Goal: Task Accomplishment & Management: Complete application form

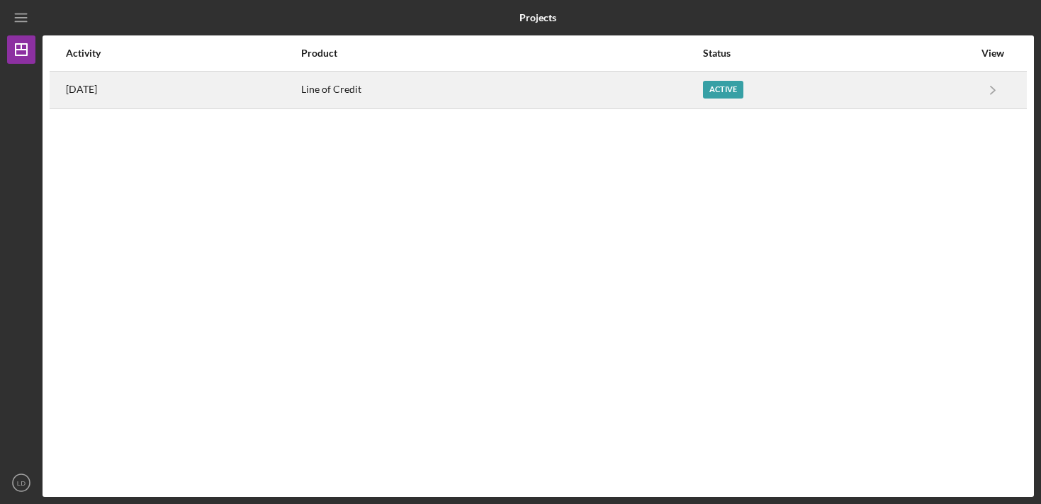
click at [411, 94] on div "Line of Credit" at bounding box center [501, 89] width 401 height 35
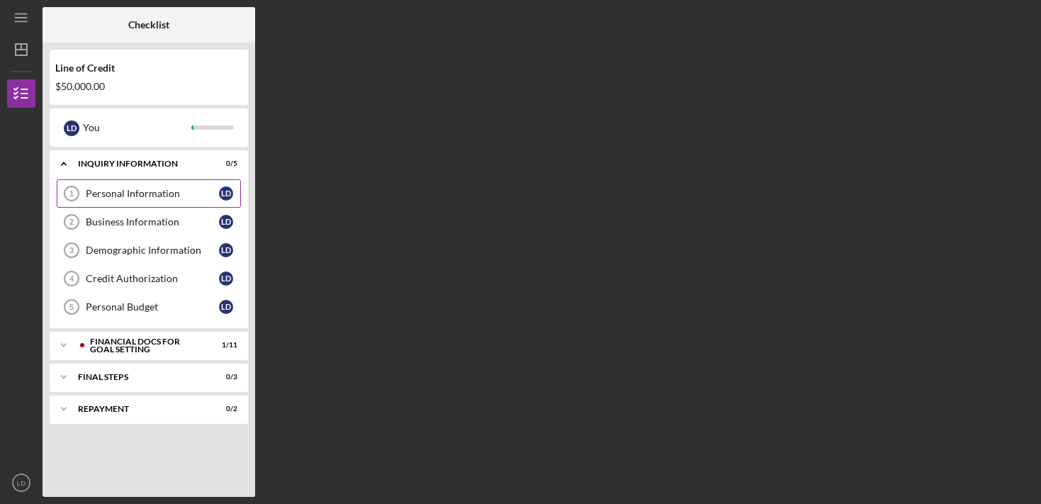
click at [174, 200] on link "Personal Information 1 Personal Information [PERSON_NAME]" at bounding box center [149, 193] width 184 height 28
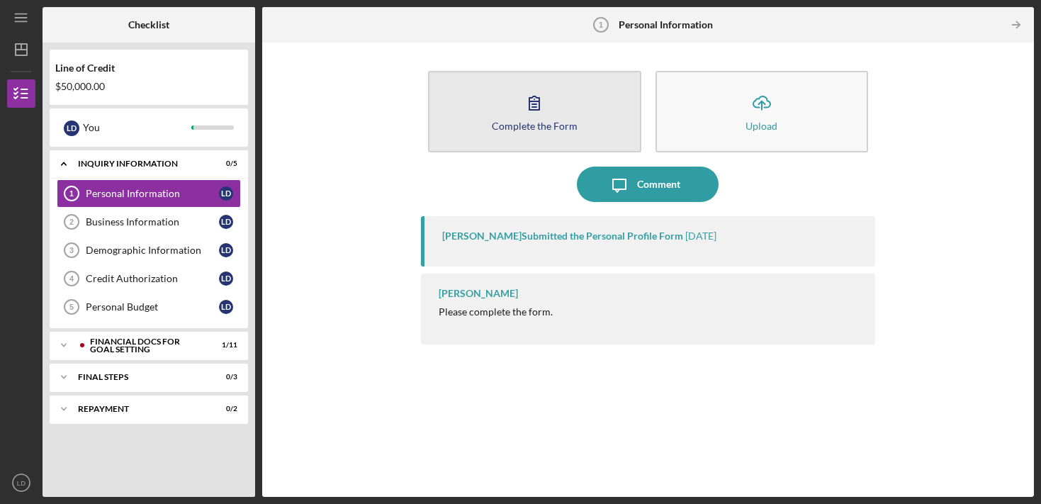
click at [541, 133] on button "Complete the Form Form" at bounding box center [534, 112] width 213 height 82
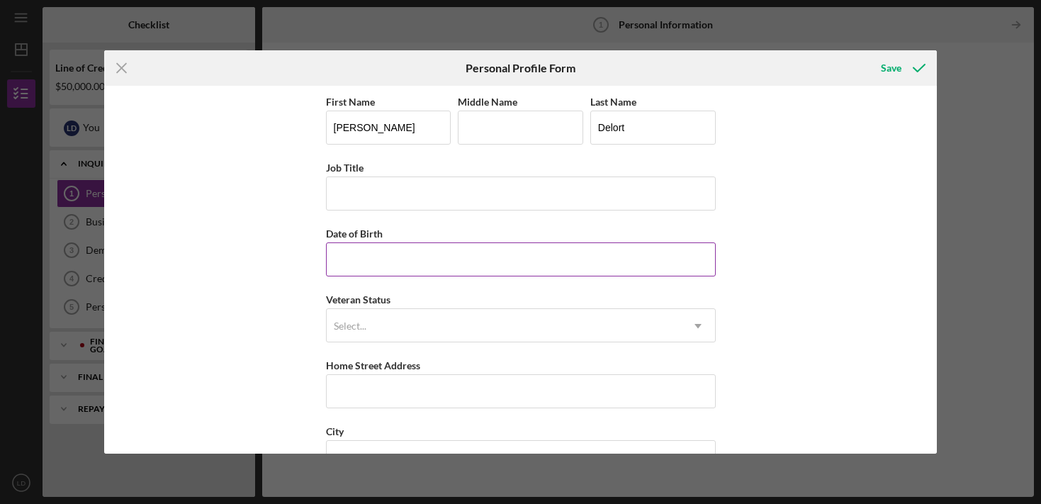
scroll to position [1, 0]
click at [533, 198] on input "Job Title" at bounding box center [521, 193] width 390 height 34
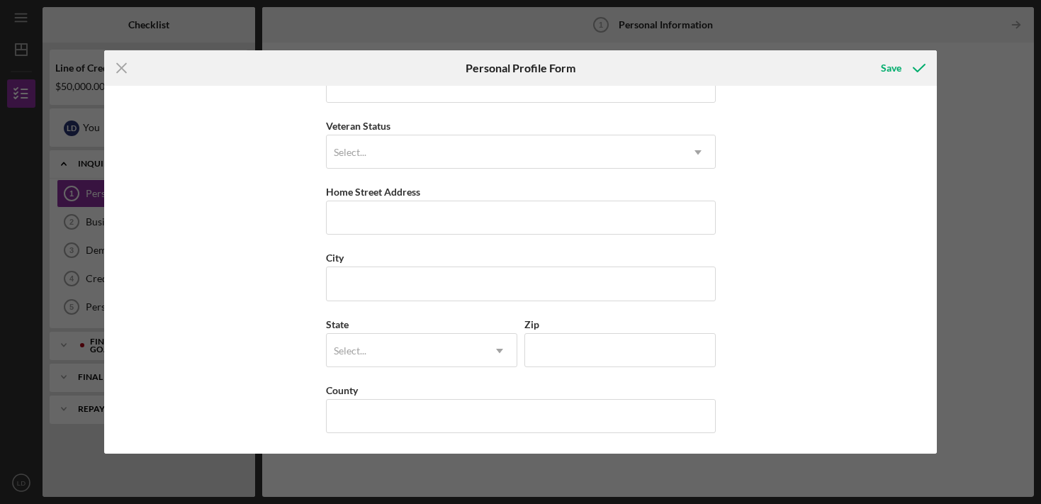
scroll to position [0, 0]
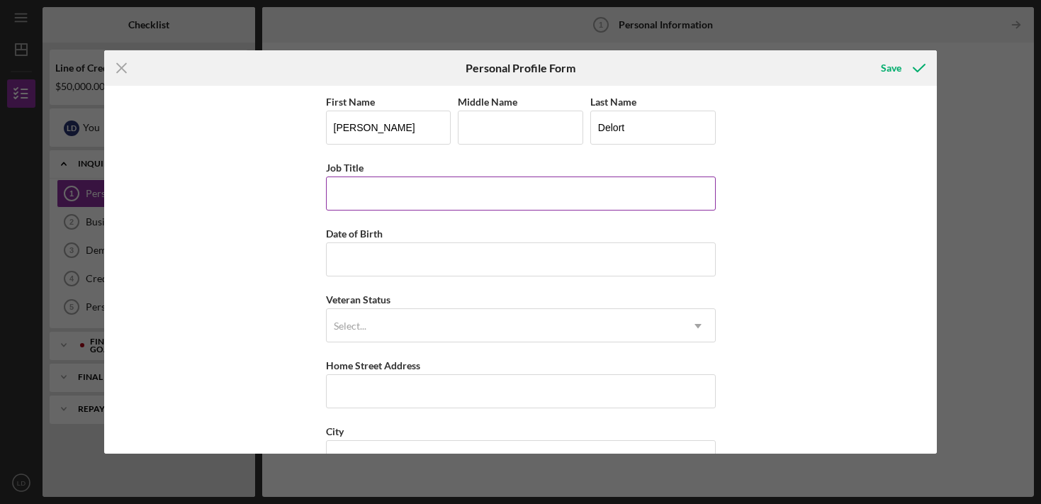
type input "Owner"
click at [460, 254] on input "Date of Birth" at bounding box center [521, 259] width 390 height 34
type input "[DATE]"
click at [348, 324] on div "Select..." at bounding box center [350, 325] width 33 height 11
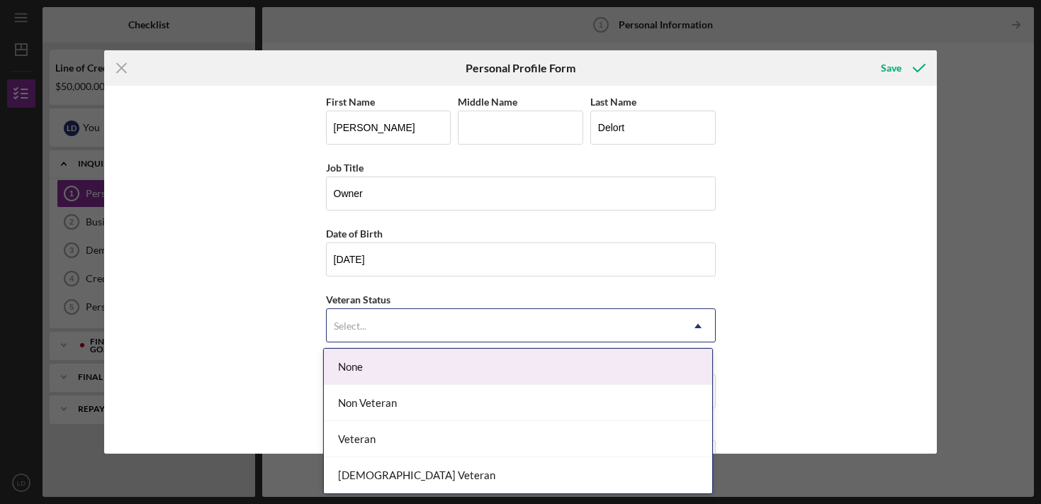
click at [359, 374] on div "None" at bounding box center [518, 367] width 388 height 36
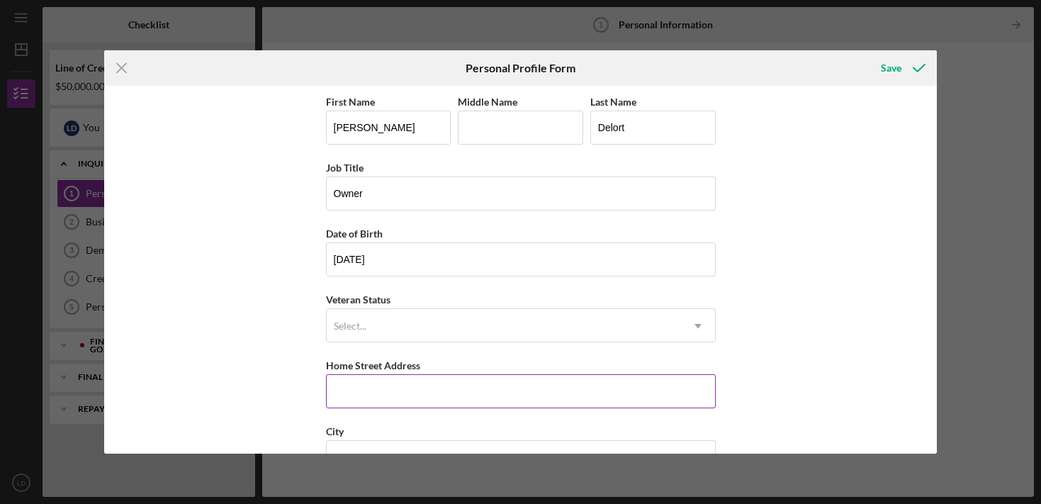
click at [360, 381] on input "Home Street Address" at bounding box center [521, 391] width 390 height 34
type input "[STREET_ADDRESS][US_STATE]"
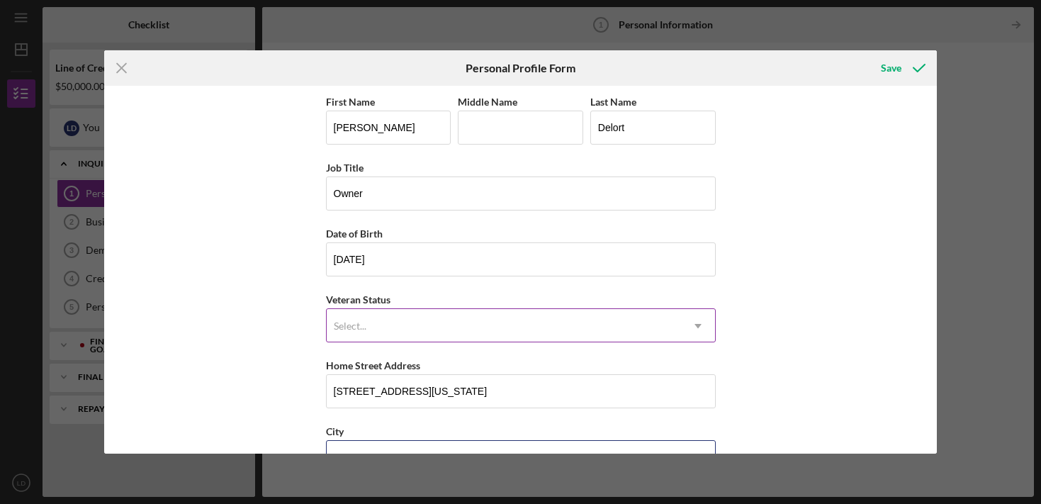
type input "[GEOGRAPHIC_DATA][PERSON_NAME]"
type input "MO"
type input "63118"
type input "[GEOGRAPHIC_DATA]"
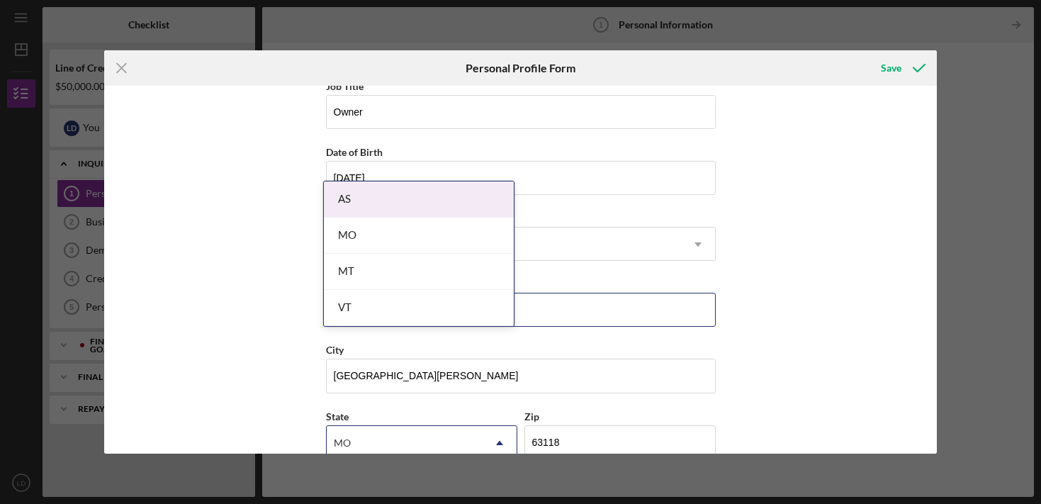
scroll to position [174, 0]
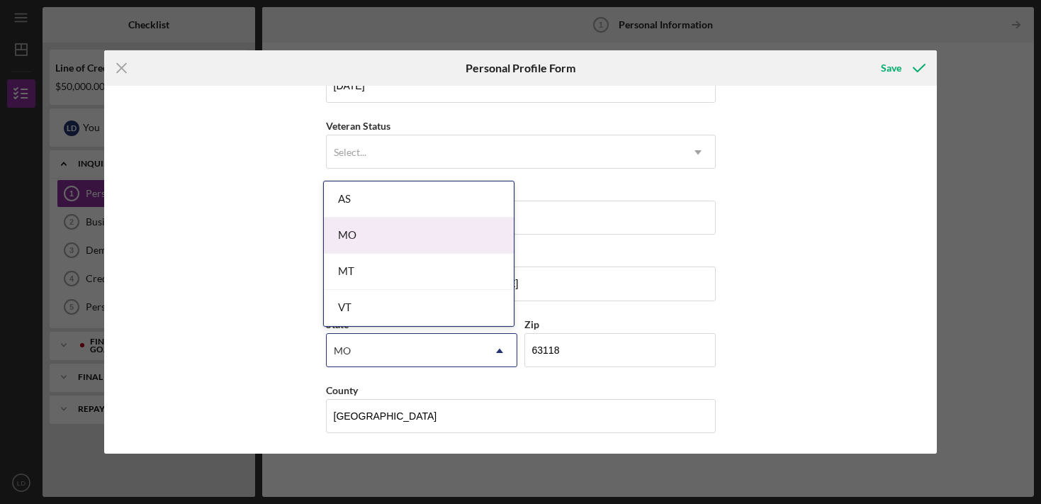
click at [382, 242] on div "MO" at bounding box center [419, 236] width 190 height 36
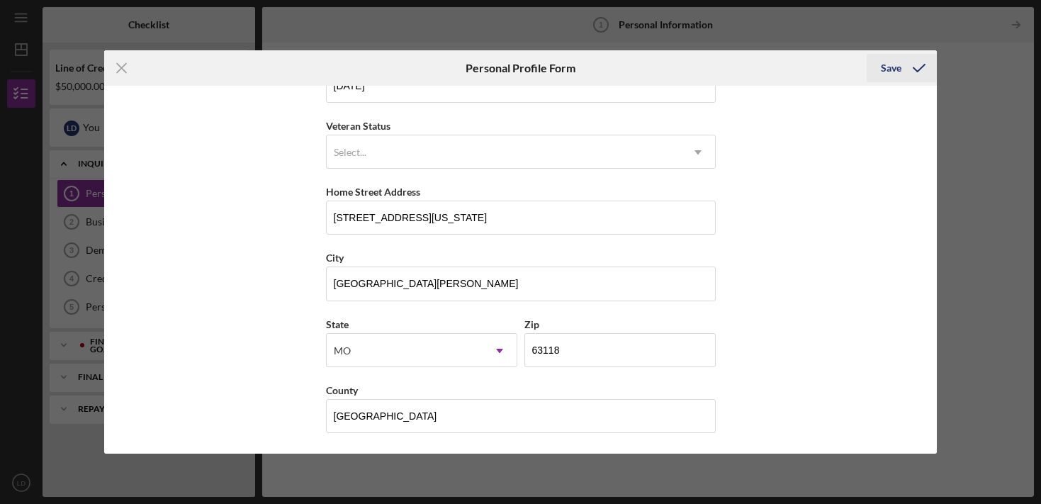
click at [891, 73] on div "Save" at bounding box center [891, 68] width 21 height 28
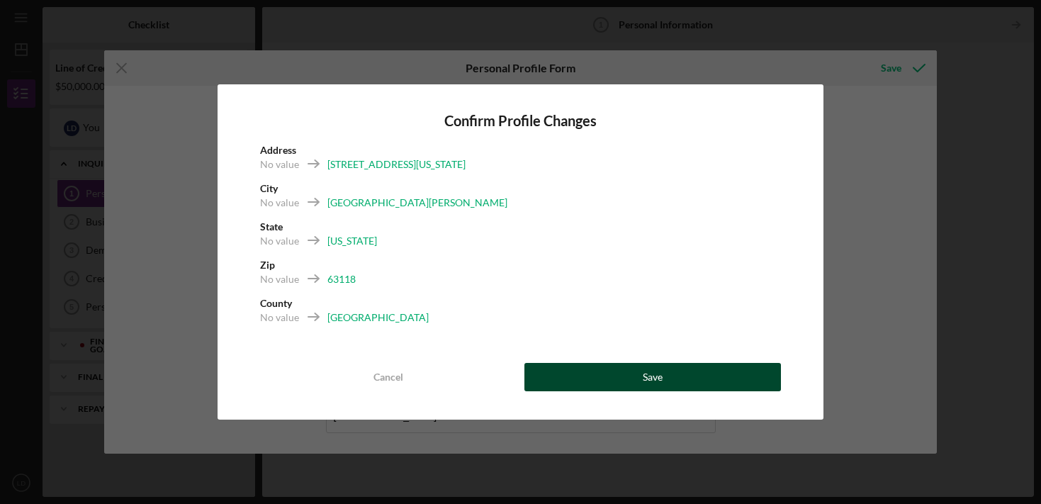
click at [592, 376] on button "Save" at bounding box center [653, 377] width 257 height 28
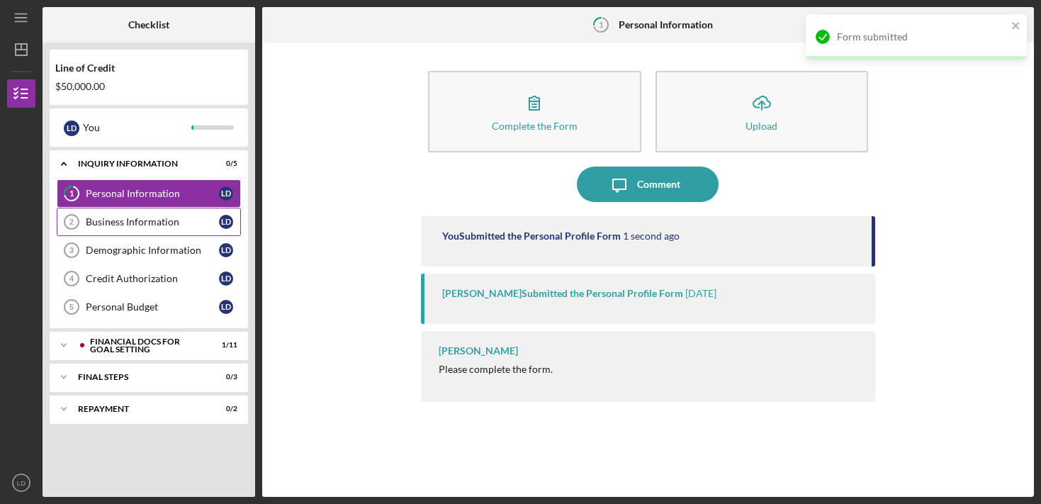
click at [170, 219] on div "Business Information" at bounding box center [152, 221] width 133 height 11
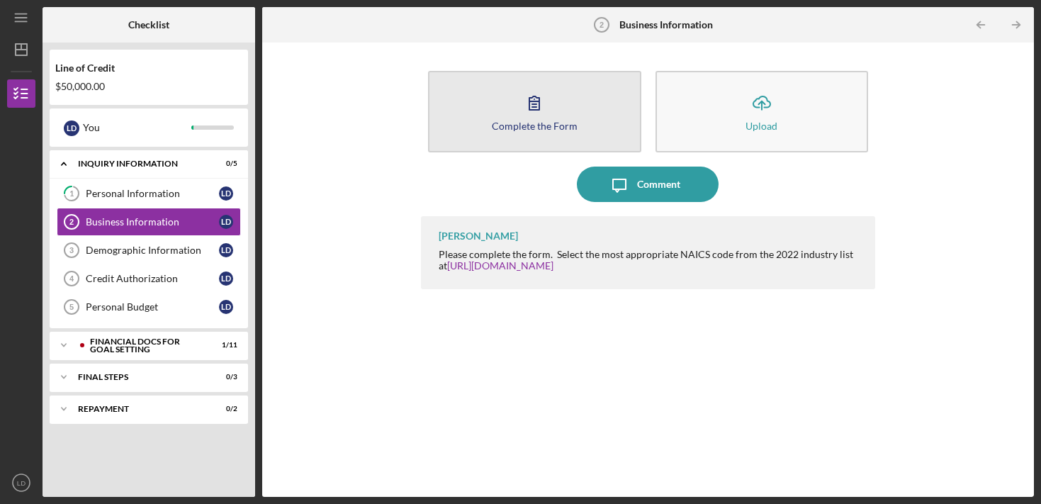
click at [559, 123] on div "Complete the Form" at bounding box center [535, 126] width 86 height 11
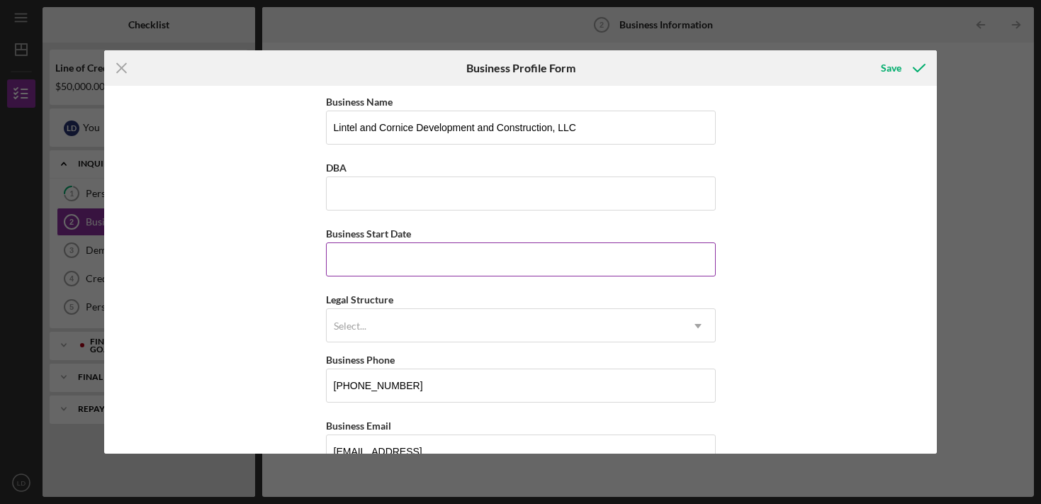
click at [475, 257] on input "Business Start Date" at bounding box center [521, 259] width 390 height 34
type input "[DATE]"
click at [455, 323] on div "Select..." at bounding box center [504, 326] width 354 height 33
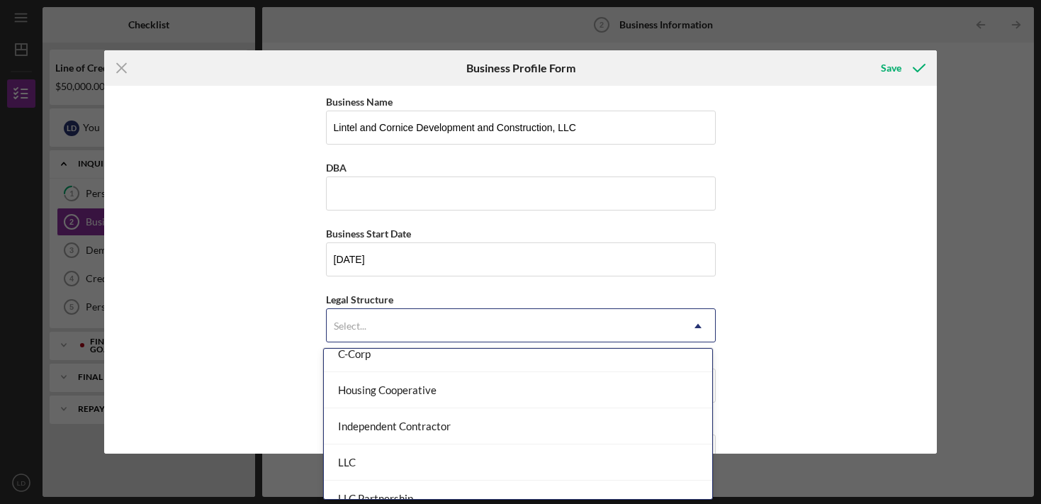
scroll to position [158, 0]
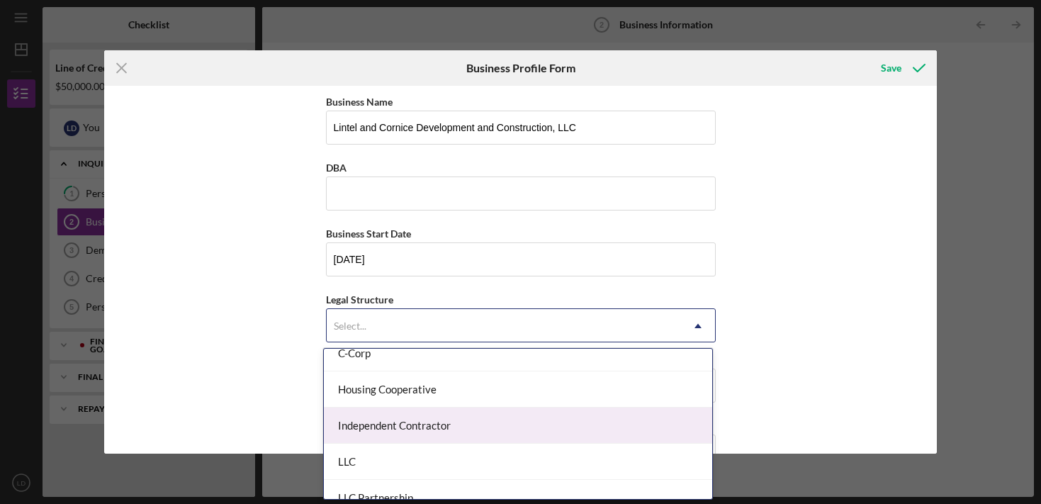
click at [411, 454] on div "LLC" at bounding box center [518, 462] width 388 height 36
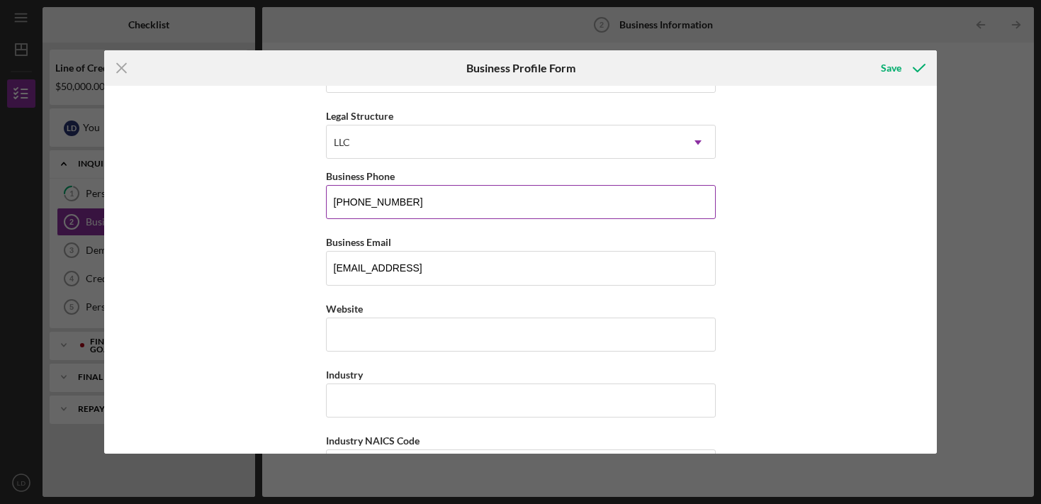
scroll to position [215, 0]
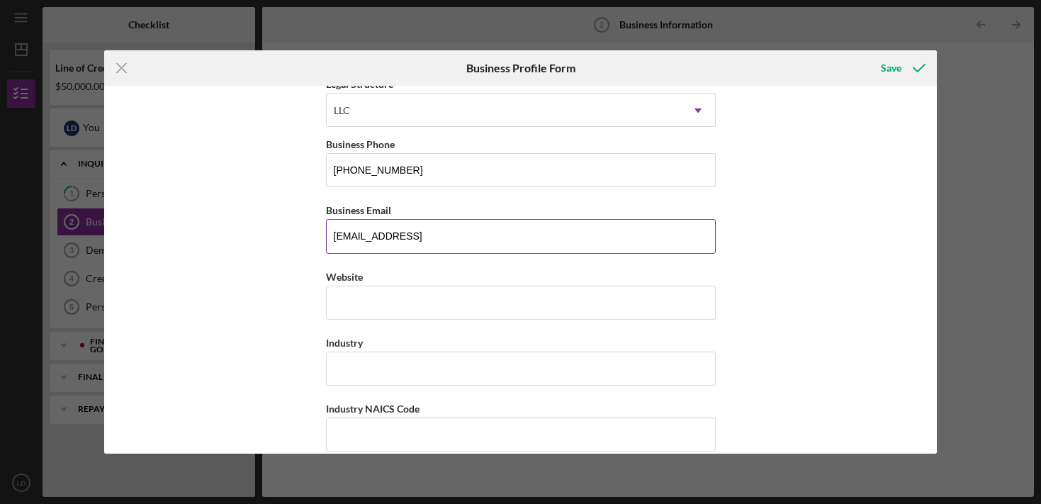
drag, startPoint x: 415, startPoint y: 235, endPoint x: 500, endPoint y: 235, distance: 85.1
click at [500, 235] on input "[EMAIL_ADDRESS]" at bounding box center [521, 236] width 390 height 34
drag, startPoint x: 500, startPoint y: 235, endPoint x: 258, endPoint y: 235, distance: 241.7
click at [258, 235] on div "Business Name [PERSON_NAME] and Cornice Development and Construction, LLC DBA B…" at bounding box center [520, 270] width 833 height 368
type input "[PERSON_NAME][EMAIL_ADDRESS][DOMAIN_NAME]"
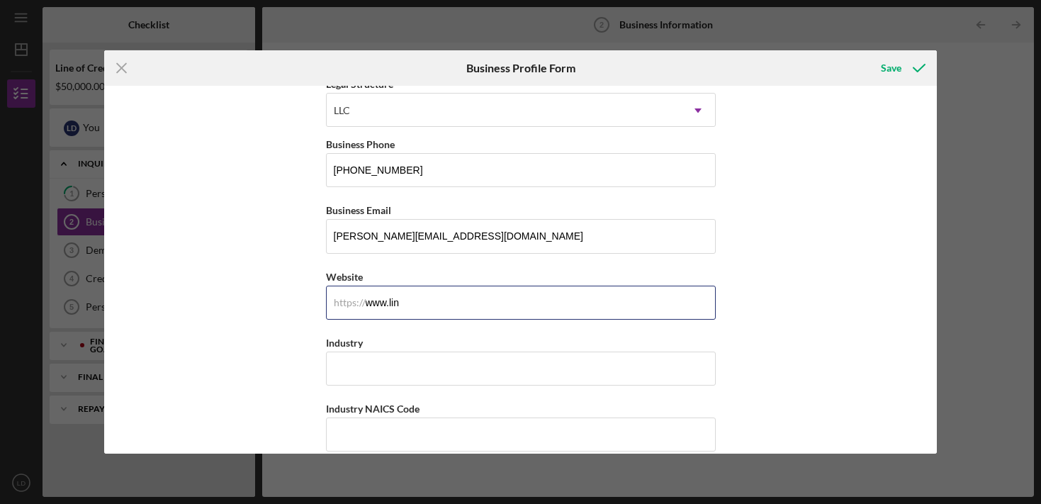
type input "[DOMAIN_NAME]"
click at [407, 370] on input "Industry" at bounding box center [521, 369] width 390 height 34
type input "Real estate development/construction"
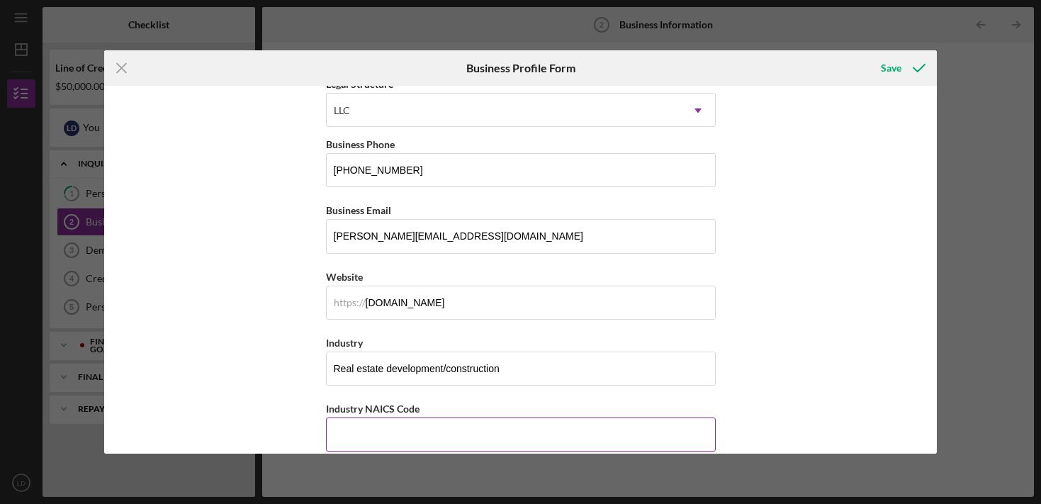
click at [425, 437] on input "Industry NAICS Code" at bounding box center [521, 435] width 390 height 34
type input "236118"
click at [247, 355] on div "Business Name [PERSON_NAME] and Cornice Development and Construction, LLC DBA B…" at bounding box center [520, 270] width 833 height 368
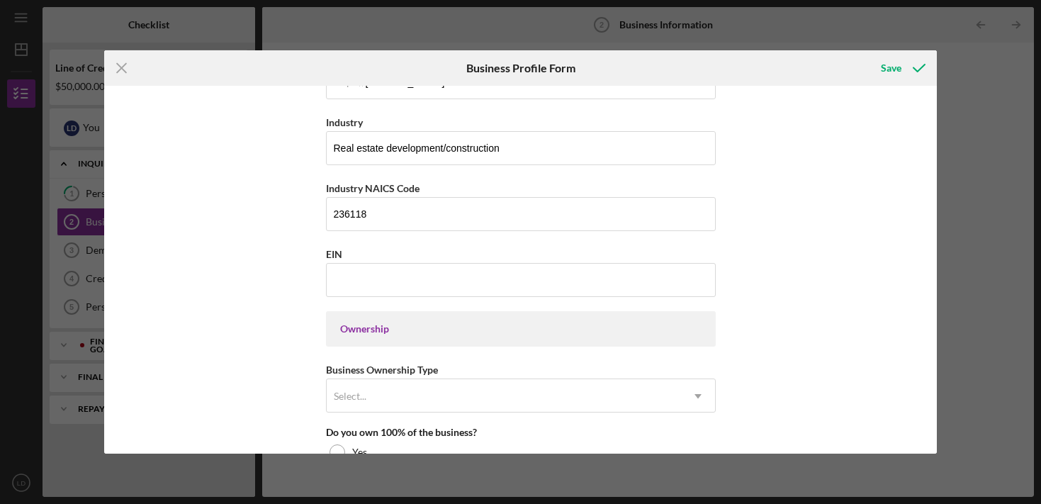
scroll to position [437, 0]
click at [362, 284] on input "EIN" at bounding box center [521, 279] width 390 height 34
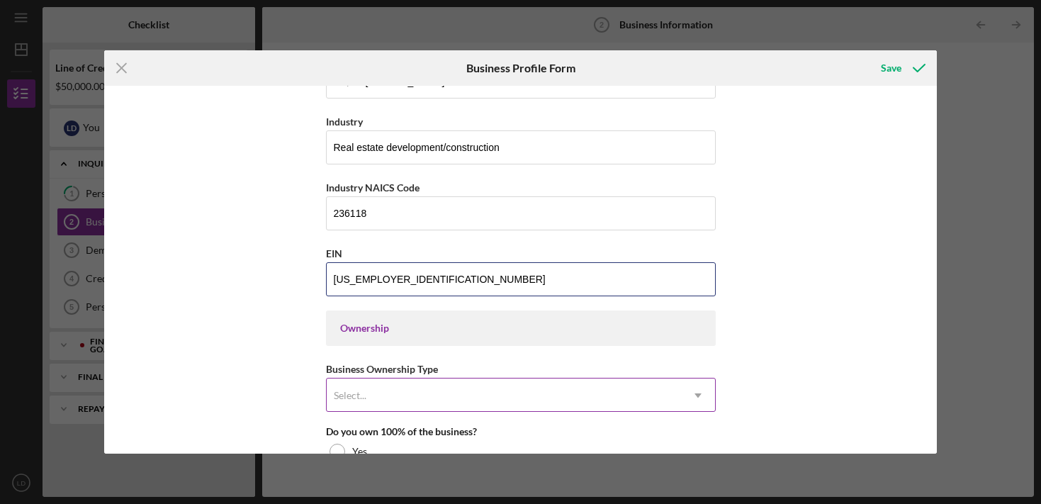
type input "[US_EMPLOYER_IDENTIFICATION_NUMBER]"
click at [371, 399] on div "Select..." at bounding box center [504, 395] width 354 height 33
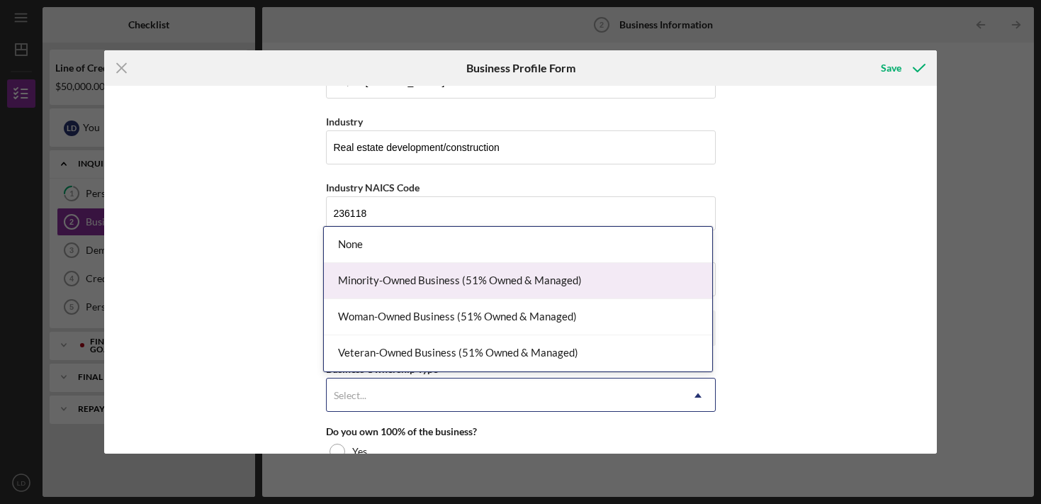
click at [397, 252] on div "None" at bounding box center [518, 245] width 388 height 36
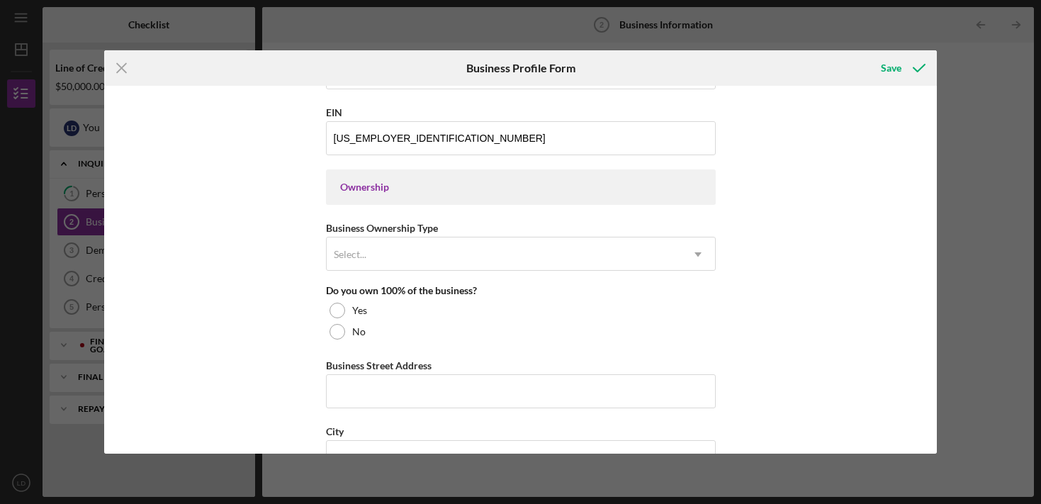
scroll to position [634, 0]
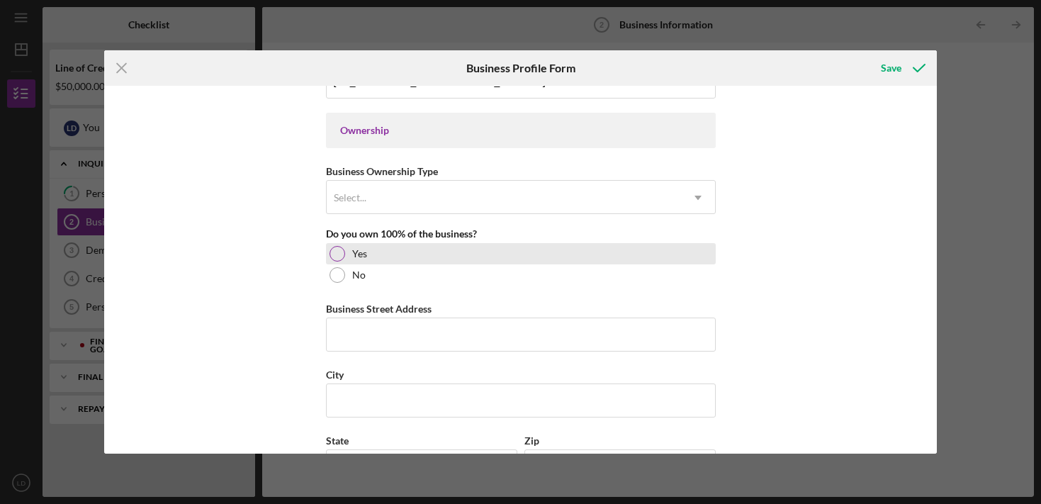
click at [340, 253] on div at bounding box center [338, 254] width 16 height 16
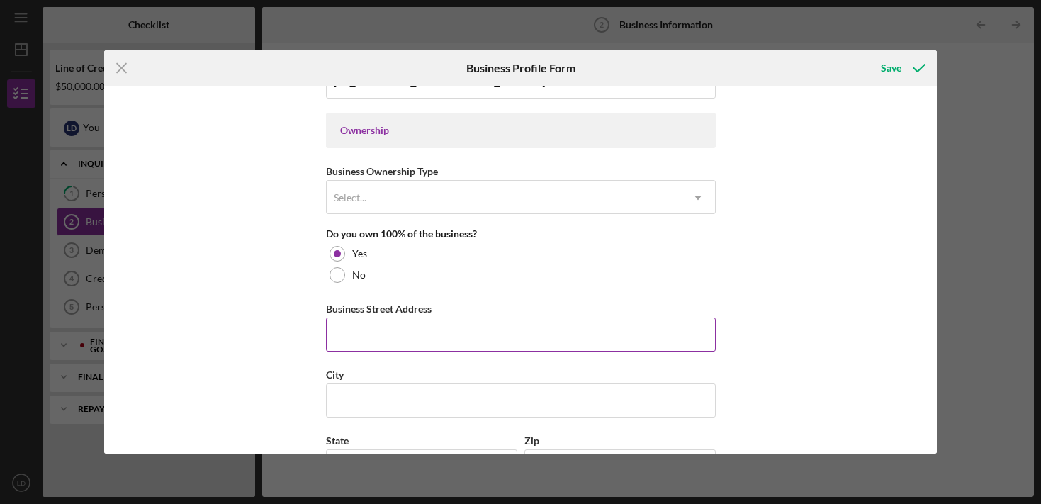
click at [345, 338] on input "Business Street Address" at bounding box center [521, 335] width 390 height 34
type input "[STREET_ADDRESS][US_STATE]"
type input "[GEOGRAPHIC_DATA][PERSON_NAME]"
type input "MO"
type input "63118"
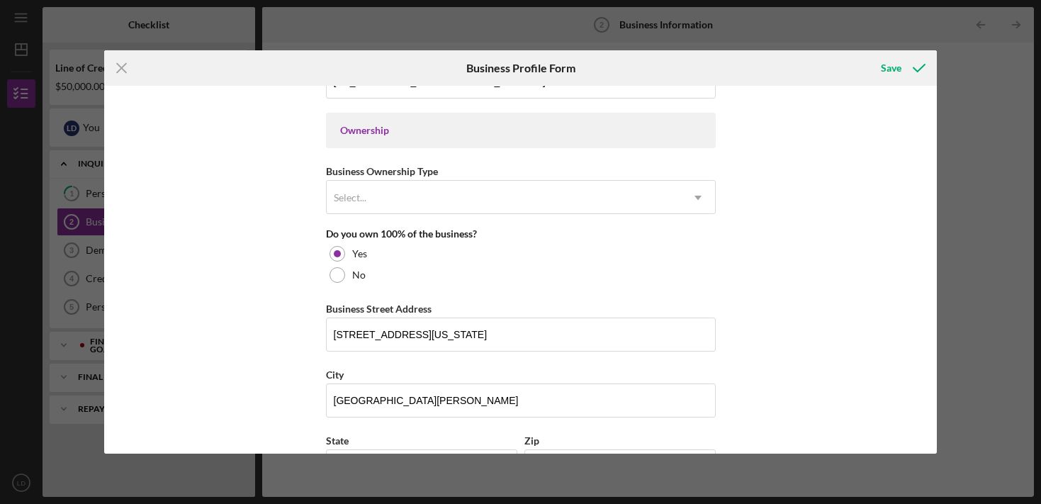
type input "MO"
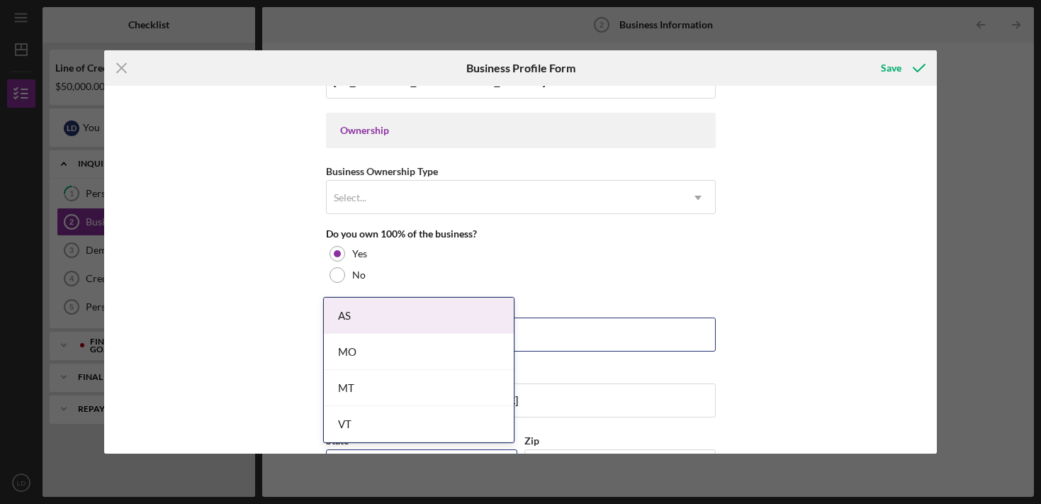
scroll to position [685, 0]
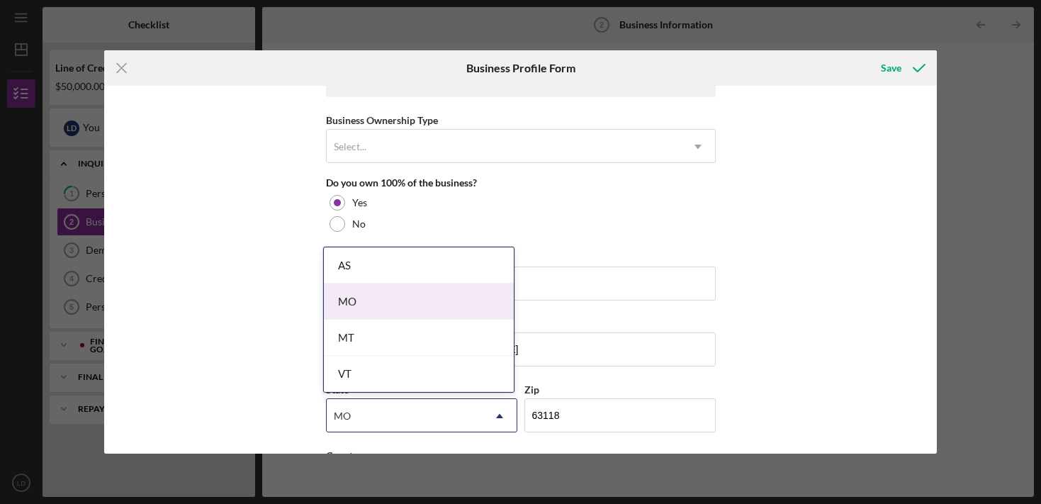
click at [346, 311] on div "MO" at bounding box center [419, 302] width 190 height 36
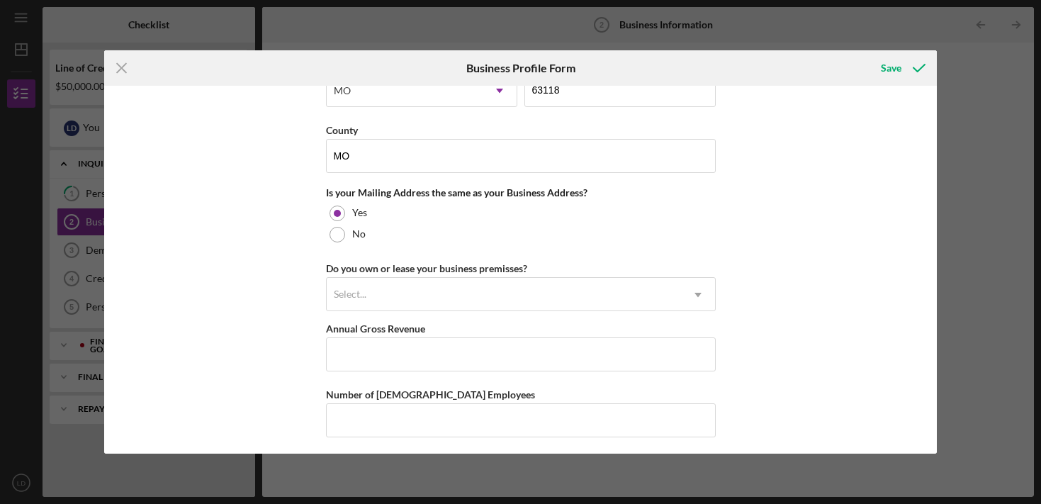
scroll to position [1038, 0]
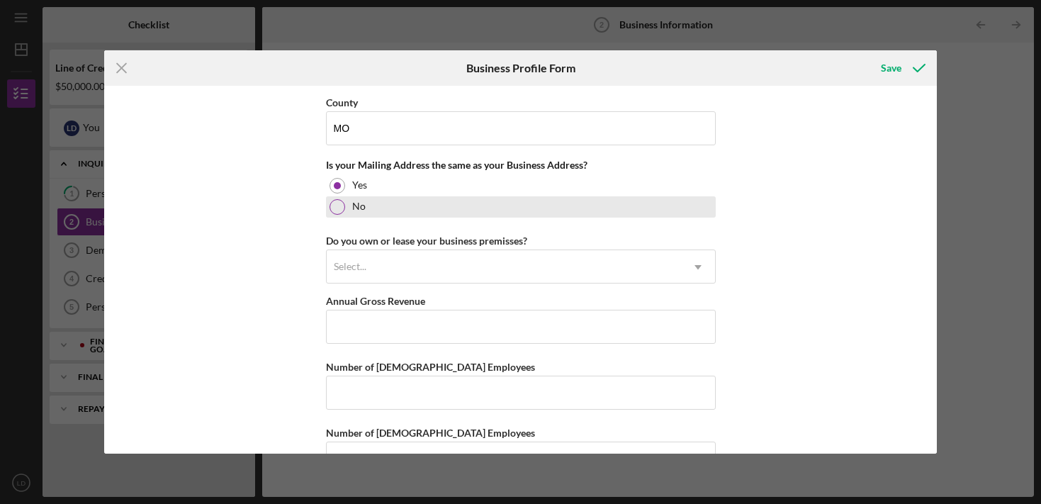
click at [360, 209] on label "No" at bounding box center [358, 206] width 13 height 11
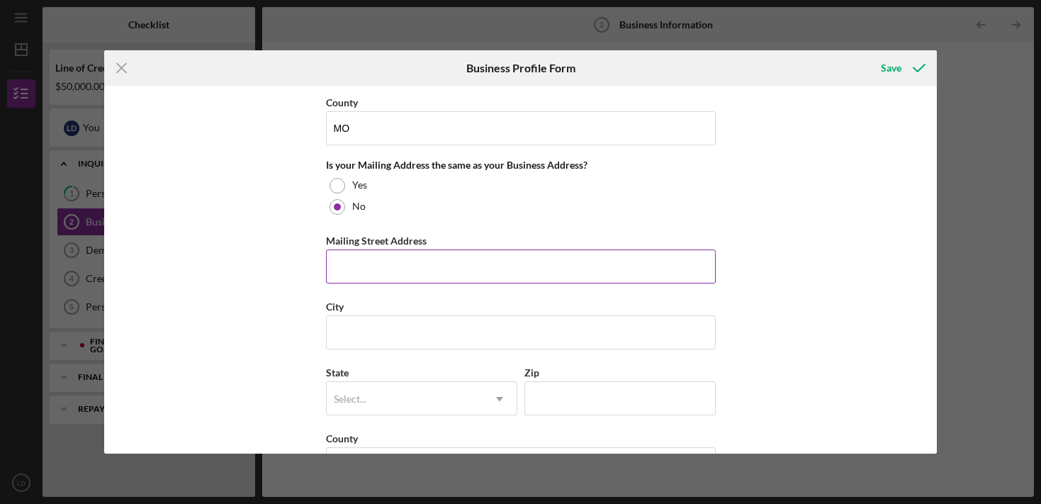
click at [380, 259] on input "Mailing Street Address" at bounding box center [521, 267] width 390 height 34
type input "[STREET_ADDRESS]"
type input "[GEOGRAPHIC_DATA][PERSON_NAME]"
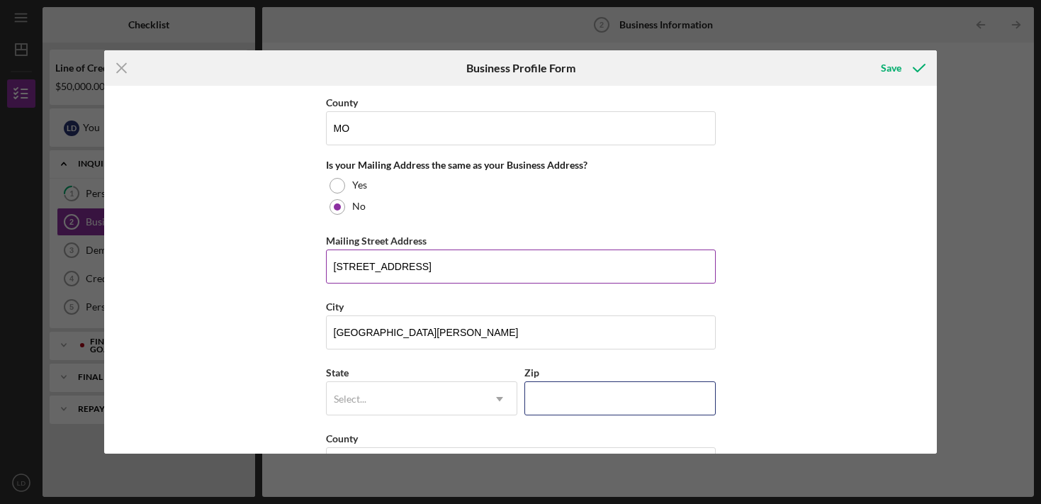
type input "63109"
type input "[US_STATE]"
type input "[STREET_ADDRESS]"
click at [352, 390] on div "Select..." at bounding box center [405, 399] width 156 height 33
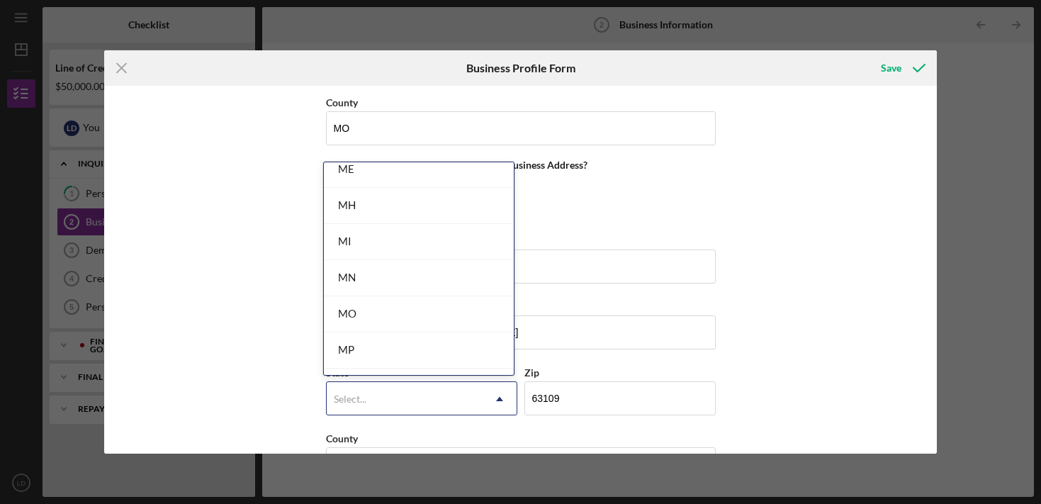
scroll to position [1209, 0]
click at [380, 230] on div "MO" at bounding box center [419, 236] width 190 height 36
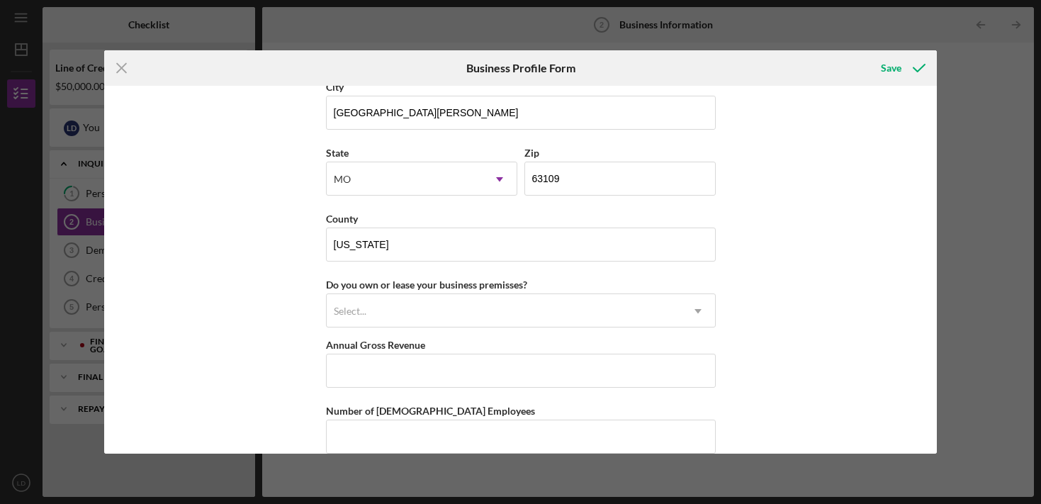
scroll to position [1256, 0]
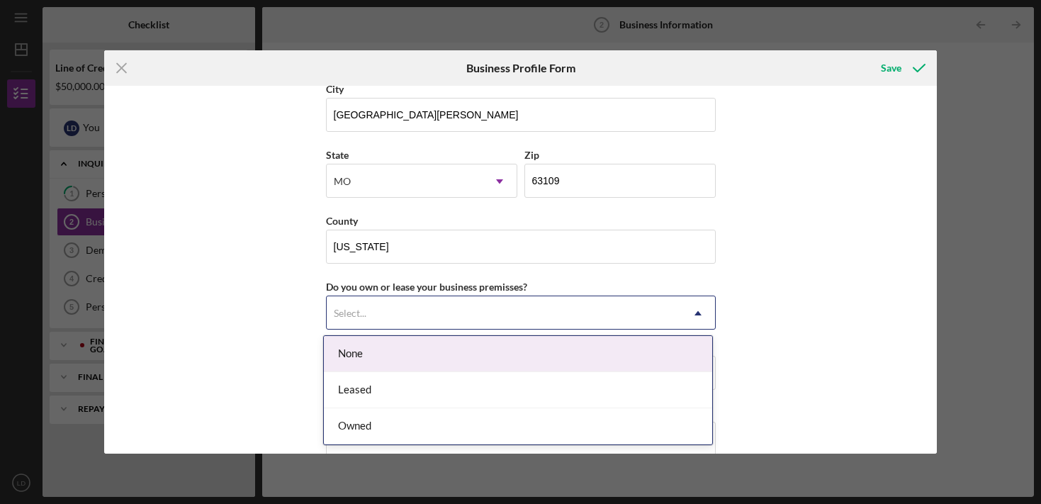
click at [366, 321] on div "Select..." at bounding box center [504, 313] width 354 height 33
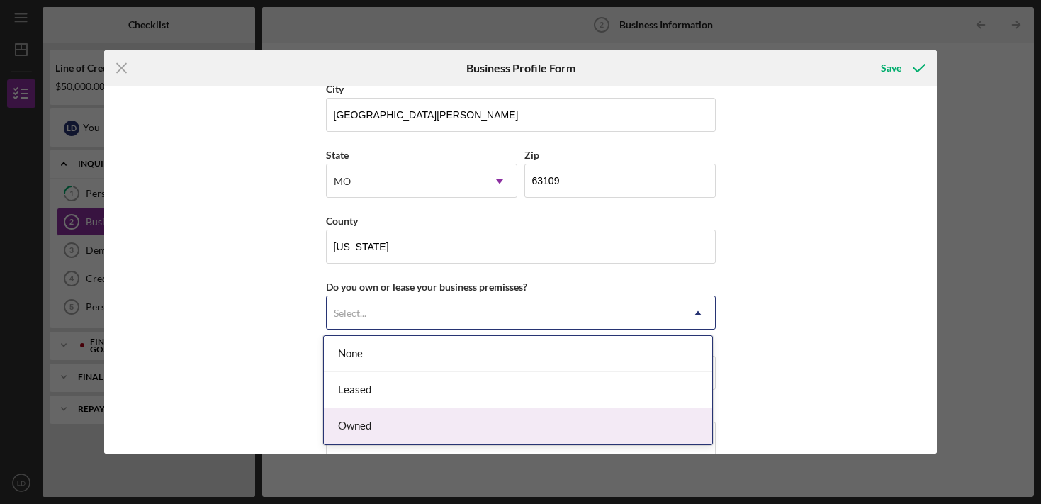
click at [367, 427] on div "Owned" at bounding box center [518, 426] width 388 height 36
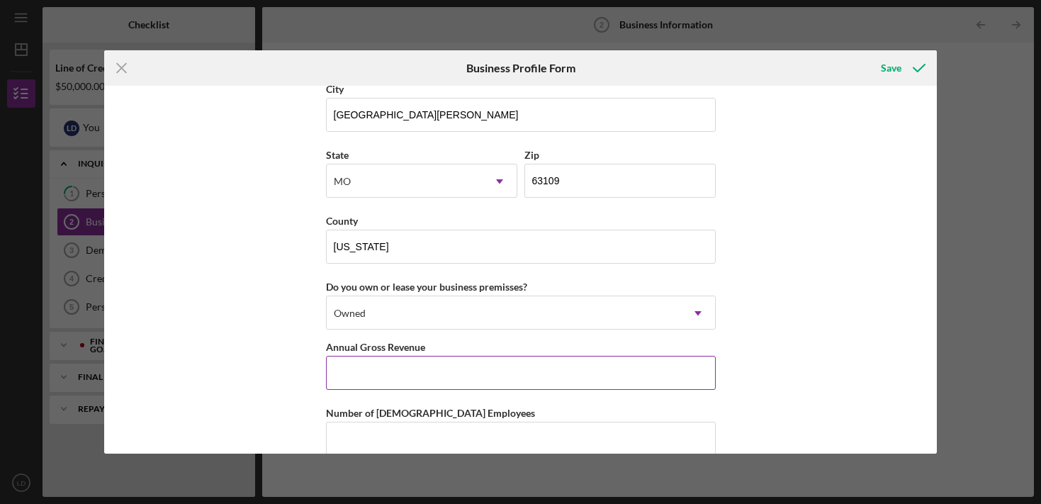
click at [371, 377] on input "Annual Gross Revenue" at bounding box center [521, 373] width 390 height 34
type input "$350,000"
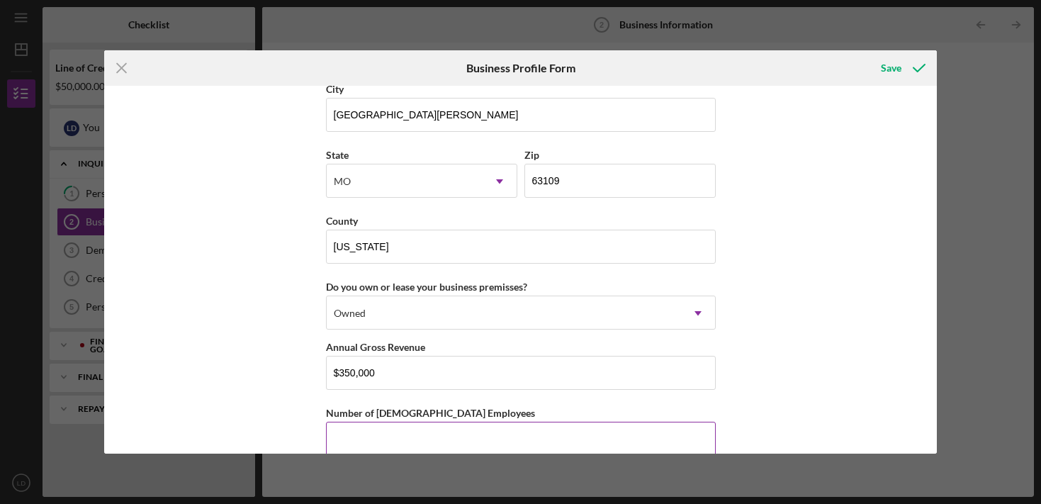
click at [430, 427] on input "Number of [DEMOGRAPHIC_DATA] Employees" at bounding box center [521, 439] width 390 height 34
type input "2"
click at [240, 375] on div "Business Name [PERSON_NAME] and Cornice Development and Construction, LLC DBA B…" at bounding box center [520, 270] width 833 height 368
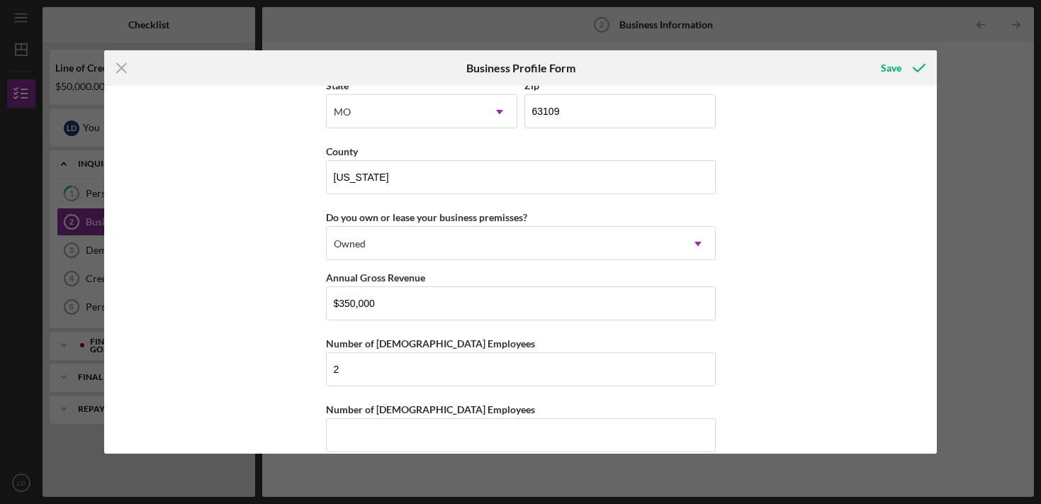
scroll to position [1345, 0]
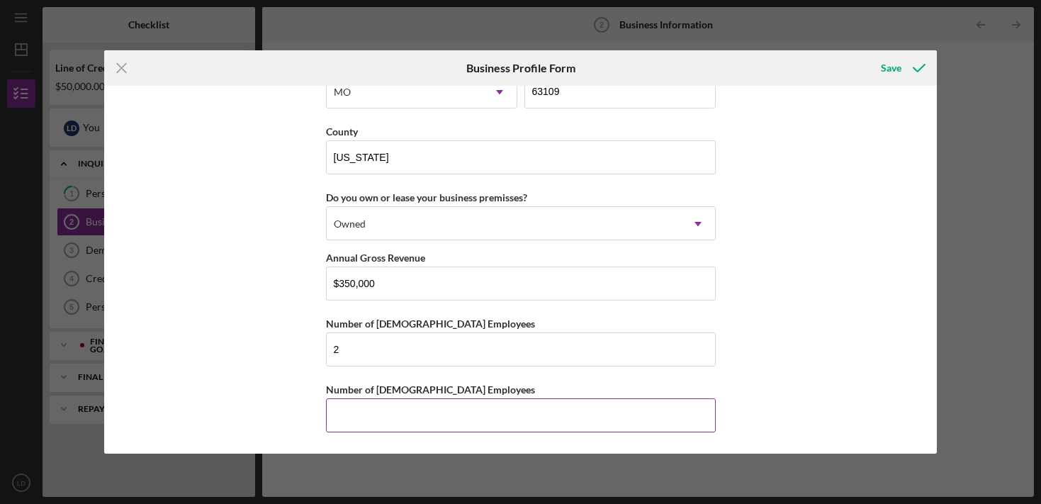
click at [385, 429] on input "Number of [DEMOGRAPHIC_DATA] Employees" at bounding box center [521, 415] width 390 height 34
type input "0"
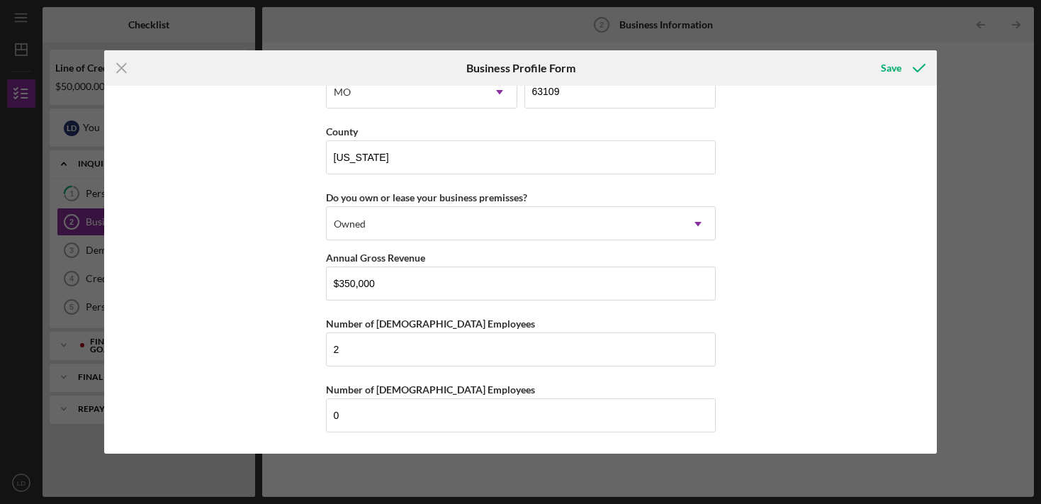
click at [855, 229] on div "Business Name [PERSON_NAME] and Cornice Development and Construction, LLC DBA B…" at bounding box center [520, 270] width 833 height 368
click at [897, 67] on div "Save" at bounding box center [891, 68] width 21 height 28
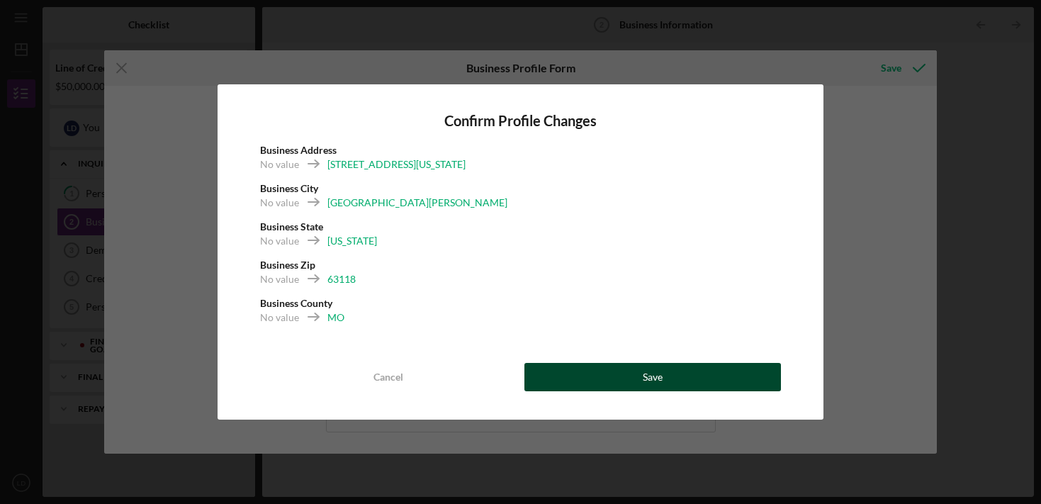
click at [607, 378] on button "Save" at bounding box center [653, 377] width 257 height 28
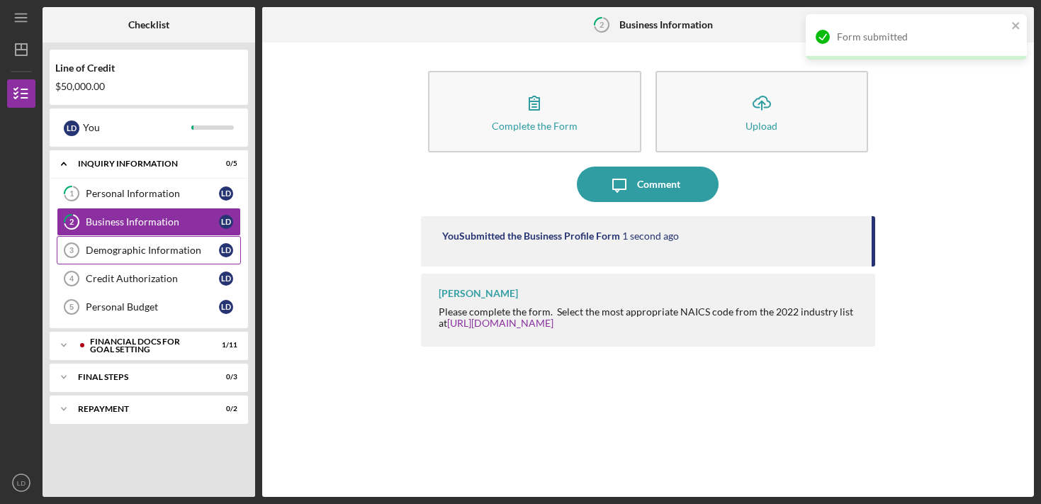
click at [195, 247] on div "Demographic Information" at bounding box center [152, 250] width 133 height 11
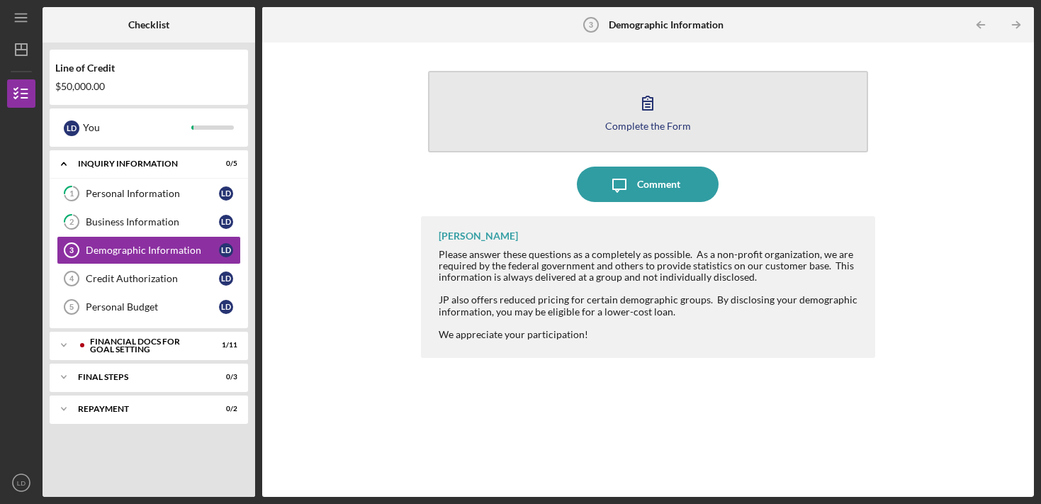
click at [656, 139] on button "Complete the Form Form" at bounding box center [648, 112] width 440 height 82
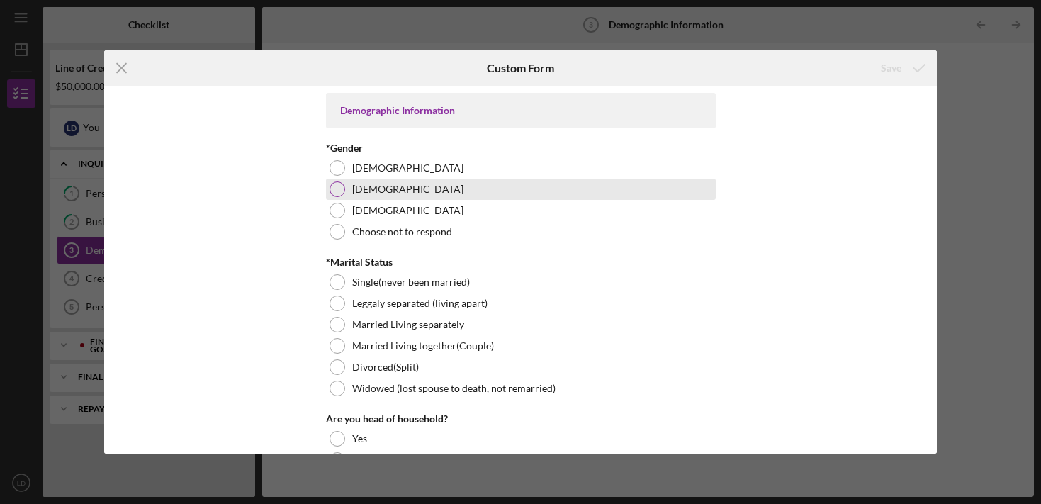
click at [334, 186] on div at bounding box center [338, 189] width 16 height 16
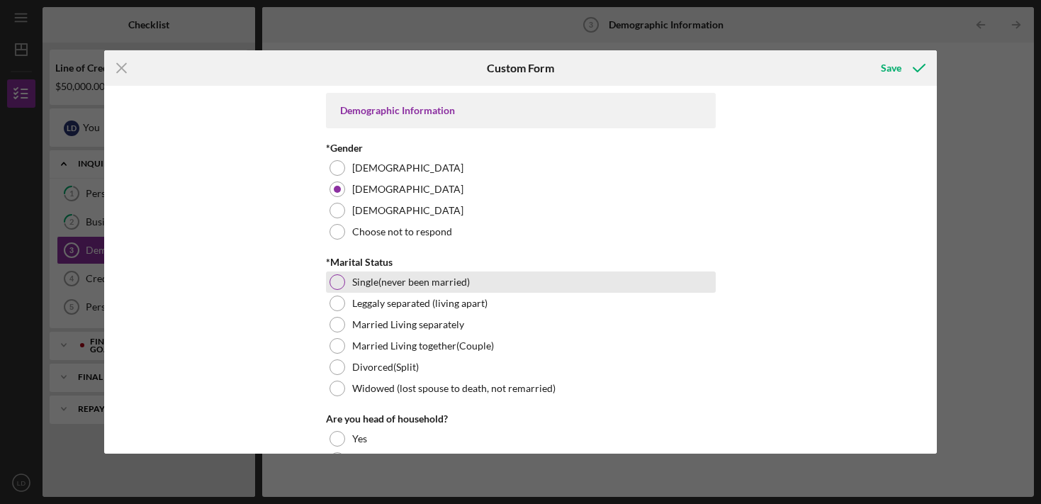
click at [330, 280] on div at bounding box center [338, 282] width 16 height 16
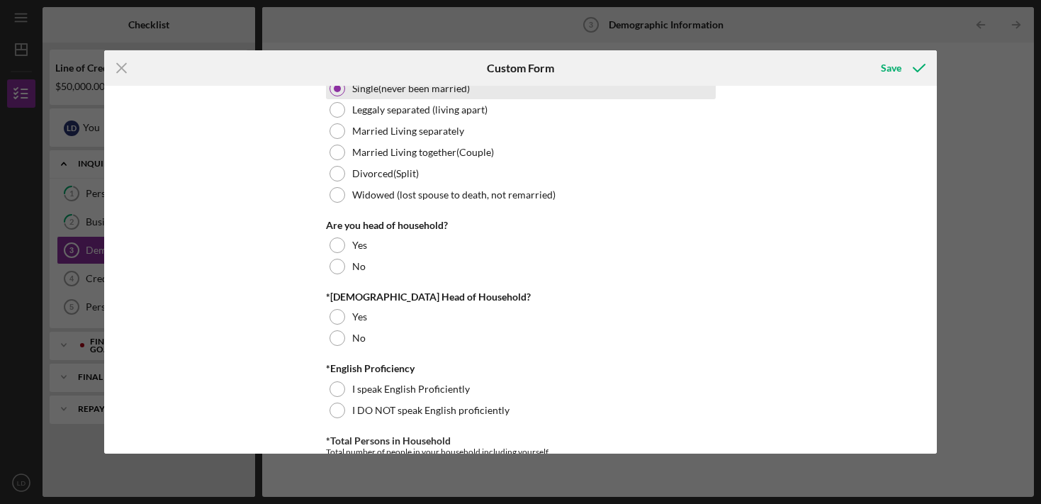
scroll to position [196, 0]
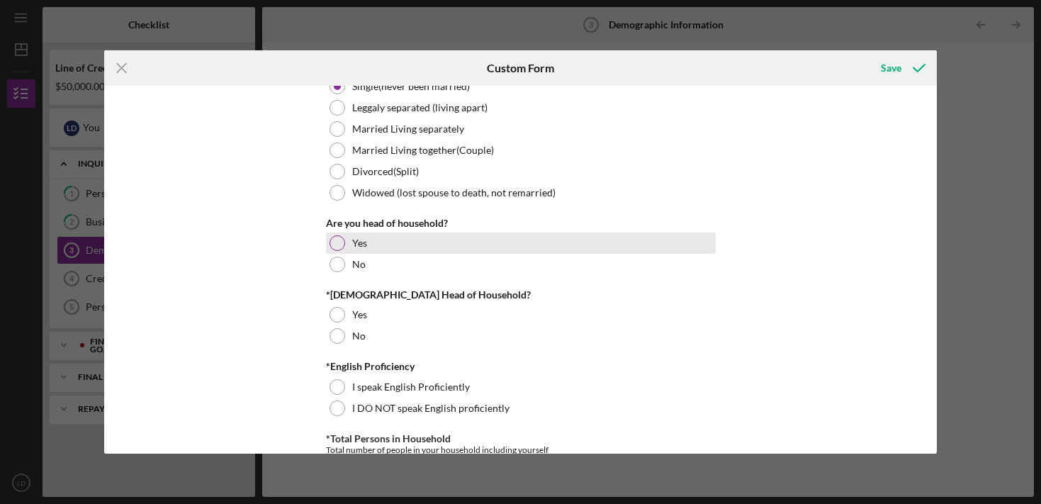
click at [328, 250] on div "Yes" at bounding box center [521, 243] width 390 height 21
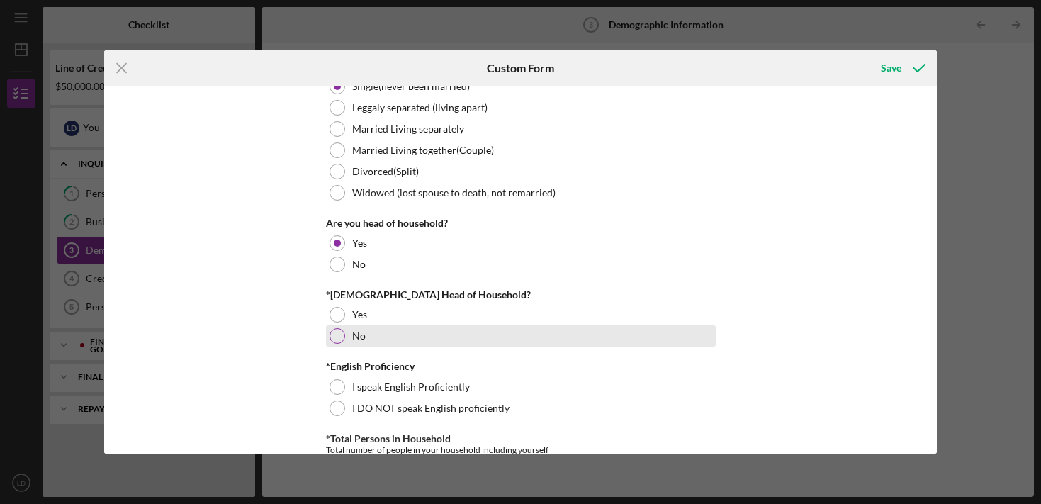
click at [332, 339] on div at bounding box center [338, 336] width 16 height 16
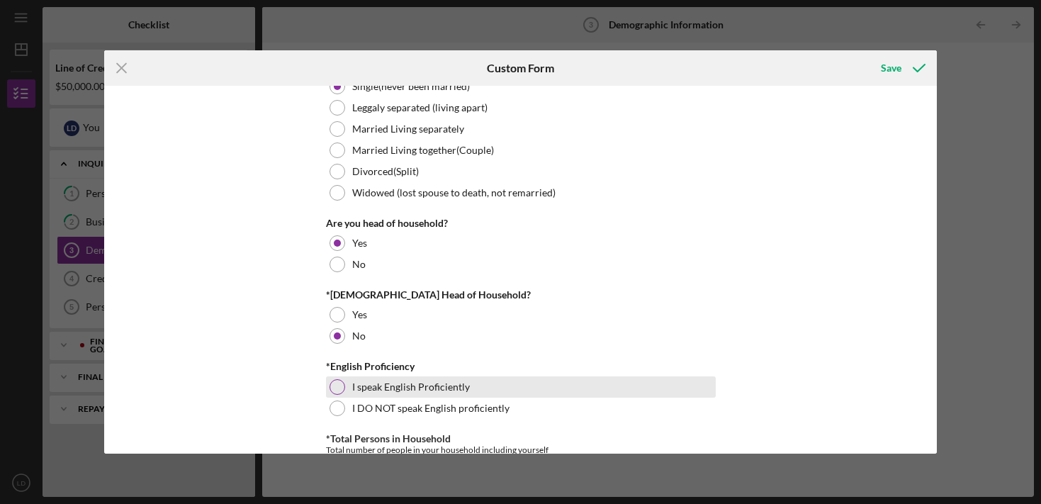
click at [343, 388] on div "I speak English Proficiently" at bounding box center [521, 386] width 390 height 21
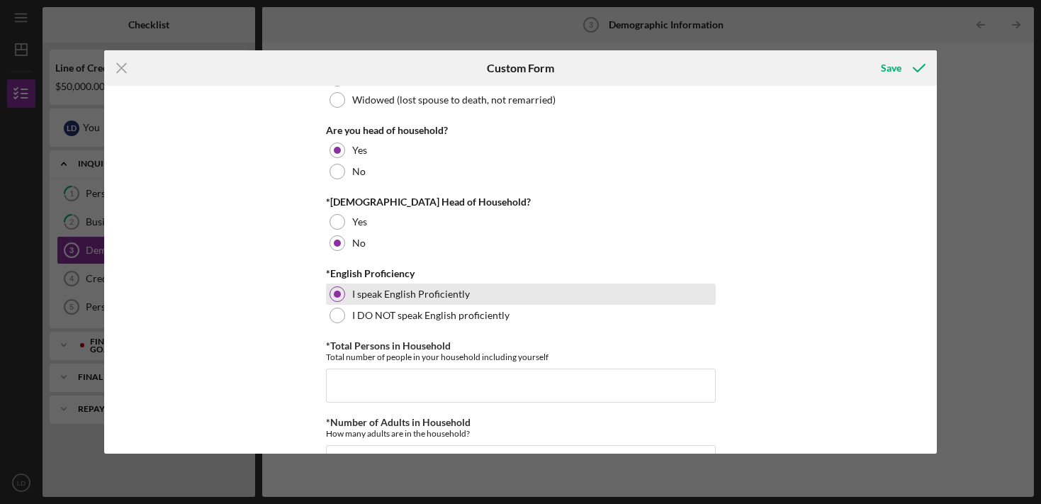
scroll to position [350, 0]
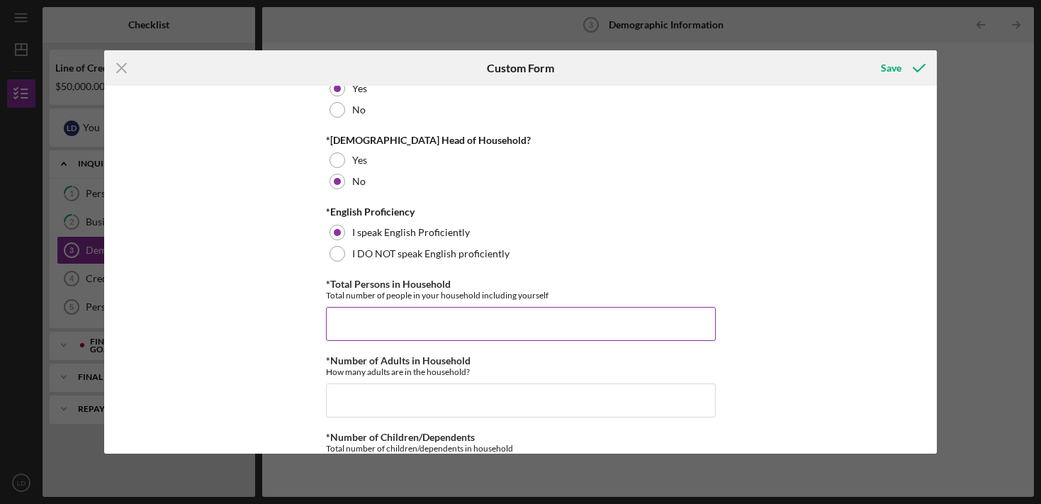
click at [359, 331] on input "*Total Persons in Household" at bounding box center [521, 324] width 390 height 34
type input "2"
click at [398, 400] on input "*Number of Adults in Household" at bounding box center [521, 400] width 390 height 34
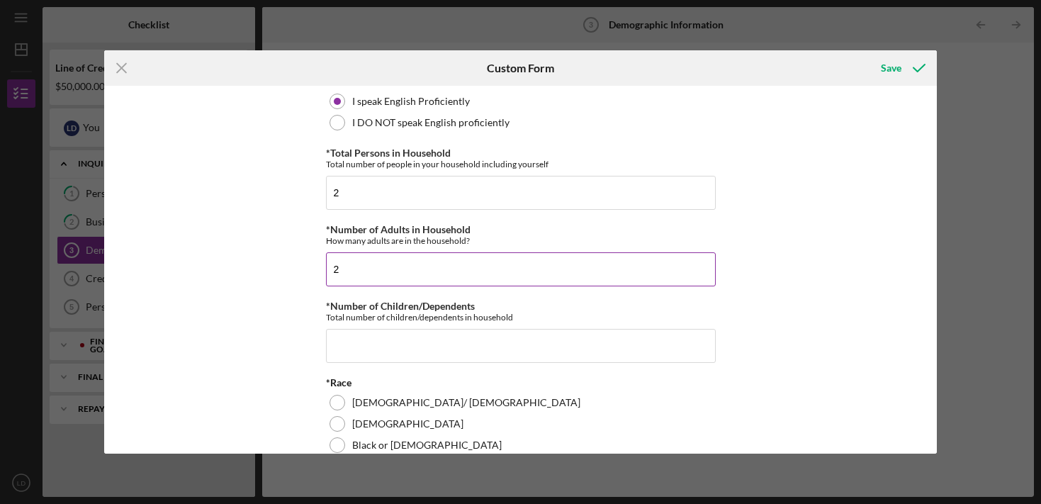
scroll to position [549, 0]
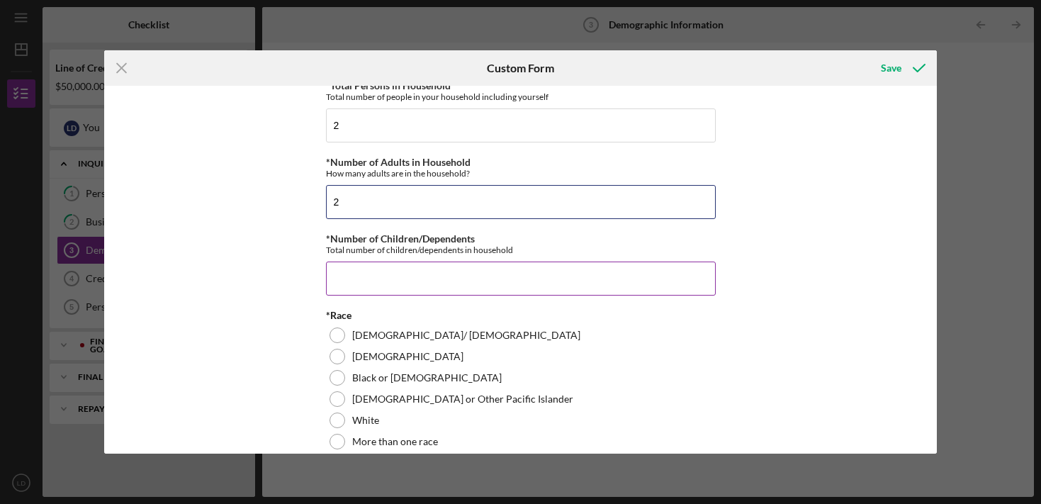
type input "2"
click at [385, 284] on input "*Number of Children/Dependents" at bounding box center [521, 279] width 390 height 34
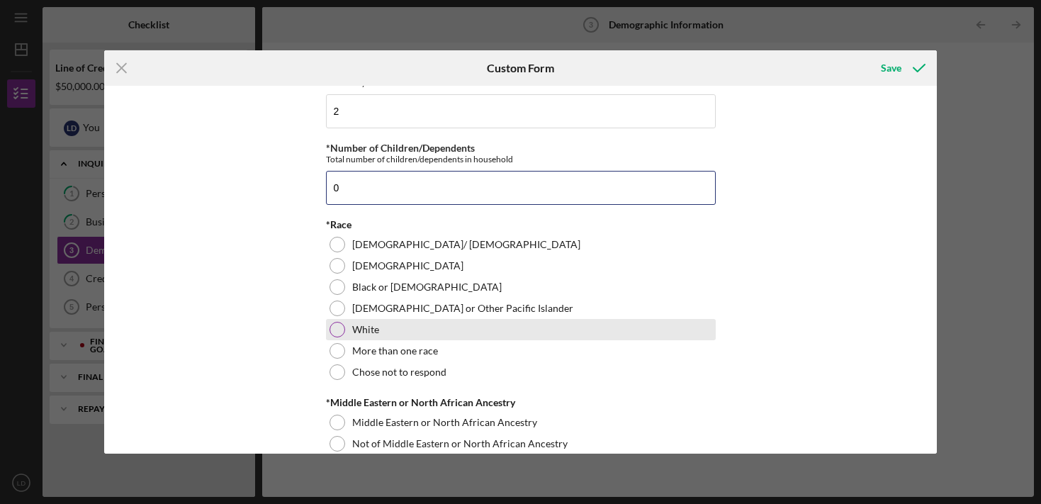
type input "0"
click at [337, 334] on div at bounding box center [338, 330] width 16 height 16
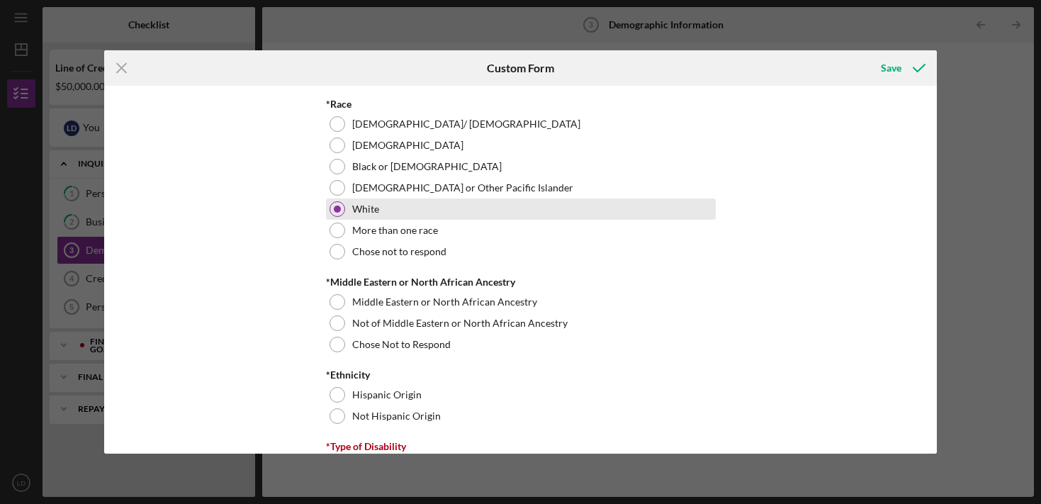
scroll to position [766, 0]
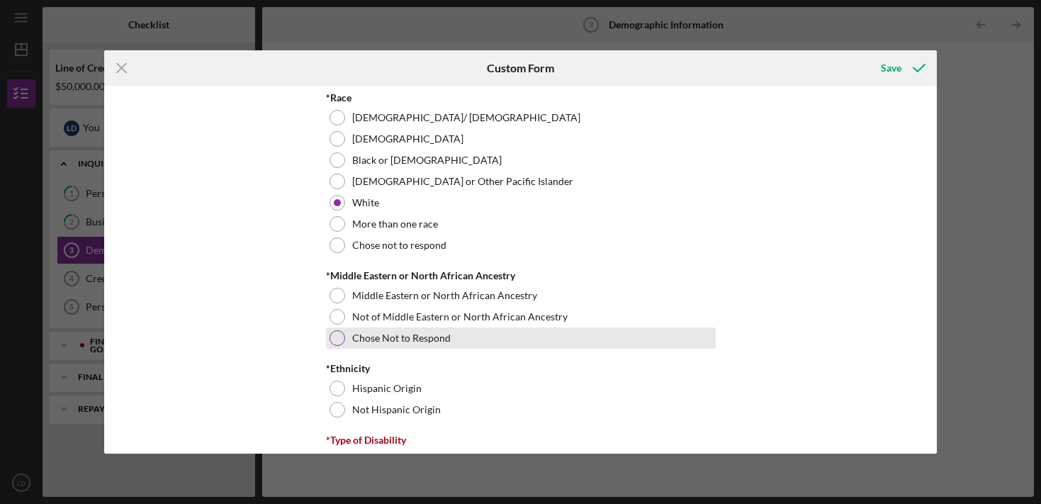
click at [337, 334] on div at bounding box center [338, 338] width 16 height 16
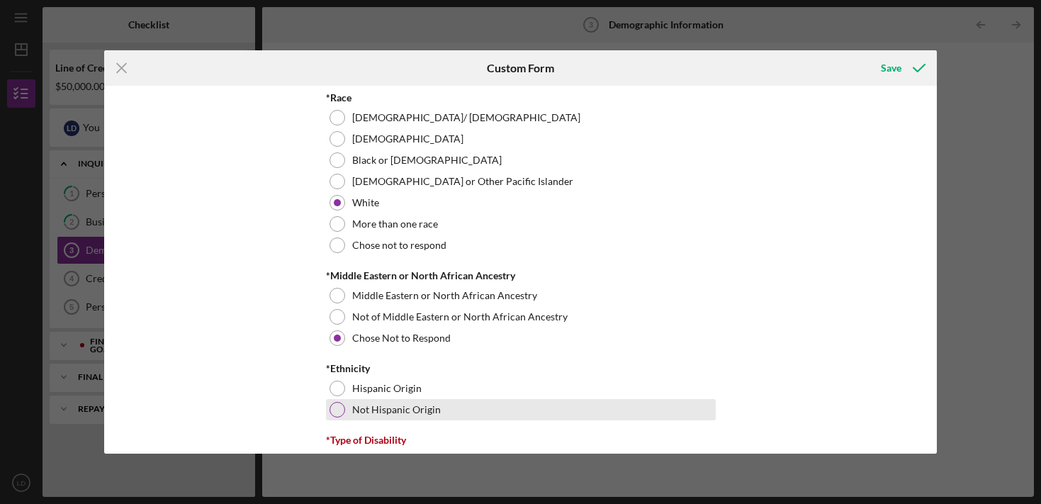
click at [326, 406] on div "Not Hispanic Origin" at bounding box center [521, 409] width 390 height 21
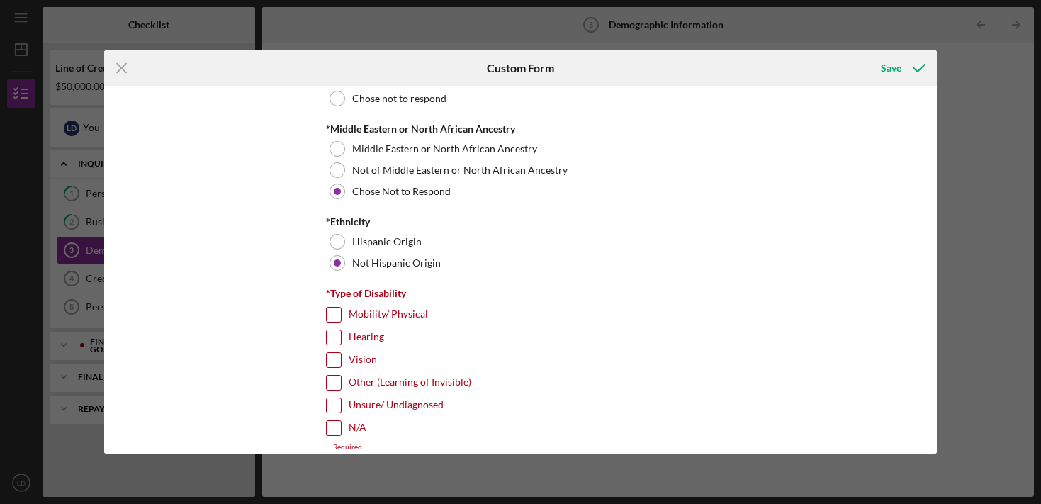
scroll to position [909, 0]
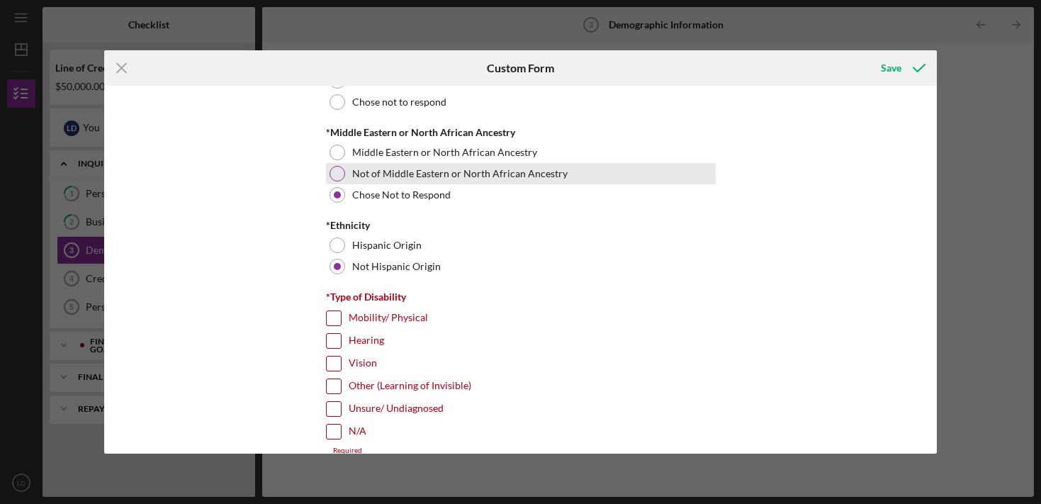
click at [345, 181] on div "Not of Middle Eastern or North African Ancestry" at bounding box center [521, 173] width 390 height 21
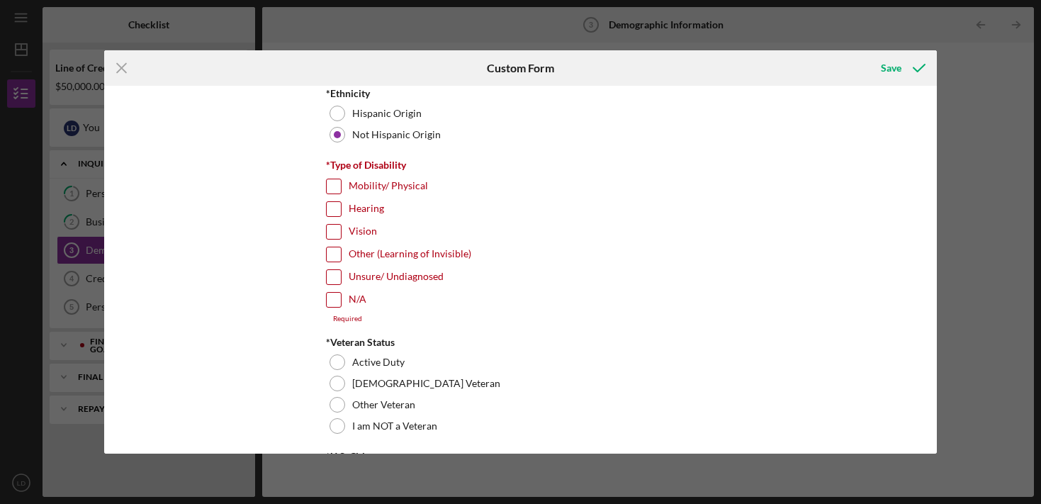
click at [335, 255] on input "Other (Learning of Invisible)" at bounding box center [334, 254] width 14 height 14
checkbox input "true"
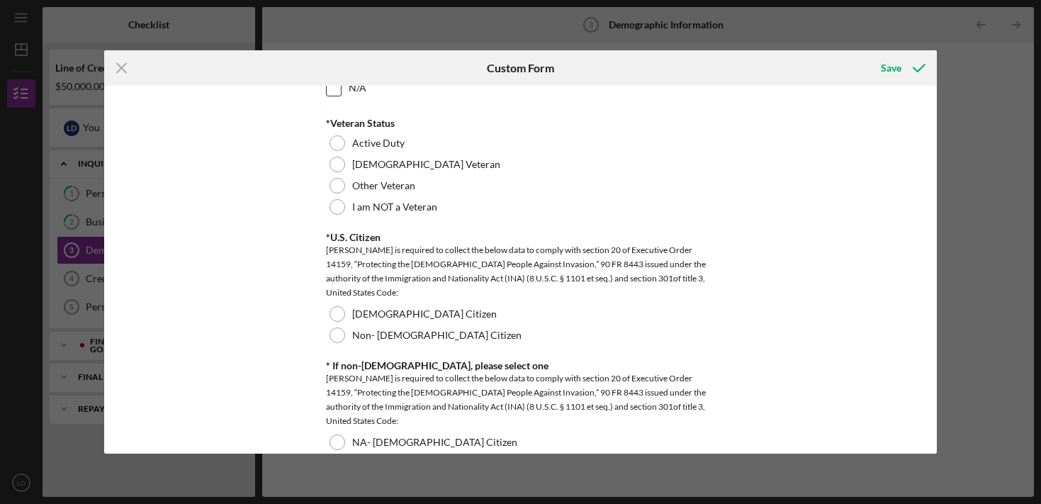
scroll to position [1265, 0]
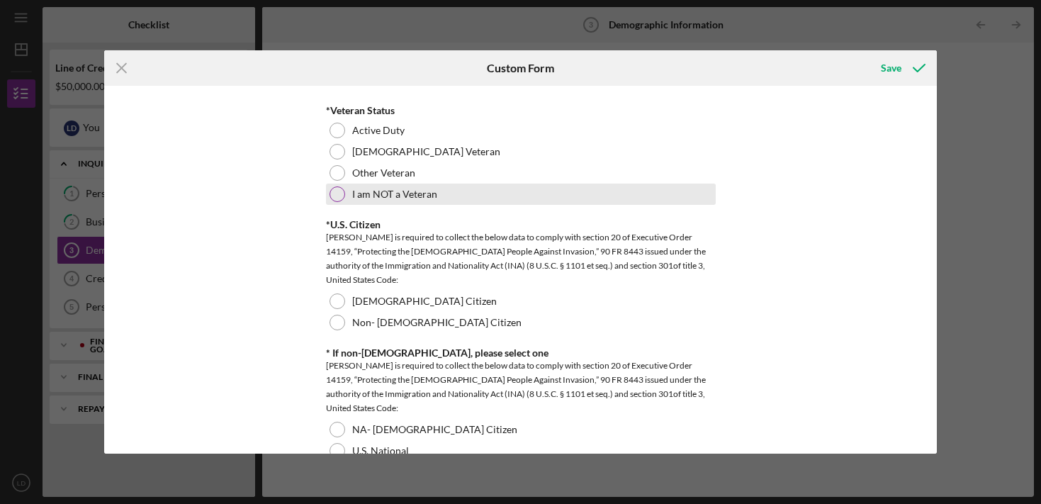
click at [330, 194] on div at bounding box center [338, 194] width 16 height 16
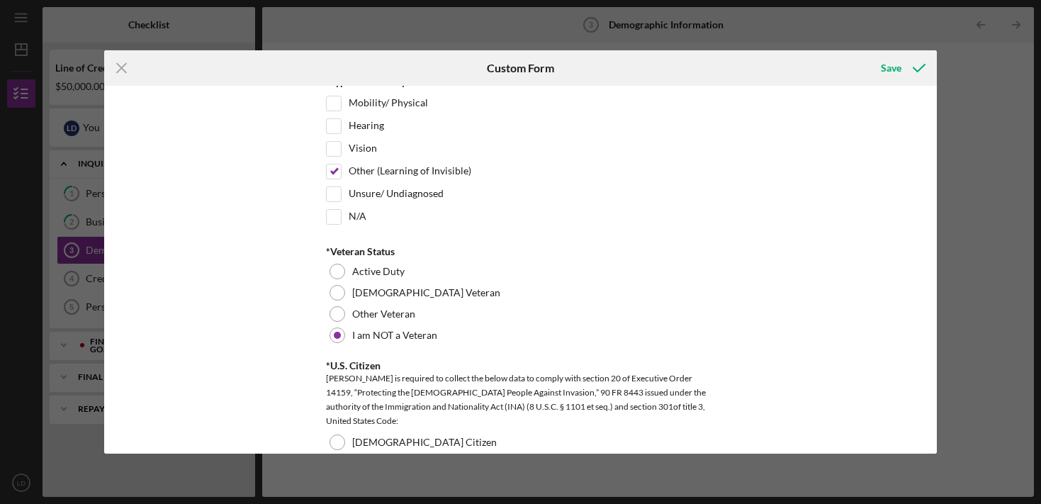
scroll to position [1372, 0]
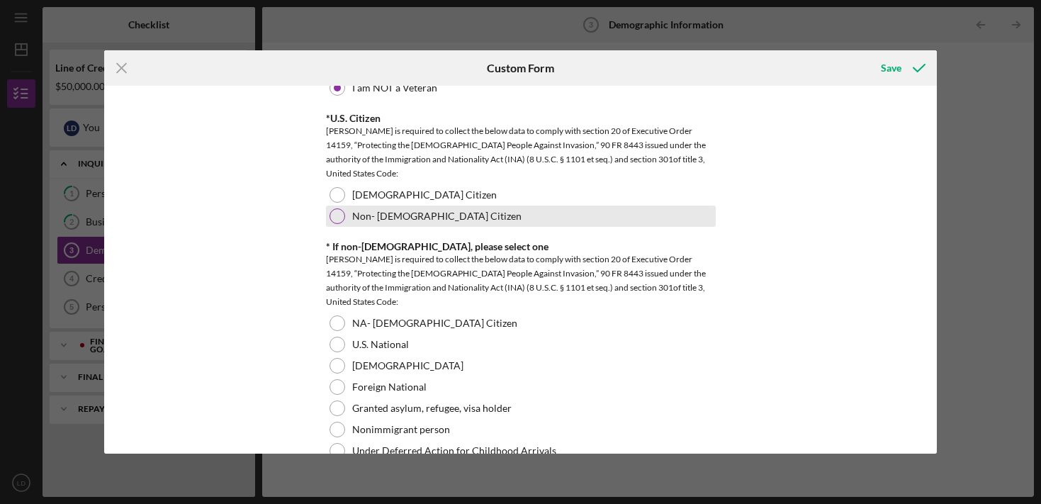
click at [335, 217] on div at bounding box center [338, 216] width 16 height 16
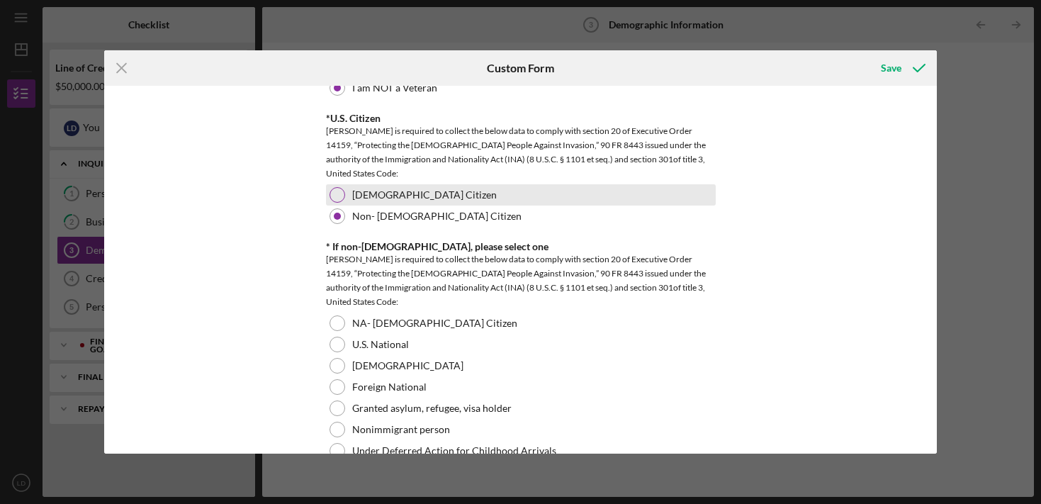
click at [332, 192] on div at bounding box center [338, 195] width 16 height 16
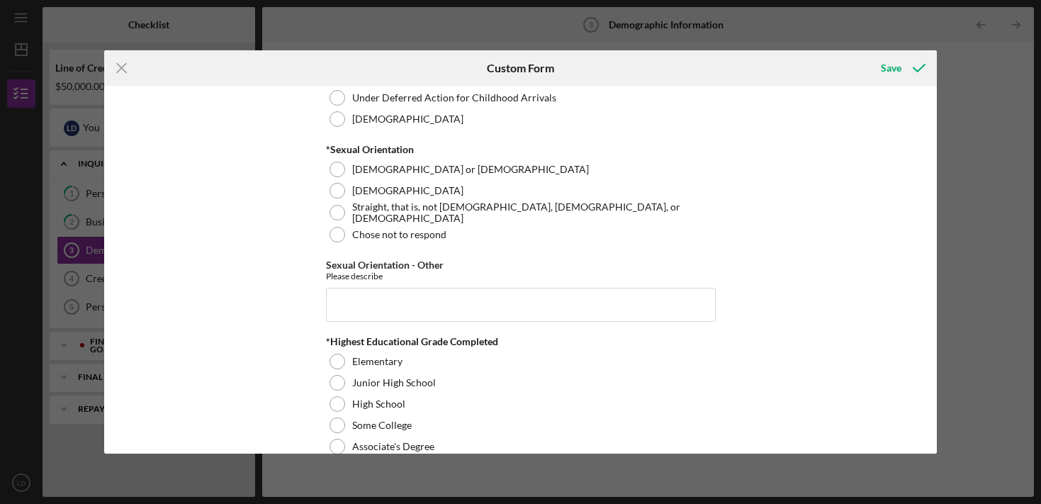
scroll to position [1726, 0]
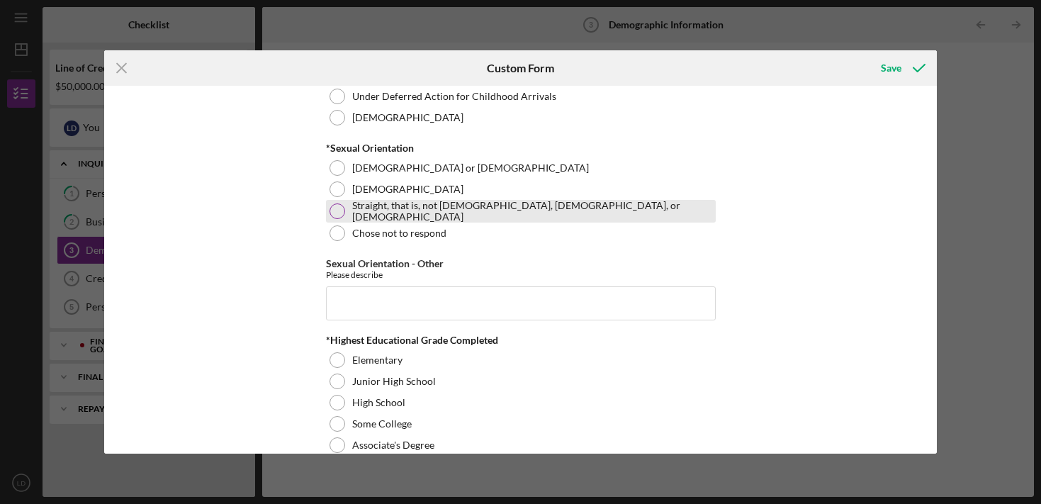
click at [339, 218] on div "Straight, that is, not [DEMOGRAPHIC_DATA], [DEMOGRAPHIC_DATA], or [DEMOGRAPHIC_…" at bounding box center [521, 211] width 390 height 23
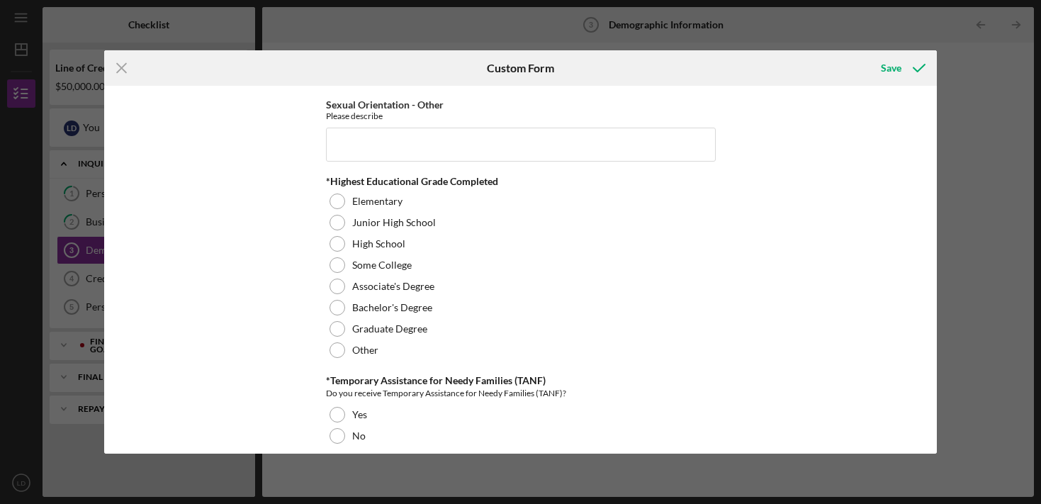
scroll to position [1886, 0]
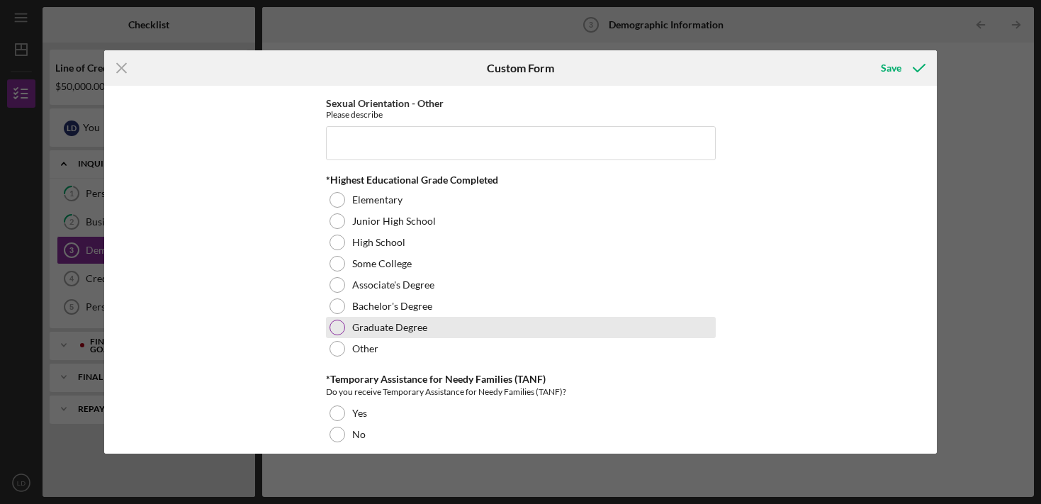
click at [334, 328] on div at bounding box center [338, 328] width 16 height 16
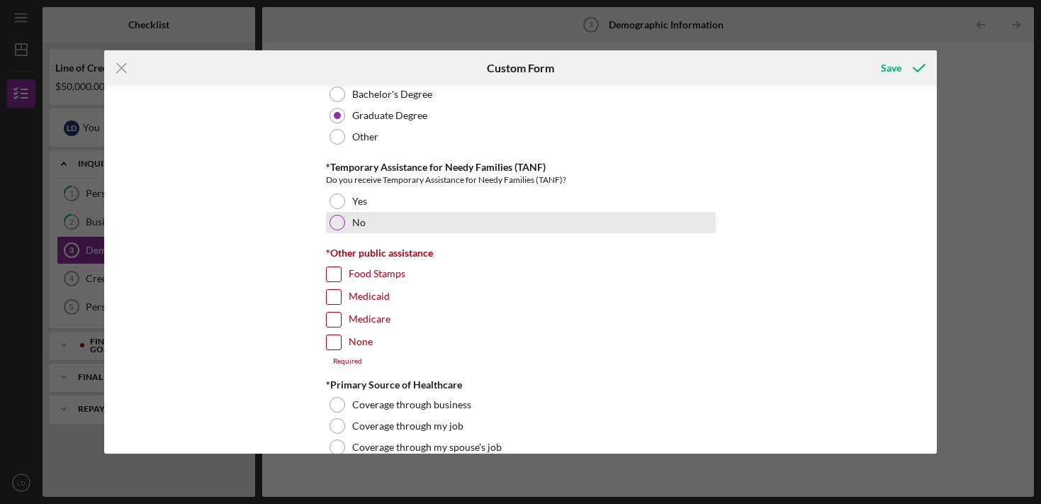
click at [337, 218] on div at bounding box center [338, 223] width 16 height 16
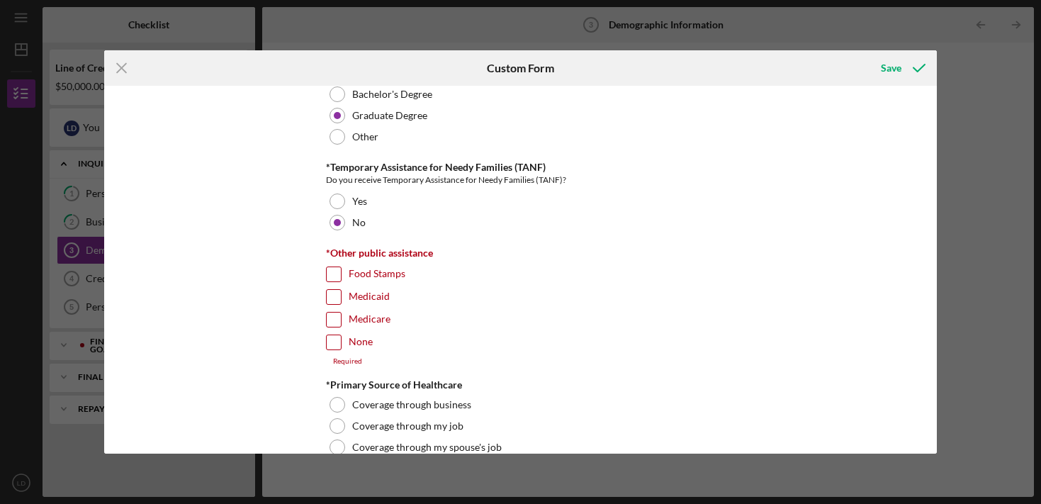
click at [333, 338] on input "None" at bounding box center [334, 342] width 14 height 14
checkbox input "true"
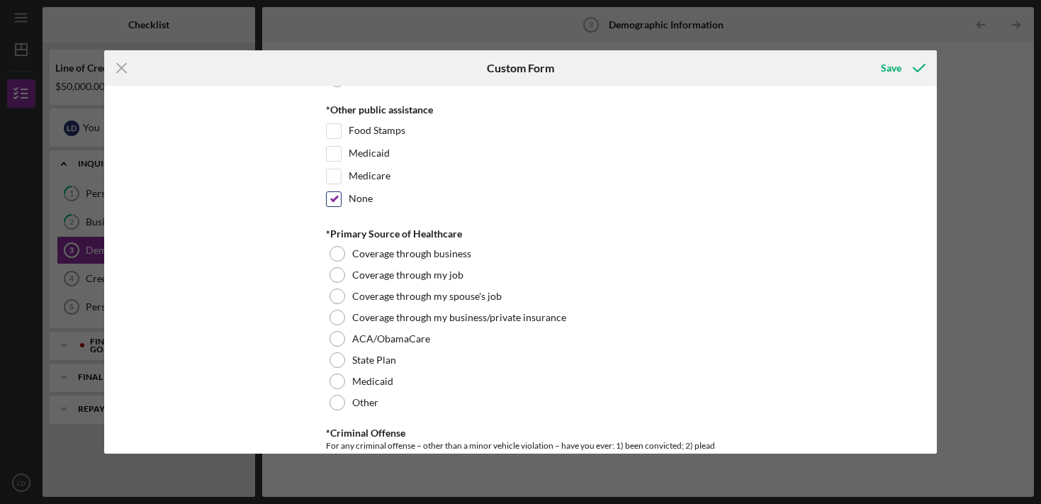
scroll to position [2283, 0]
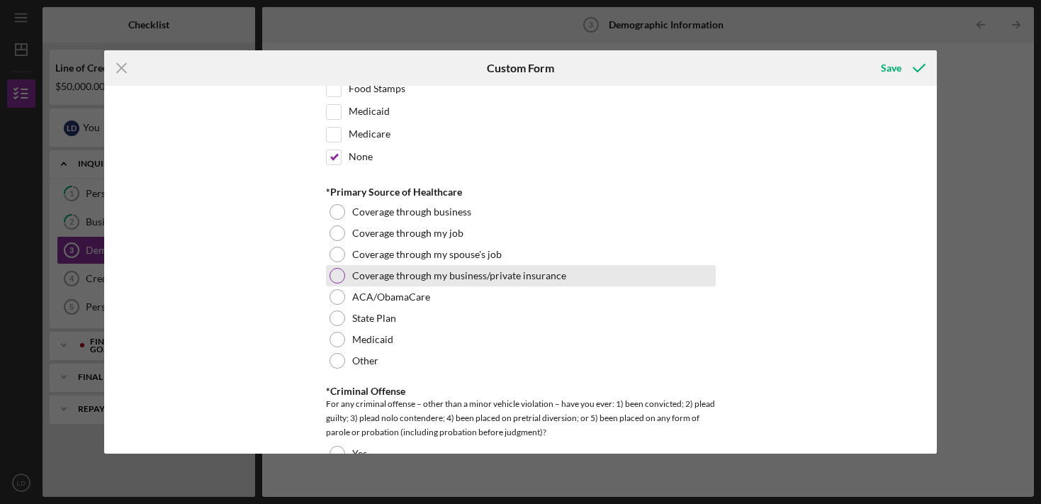
click at [336, 276] on div at bounding box center [338, 276] width 16 height 16
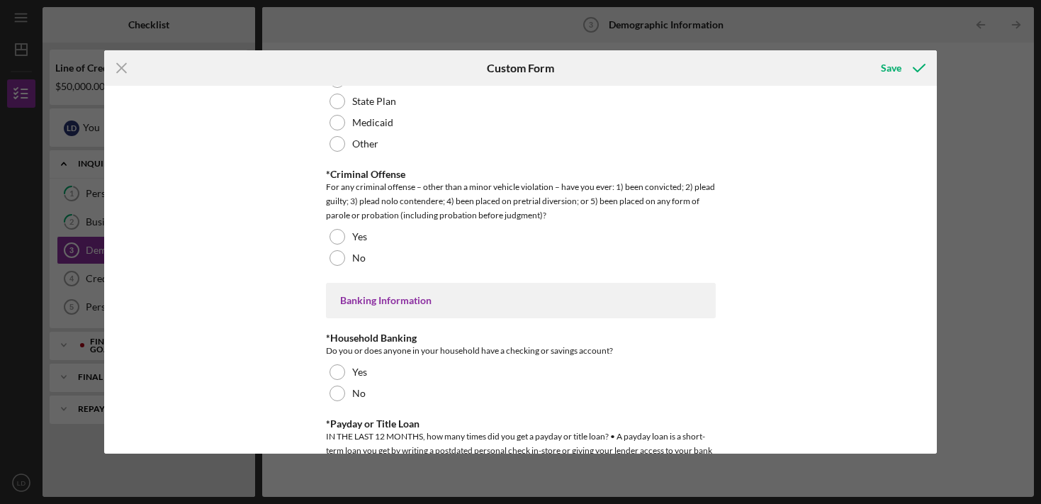
scroll to position [2512, 0]
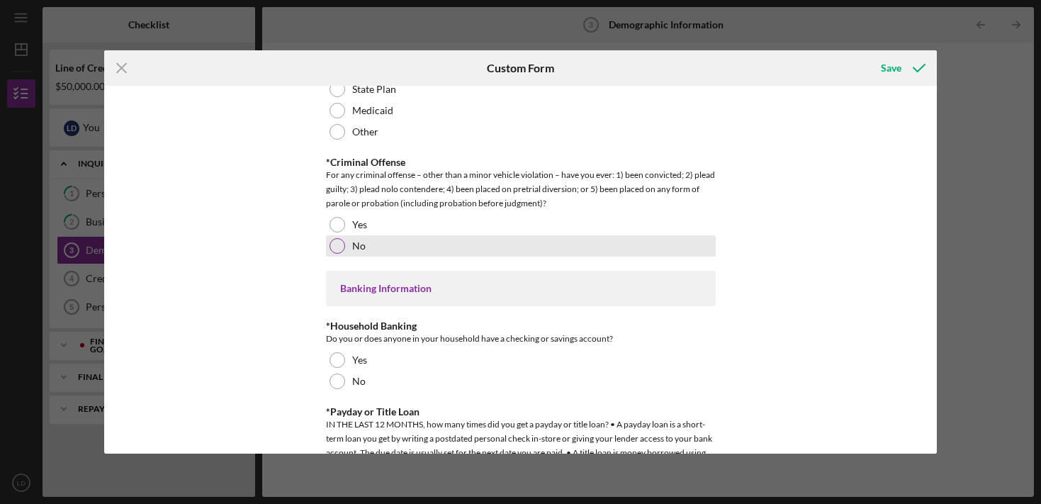
click at [332, 243] on div at bounding box center [338, 246] width 16 height 16
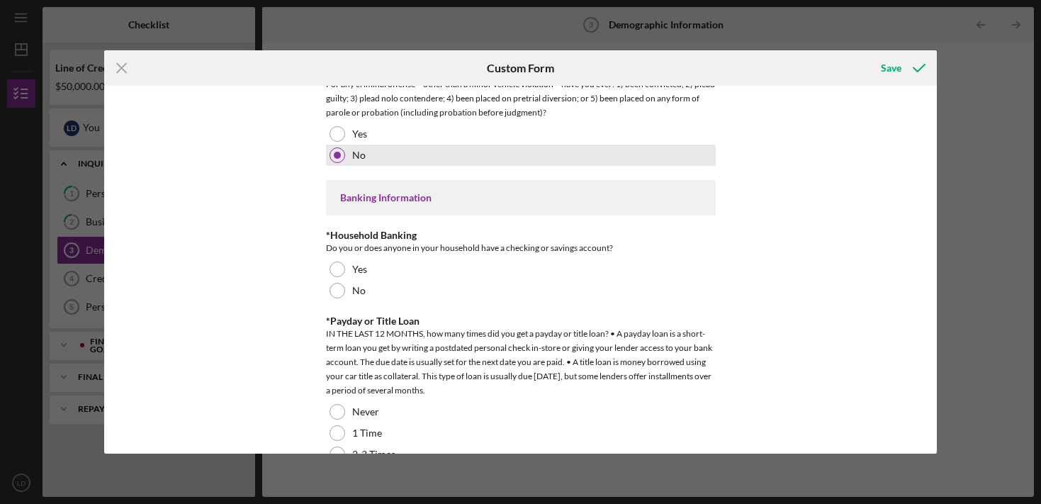
scroll to position [2609, 0]
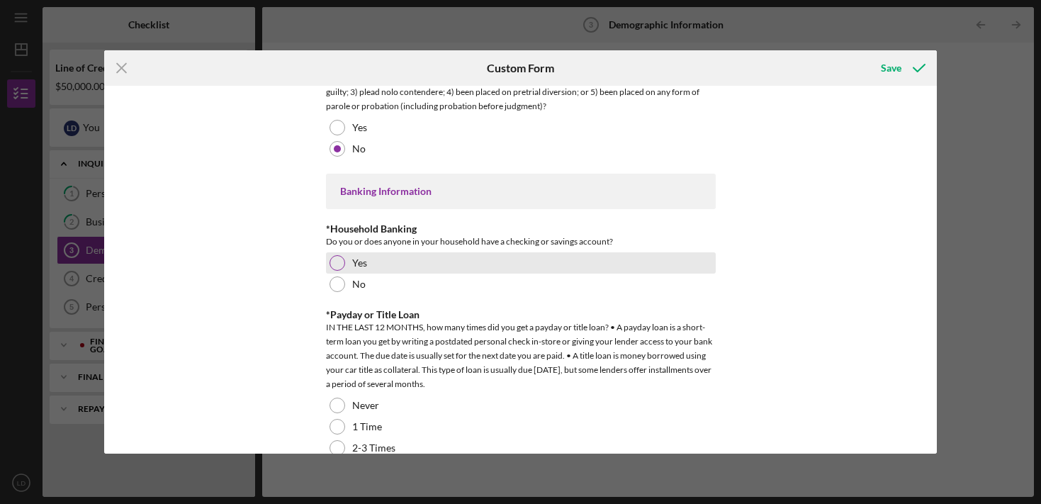
click at [332, 261] on div at bounding box center [338, 263] width 16 height 16
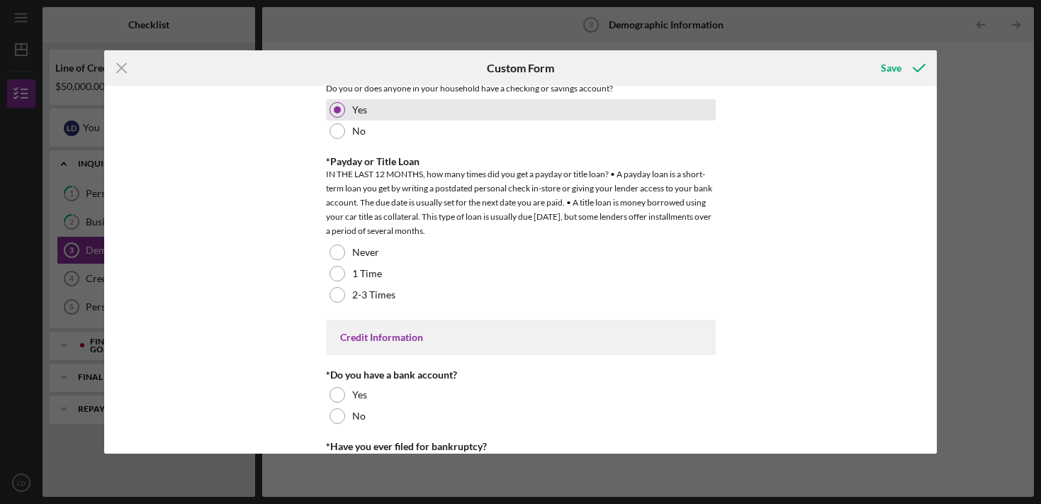
scroll to position [2757, 0]
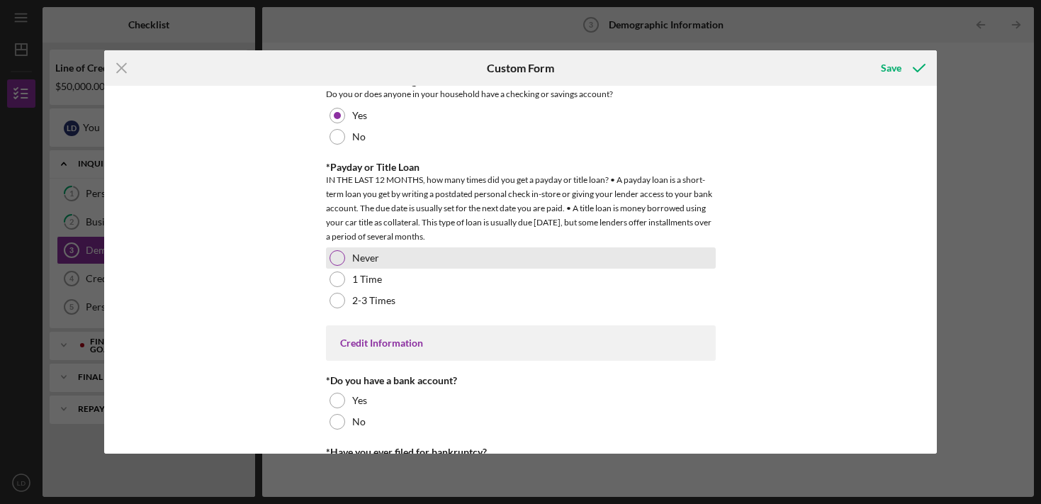
click at [335, 261] on div at bounding box center [338, 258] width 16 height 16
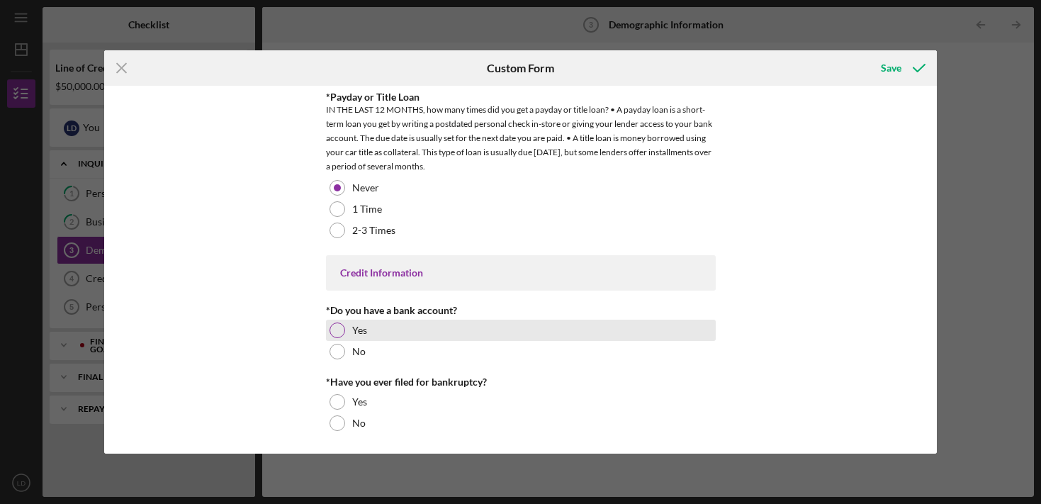
click at [334, 323] on div at bounding box center [338, 331] width 16 height 16
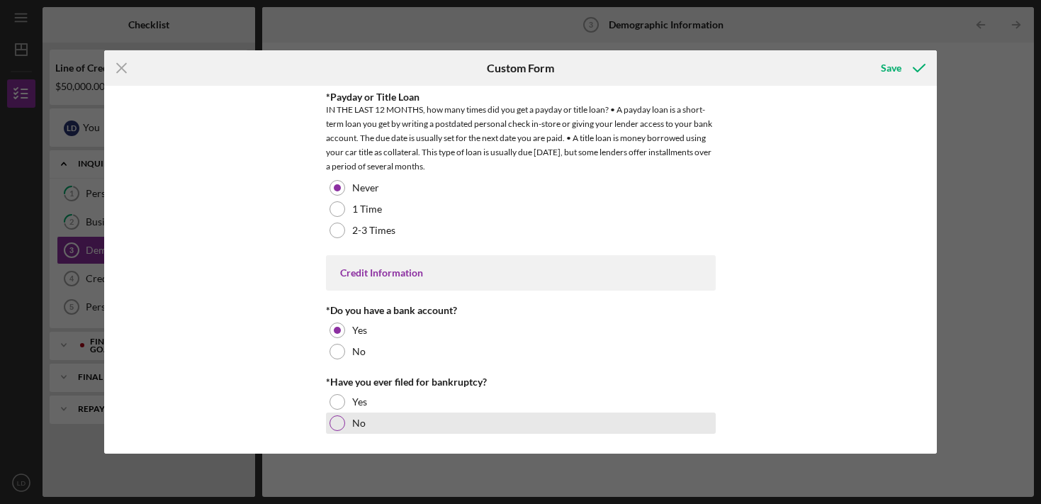
click at [339, 418] on div at bounding box center [338, 423] width 16 height 16
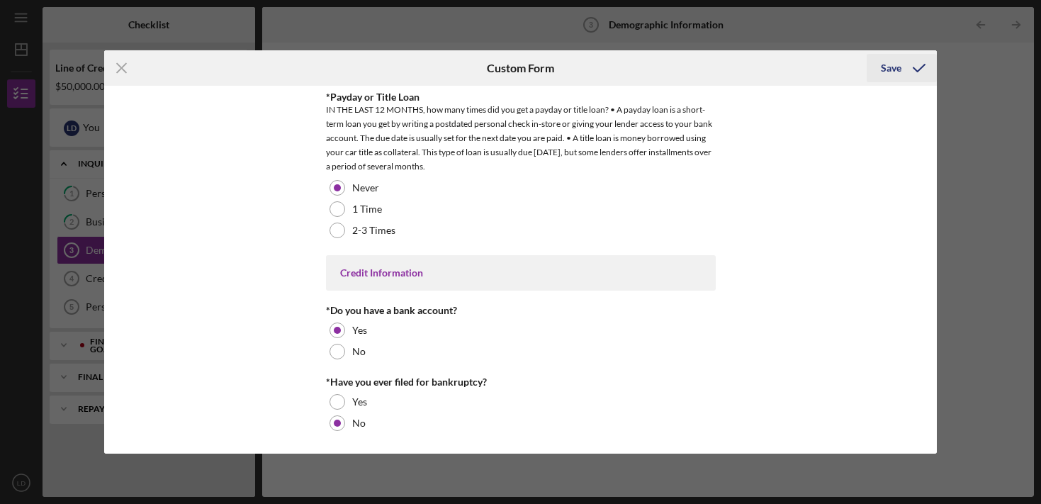
click at [892, 72] on div "Save" at bounding box center [891, 68] width 21 height 28
click at [883, 65] on div "Save" at bounding box center [891, 68] width 21 height 28
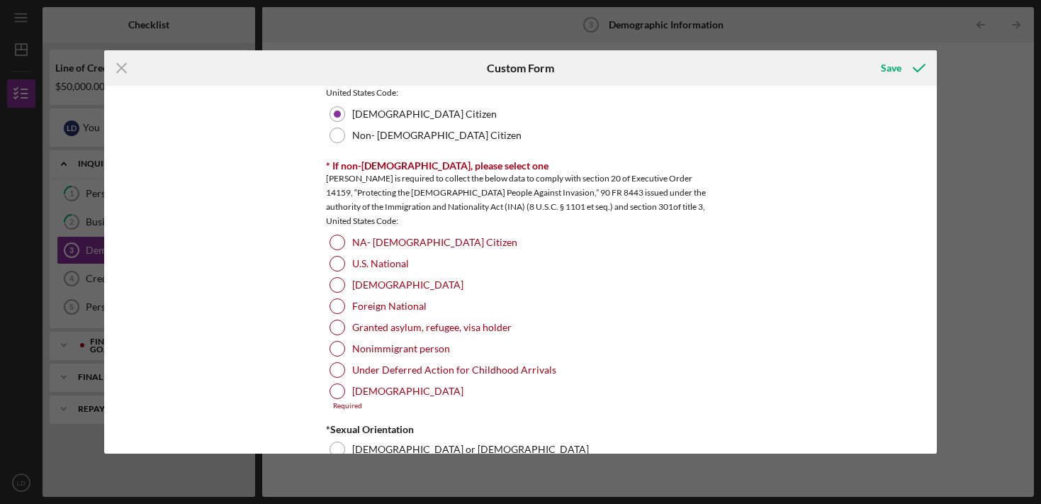
scroll to position [1520, 0]
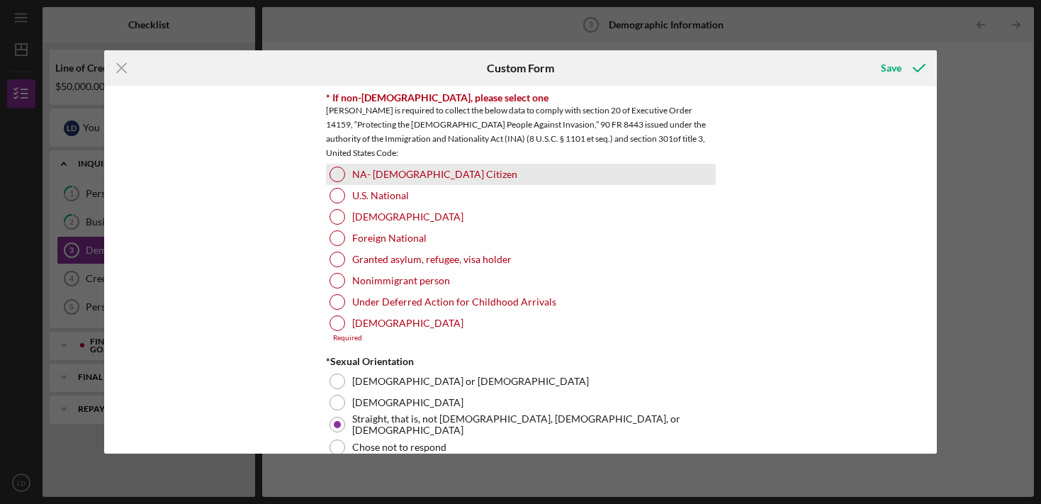
click at [334, 175] on div at bounding box center [338, 175] width 16 height 16
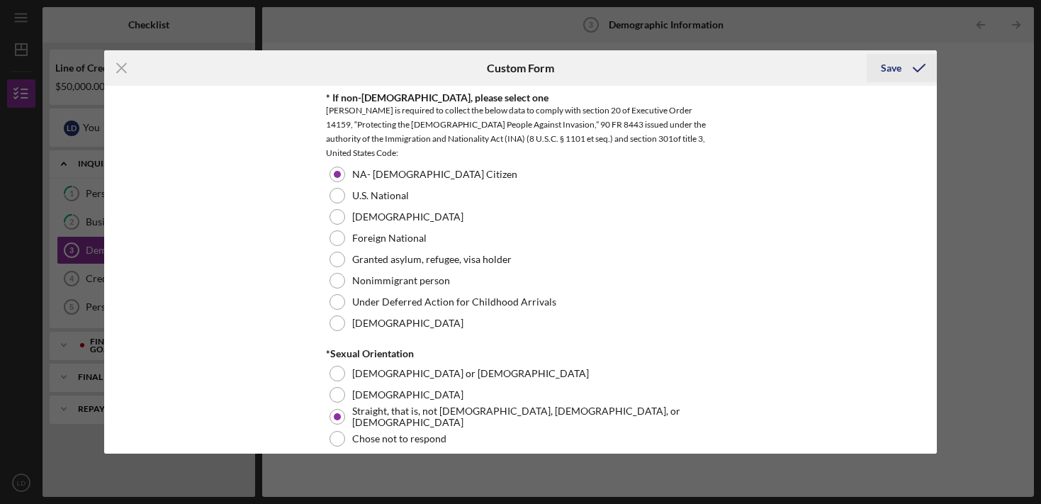
click at [890, 65] on div "Save" at bounding box center [891, 68] width 21 height 28
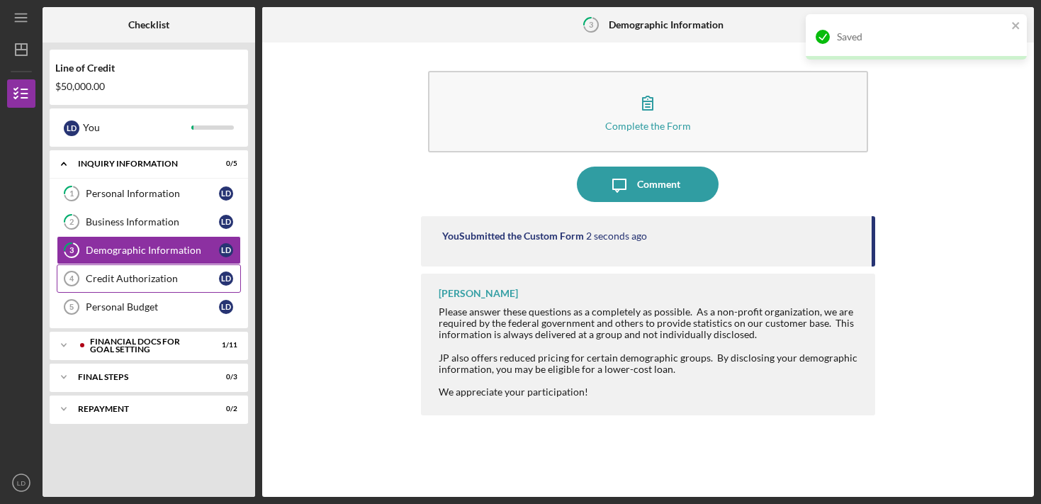
click at [130, 278] on div "Credit Authorization" at bounding box center [152, 278] width 133 height 11
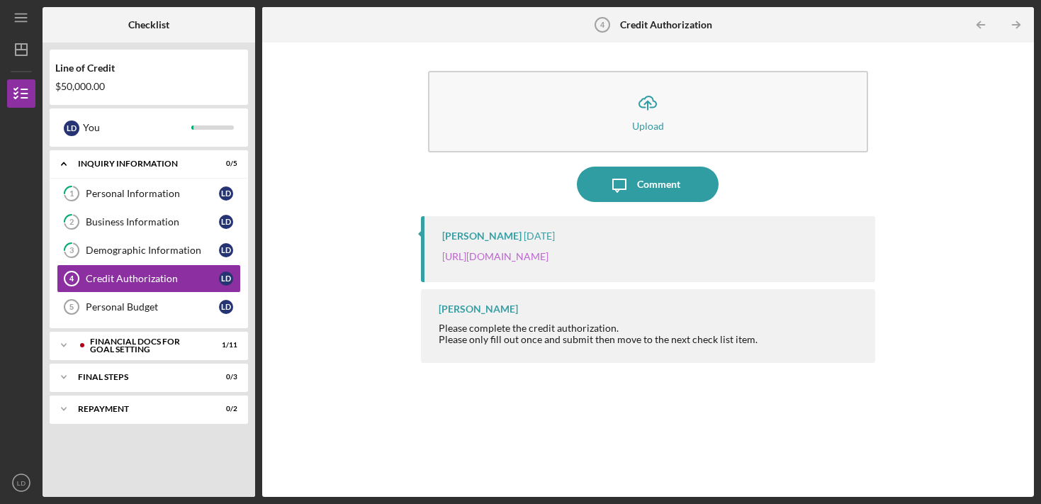
click at [549, 254] on link "[URL][DOMAIN_NAME]" at bounding box center [495, 256] width 106 height 12
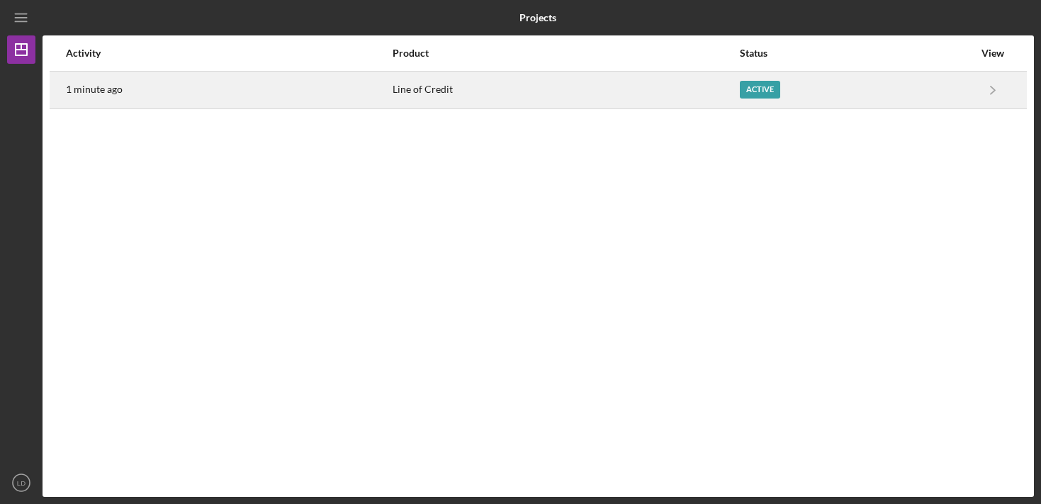
click at [419, 92] on div "Line of Credit" at bounding box center [566, 89] width 346 height 35
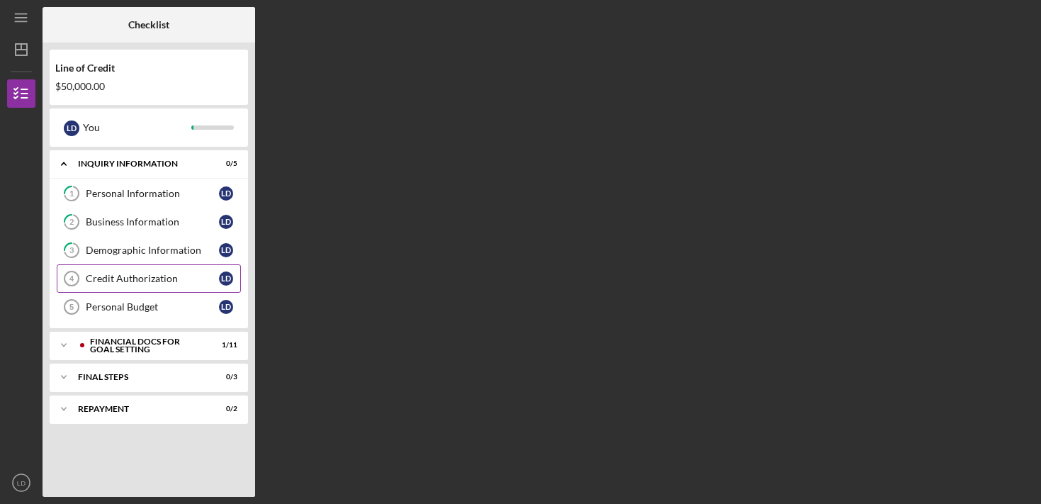
click at [148, 286] on link "Credit Authorization 4 Credit Authorization [PERSON_NAME]" at bounding box center [149, 278] width 184 height 28
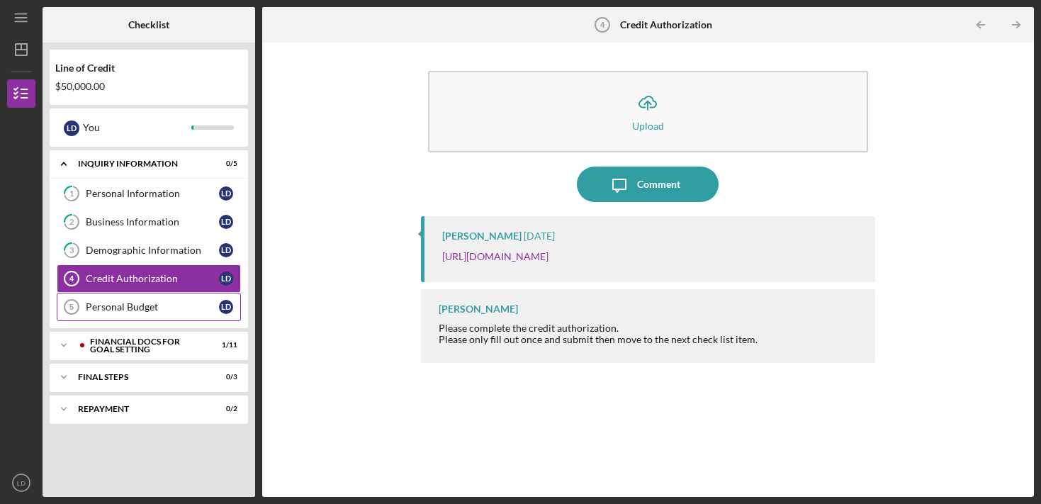
click at [137, 306] on div "Personal Budget" at bounding box center [152, 306] width 133 height 11
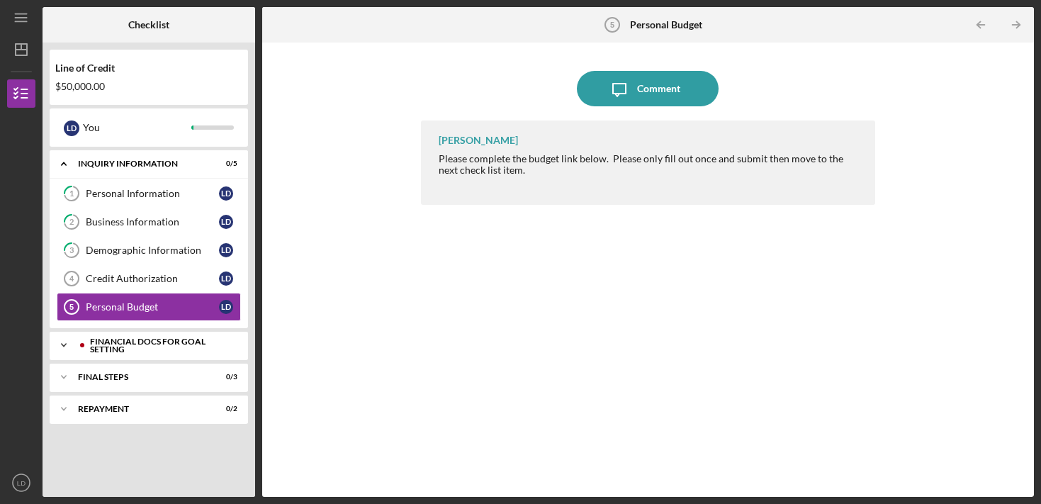
click at [135, 345] on div "Financial Docs for Goal Setting" at bounding box center [160, 345] width 140 height 16
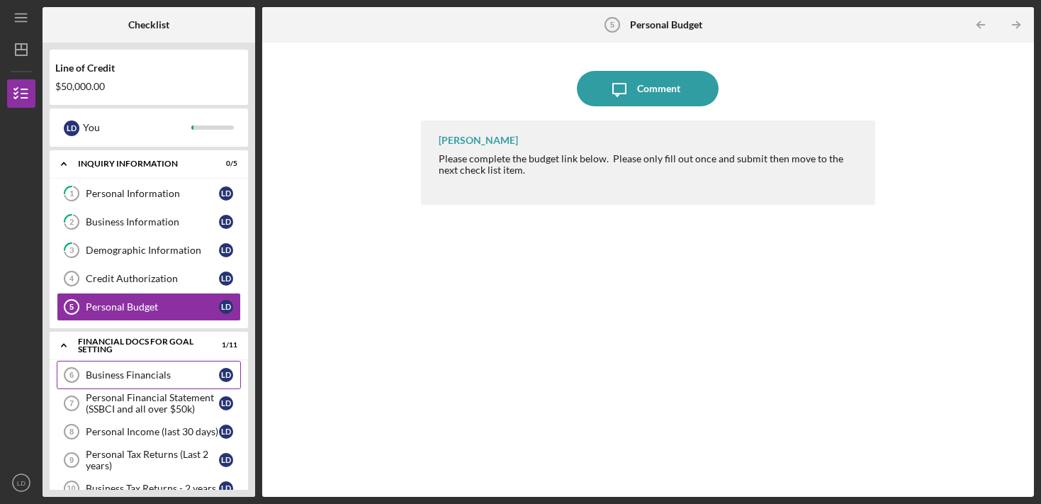
click at [137, 376] on div "Business Financials" at bounding box center [152, 374] width 133 height 11
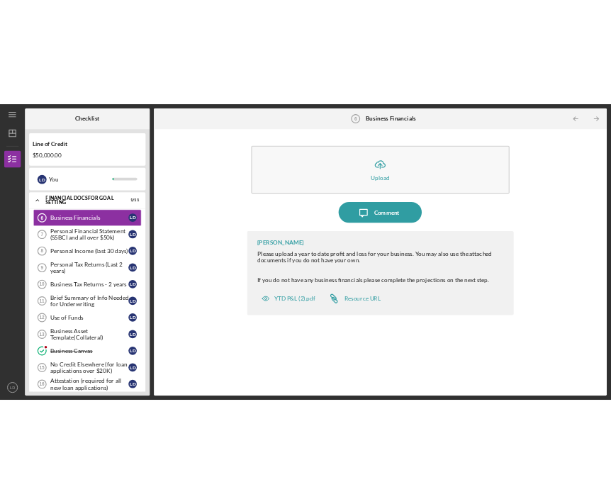
scroll to position [183, 0]
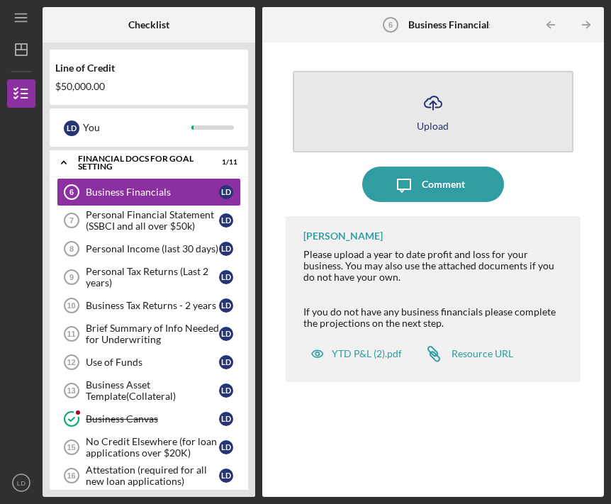
click at [447, 113] on icon "Icon/Upload" at bounding box center [432, 102] width 35 height 35
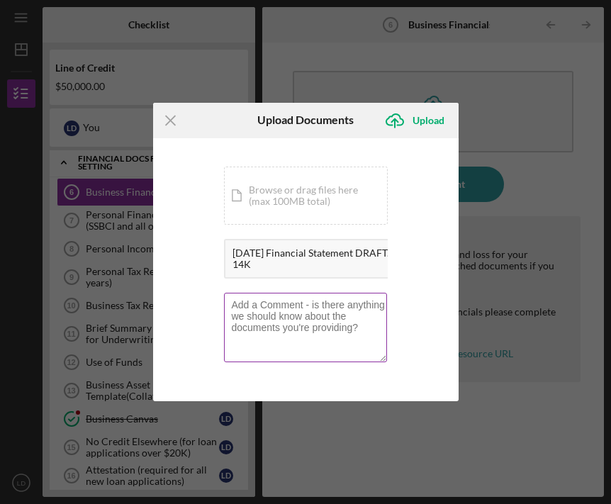
click at [334, 339] on textarea at bounding box center [305, 327] width 163 height 69
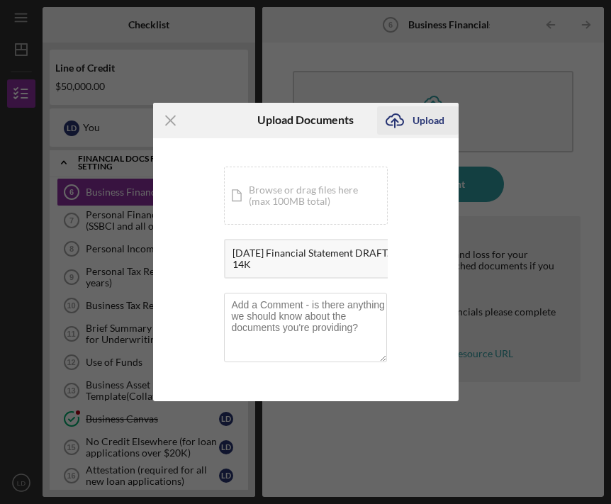
click at [409, 122] on icon "Icon/Upload" at bounding box center [394, 120] width 35 height 35
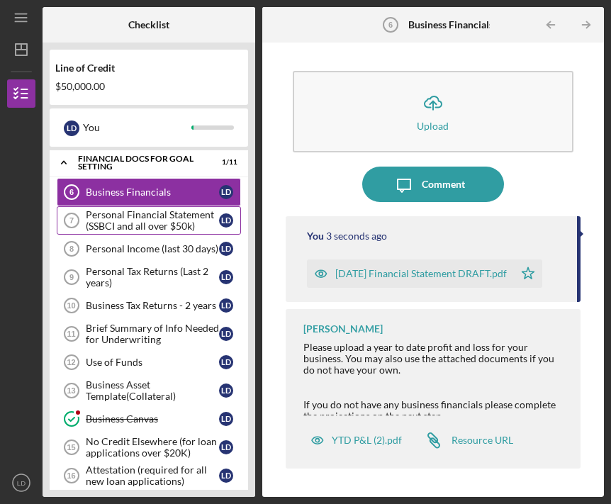
click at [168, 225] on div "Personal Financial Statement (SSBCI and all over $50k)" at bounding box center [152, 220] width 133 height 23
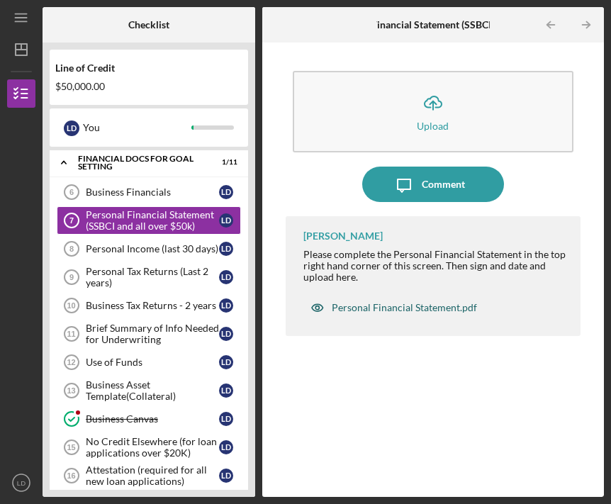
click at [403, 308] on div "Personal Financial Statement.pdf" at bounding box center [404, 307] width 145 height 11
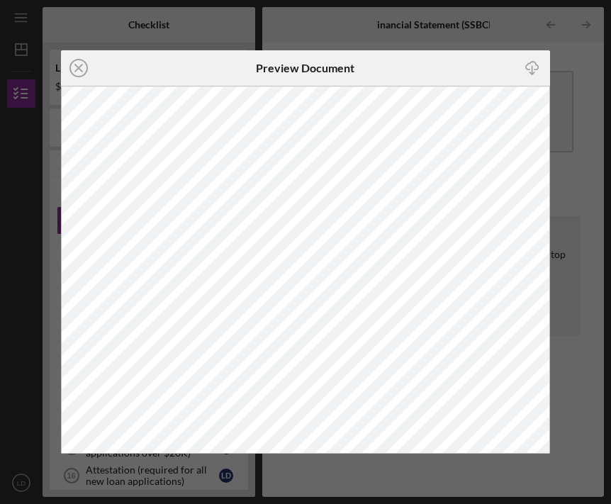
click at [533, 73] on polyline "button" at bounding box center [532, 73] width 5 height 2
click at [91, 67] on icon "Icon/Close" at bounding box center [78, 67] width 35 height 35
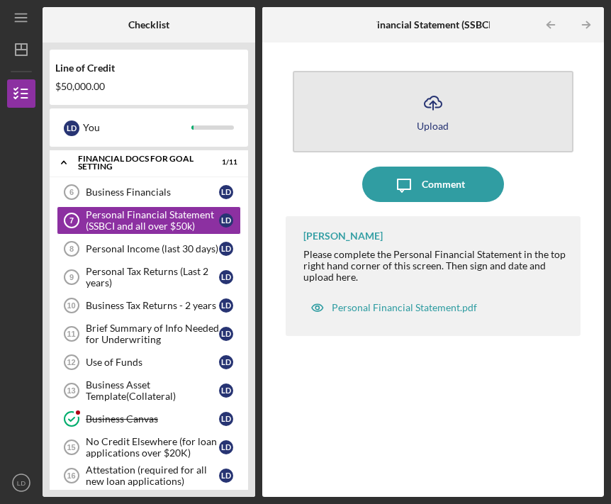
click at [413, 111] on button "Icon/Upload Upload" at bounding box center [433, 112] width 281 height 82
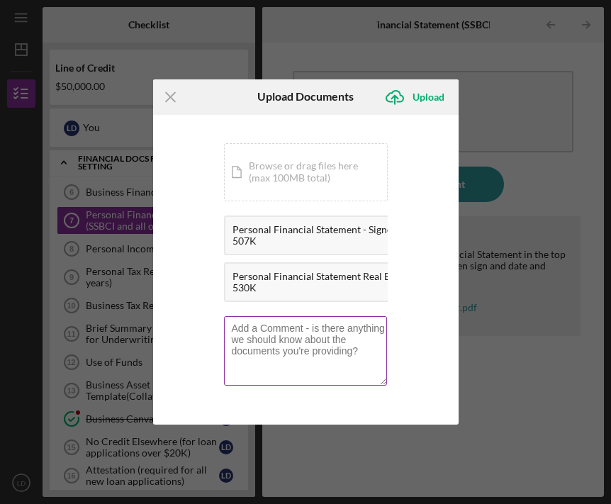
click at [291, 342] on textarea at bounding box center [305, 350] width 163 height 69
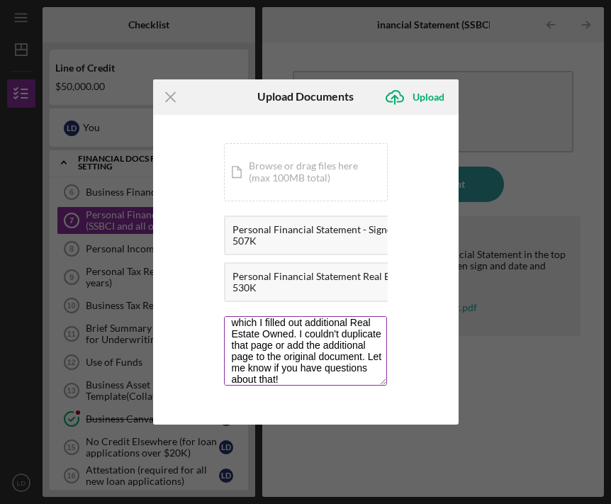
scroll to position [28, 0]
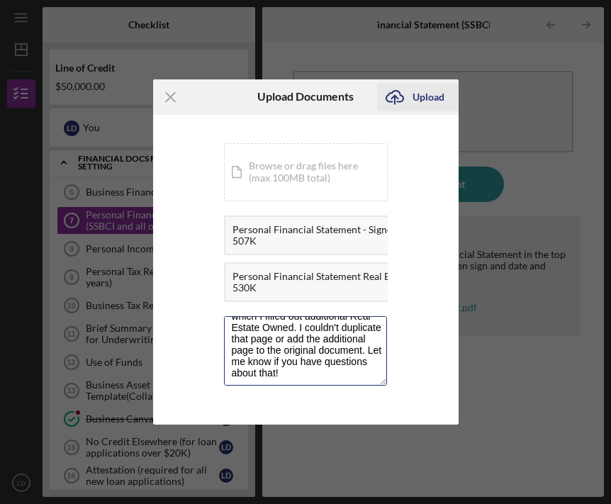
type textarea "I uploaded a second document in which I filled out additional Real Estate Owned…"
click at [410, 95] on icon "Icon/Upload" at bounding box center [394, 96] width 35 height 35
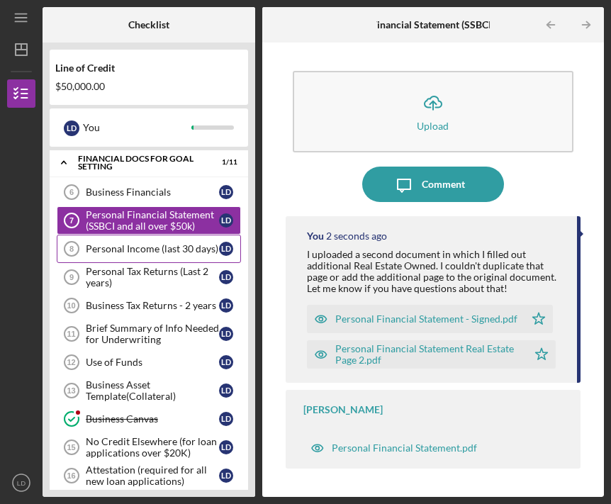
click at [179, 248] on div "Personal Income (last 30 days)" at bounding box center [152, 248] width 133 height 11
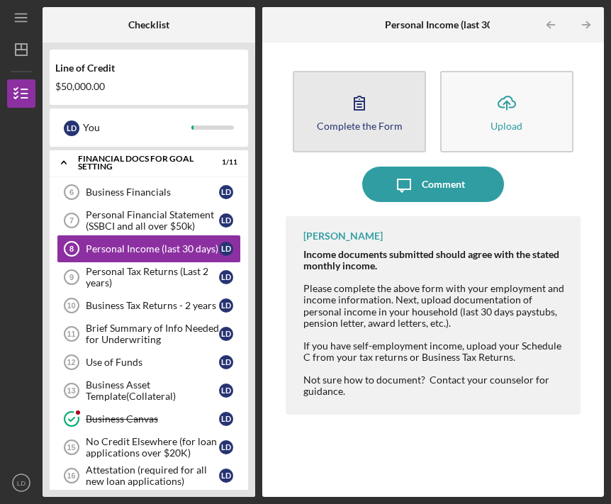
click at [391, 108] on button "Complete the Form Form" at bounding box center [359, 112] width 133 height 82
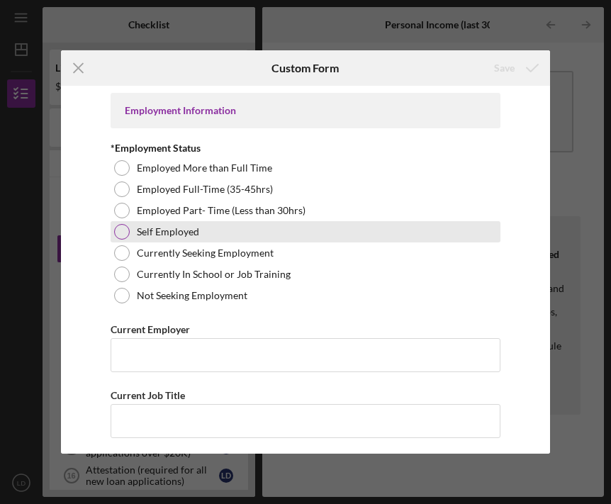
click at [191, 237] on label "Self Employed" at bounding box center [168, 231] width 62 height 11
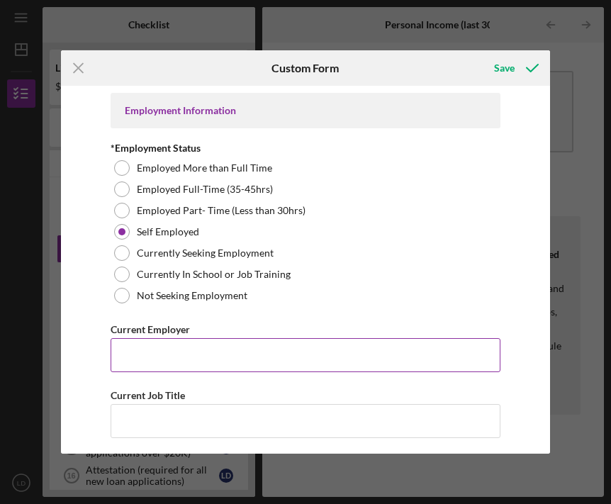
click at [202, 347] on input "Current Employer" at bounding box center [306, 355] width 390 height 34
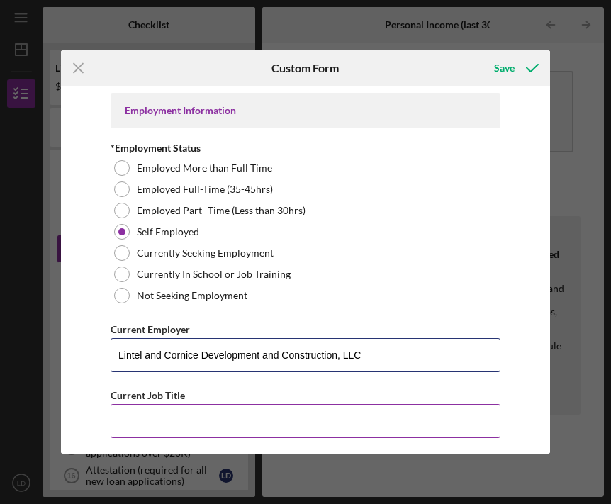
type input "Lintel and Cornice Development and Construction, LLC"
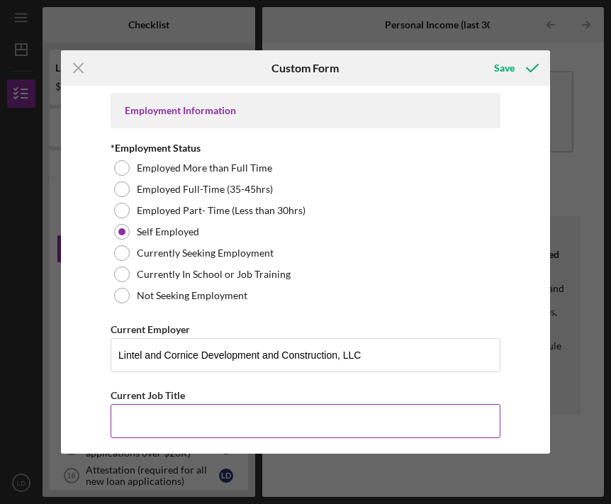
click at [183, 411] on input "Current Job Title" at bounding box center [306, 421] width 390 height 34
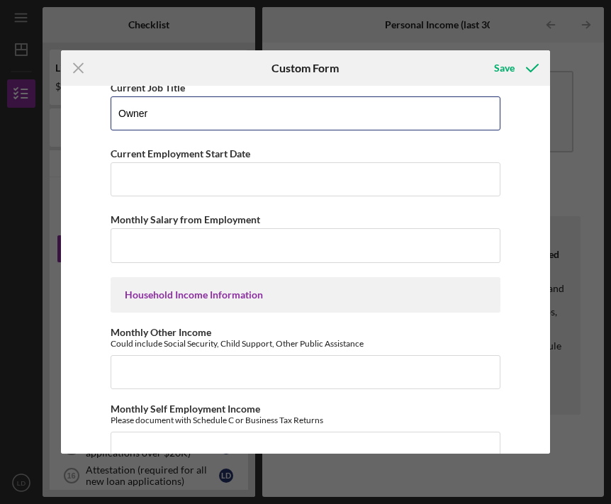
scroll to position [306, 0]
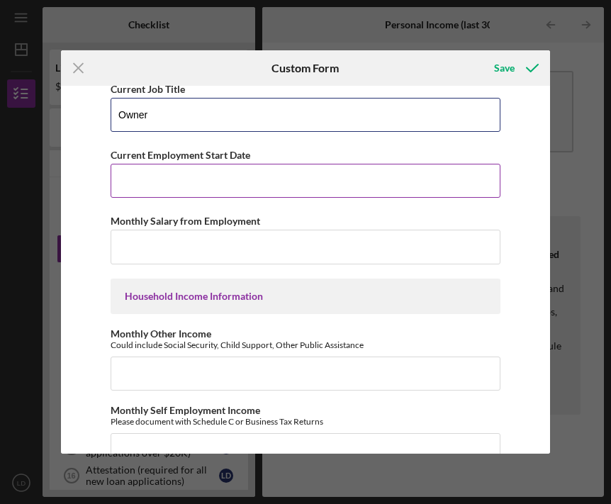
type input "Owner"
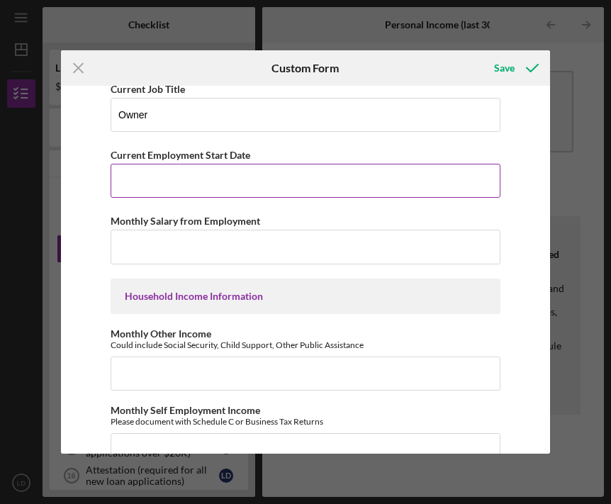
click at [201, 192] on input "Current Employment Start Date" at bounding box center [306, 181] width 390 height 34
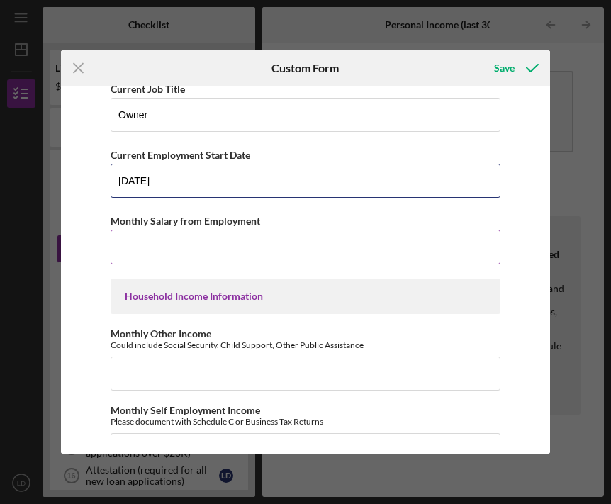
type input "3/29/2022"
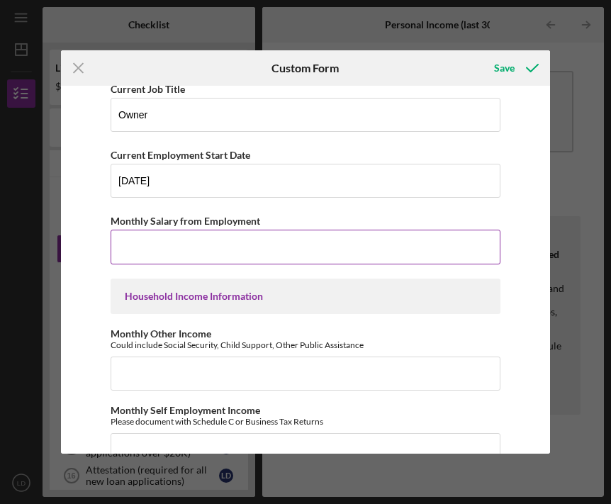
click at [254, 257] on input "Monthly Salary from Employment" at bounding box center [306, 247] width 390 height 34
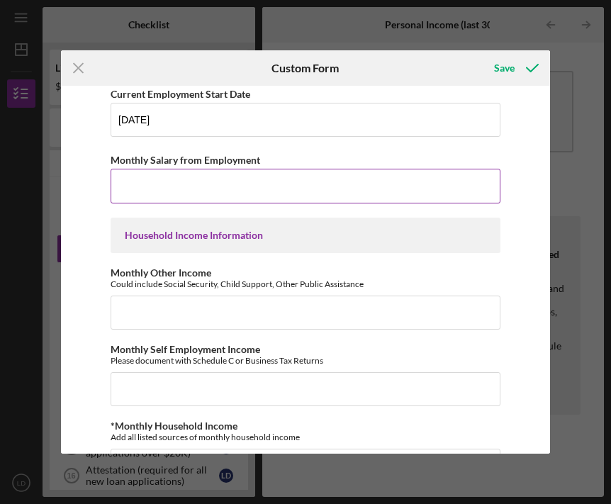
scroll to position [368, 0]
click at [281, 184] on input "Monthly Salary from Employment" at bounding box center [306, 185] width 390 height 34
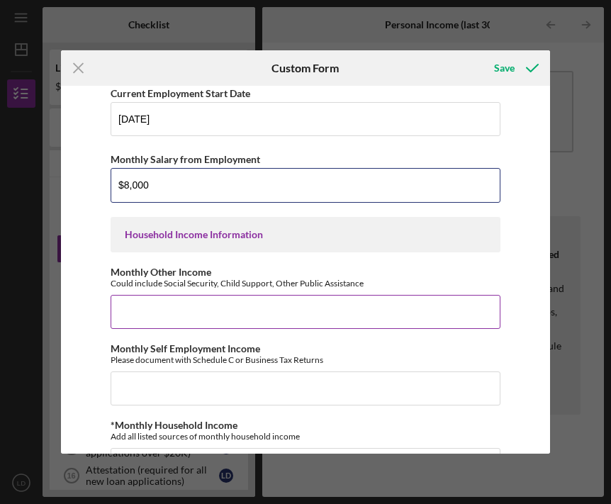
type input "$8,000"
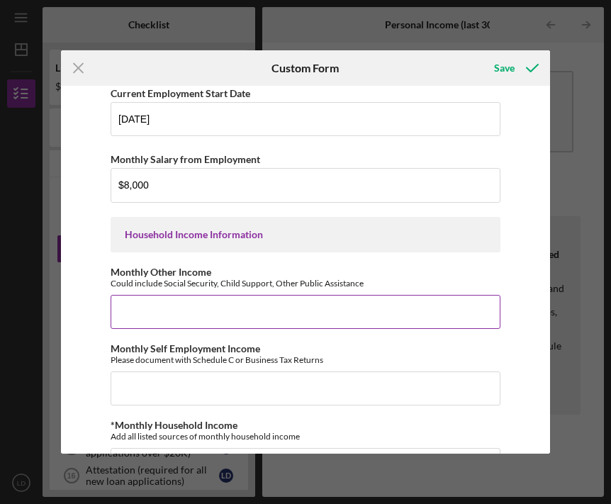
click at [252, 304] on input "Monthly Other Income" at bounding box center [306, 312] width 390 height 34
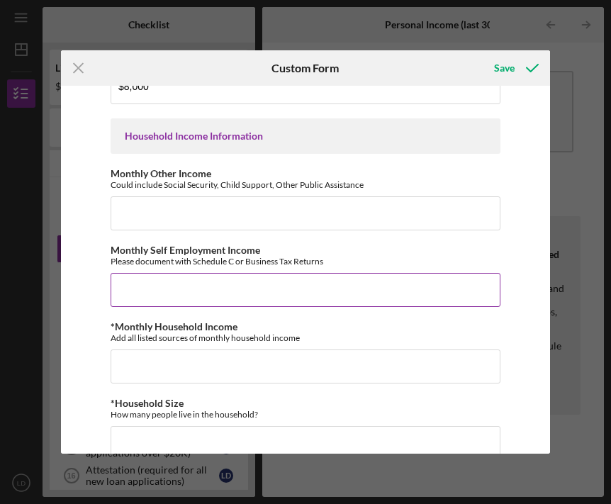
click at [258, 293] on input "Monthly Self Employment Income" at bounding box center [306, 290] width 390 height 34
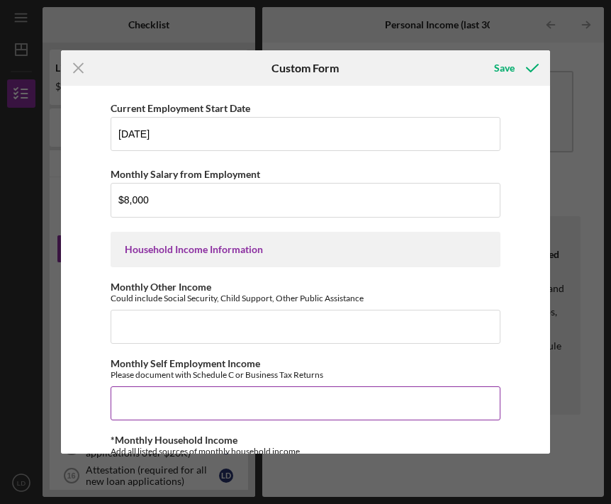
scroll to position [327, 0]
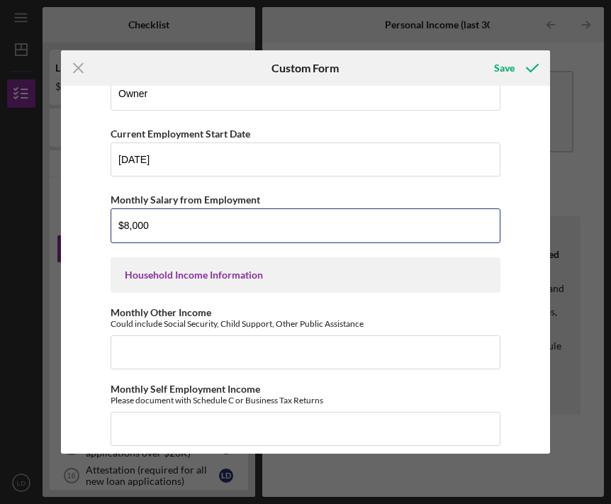
drag, startPoint x: 177, startPoint y: 230, endPoint x: 101, endPoint y: 230, distance: 75.8
click at [101, 230] on div "Employment Information *Employment Status Employed More than Full Time Employed…" at bounding box center [305, 270] width 489 height 368
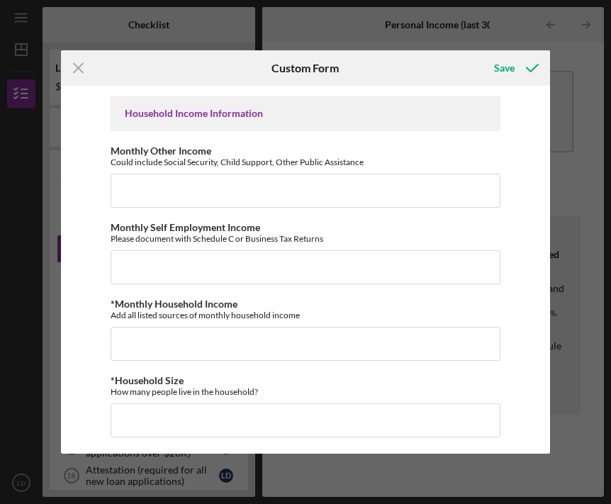
scroll to position [517, 0]
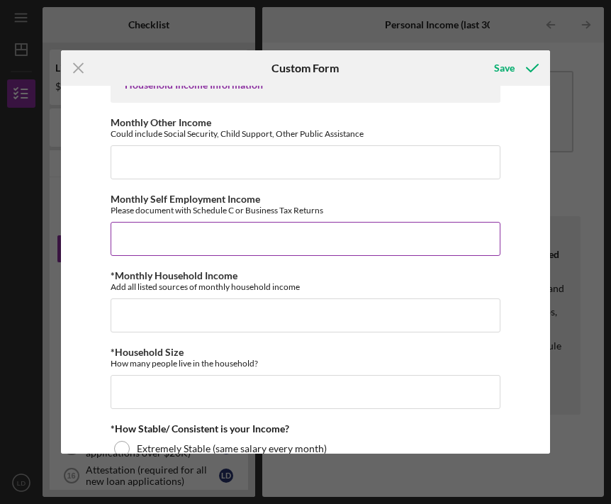
click at [234, 241] on input "Monthly Self Employment Income" at bounding box center [306, 239] width 390 height 34
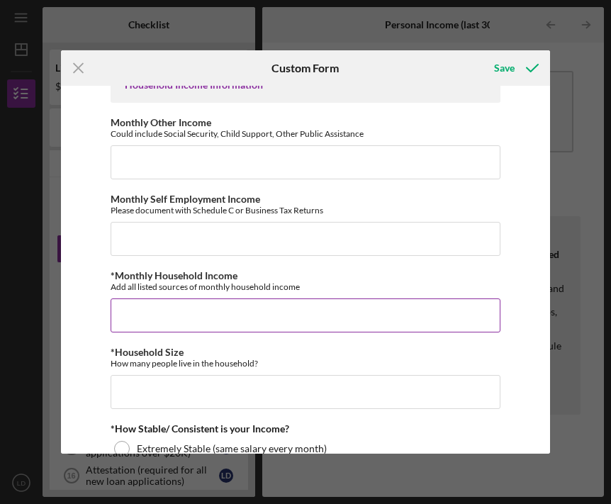
click at [225, 303] on input "*Monthly Household Income" at bounding box center [306, 315] width 390 height 34
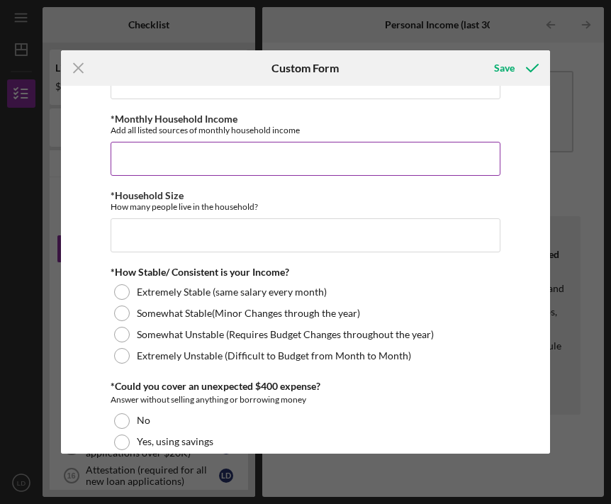
scroll to position [717, 0]
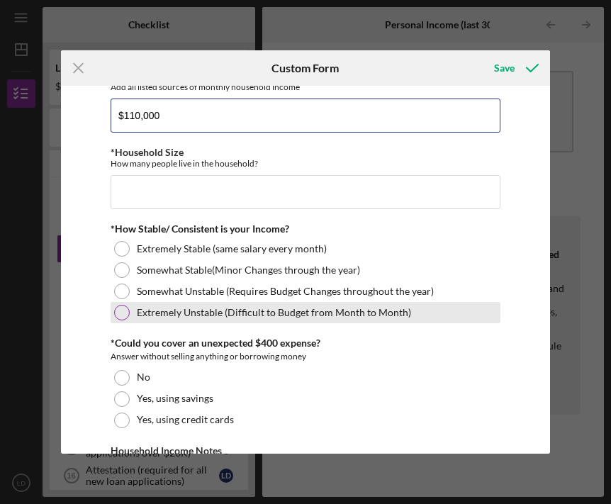
type input "$110,000"
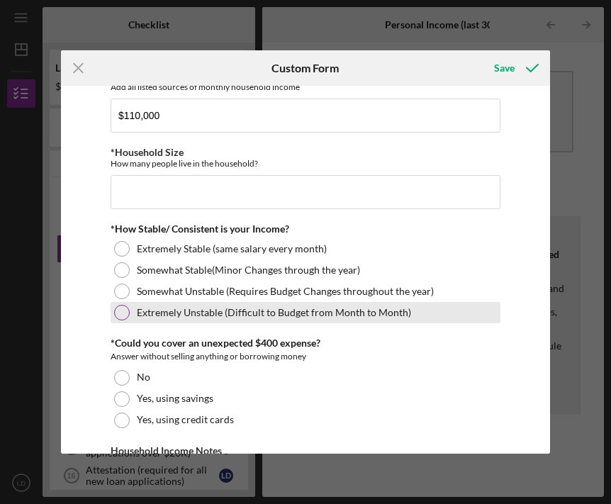
click at [235, 320] on div "Extremely Unstable (Difficult to Budget from Month to Month)" at bounding box center [306, 312] width 390 height 21
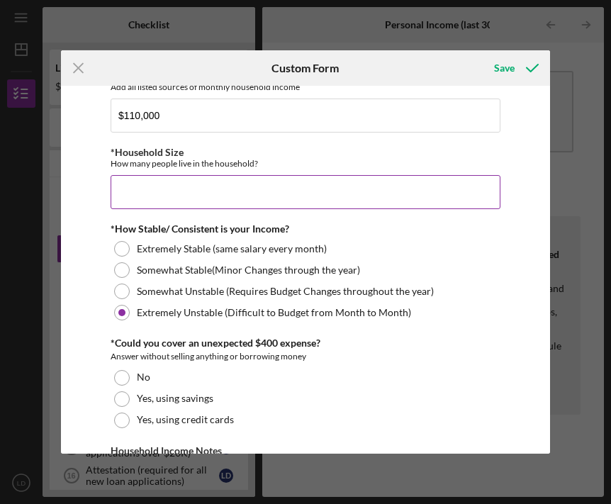
click at [245, 198] on input "*Household Size" at bounding box center [306, 192] width 390 height 34
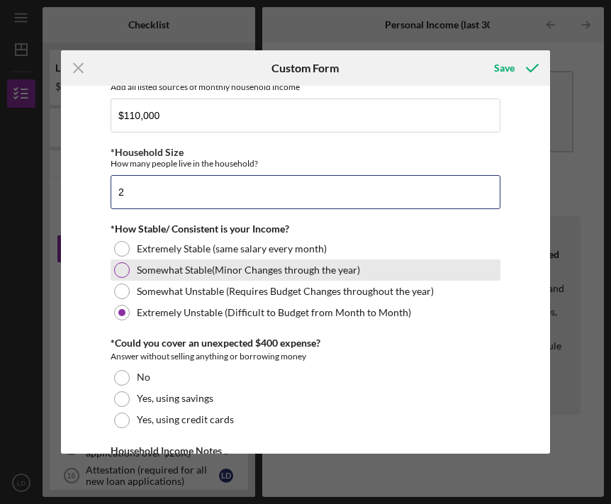
scroll to position [828, 0]
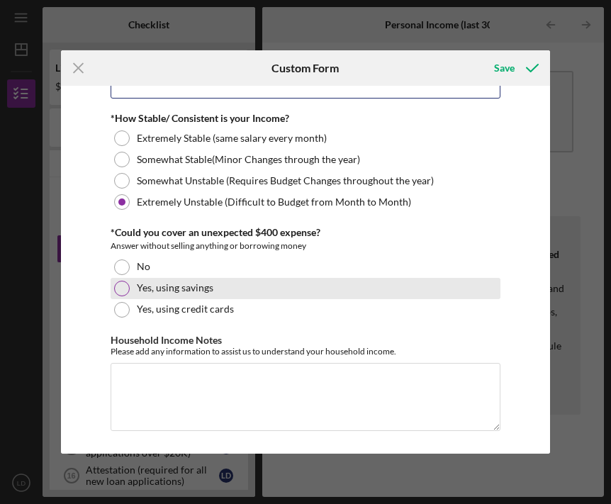
type input "2"
click at [144, 294] on div "Yes, using savings" at bounding box center [306, 288] width 390 height 21
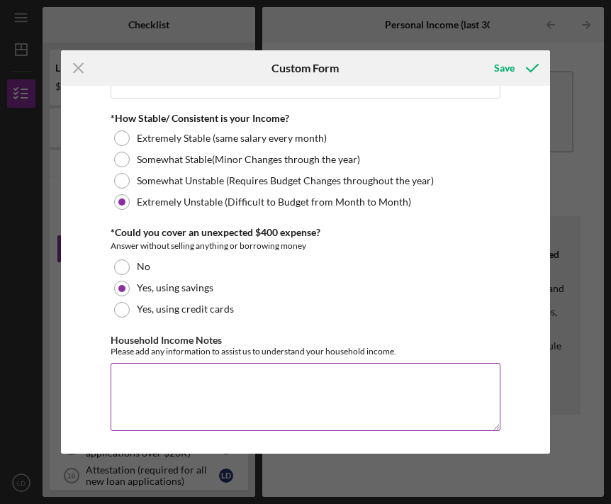
click at [158, 357] on div "Household Income Notes Please add any information to assist us to understand yo…" at bounding box center [306, 384] width 390 height 99
click at [160, 387] on textarea "Household Income Notes" at bounding box center [306, 397] width 390 height 68
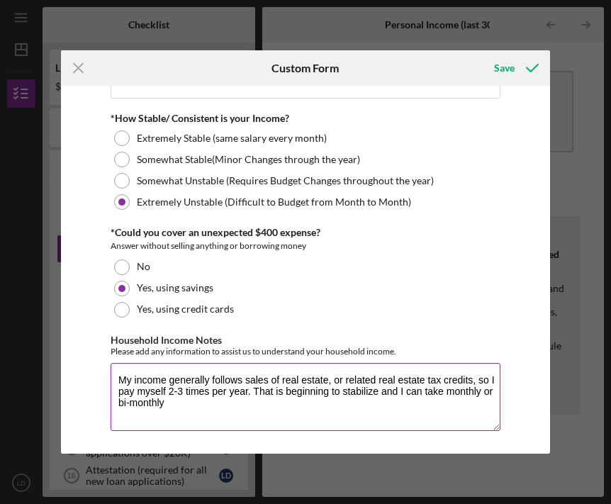
click at [408, 393] on textarea "My income generally follows sales of real estate, or related real estate tax cr…" at bounding box center [306, 397] width 390 height 68
click at [368, 413] on textarea "My income generally follows sales of real estate, or related real estate tax cr…" at bounding box center [306, 397] width 390 height 68
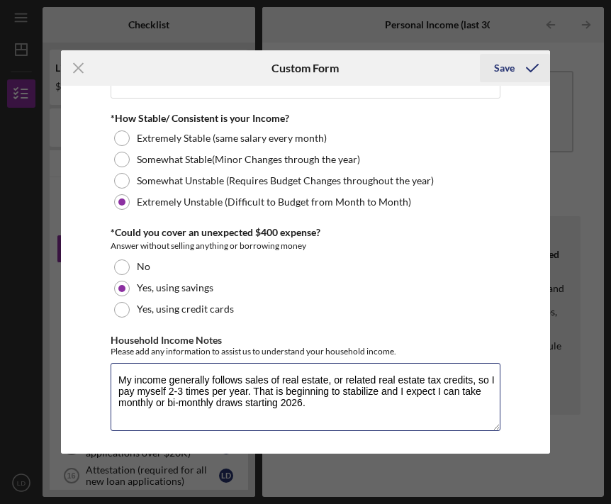
type textarea "My income generally follows sales of real estate, or related real estate tax cr…"
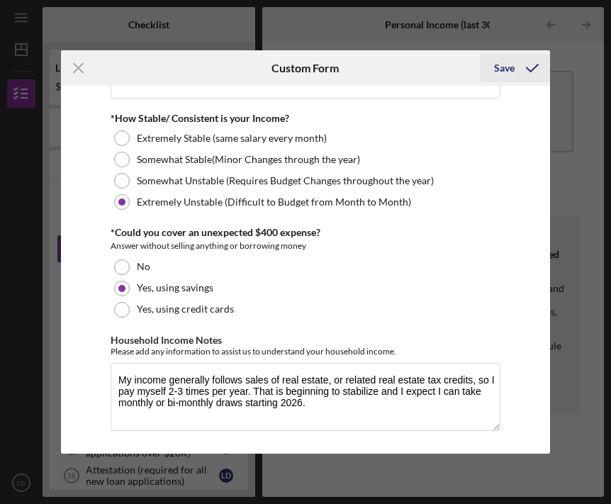
click at [516, 82] on div "Save" at bounding box center [515, 67] width 70 height 35
click at [515, 69] on icon "submit" at bounding box center [532, 67] width 35 height 35
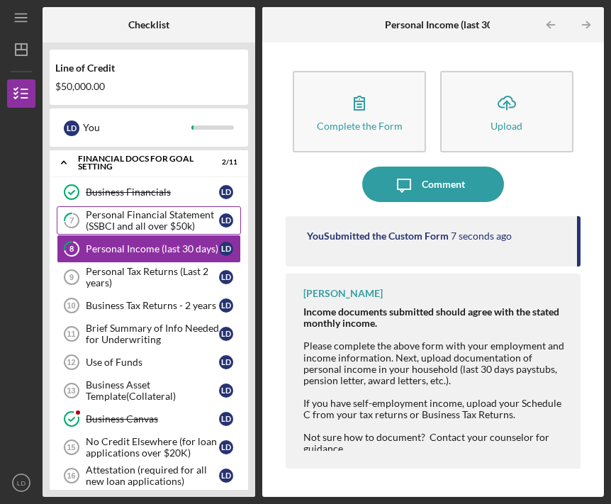
click at [166, 227] on div "Personal Financial Statement (SSBCI and all over $50k)" at bounding box center [152, 220] width 133 height 23
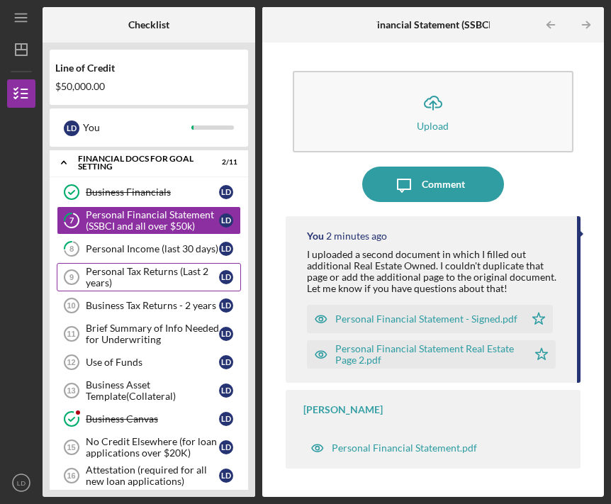
click at [144, 276] on div "Personal Tax Returns (Last 2 years)" at bounding box center [152, 277] width 133 height 23
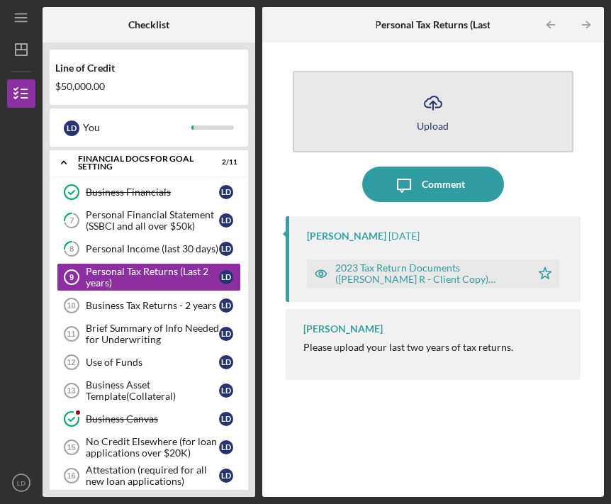
click at [441, 113] on icon "Icon/Upload" at bounding box center [432, 102] width 35 height 35
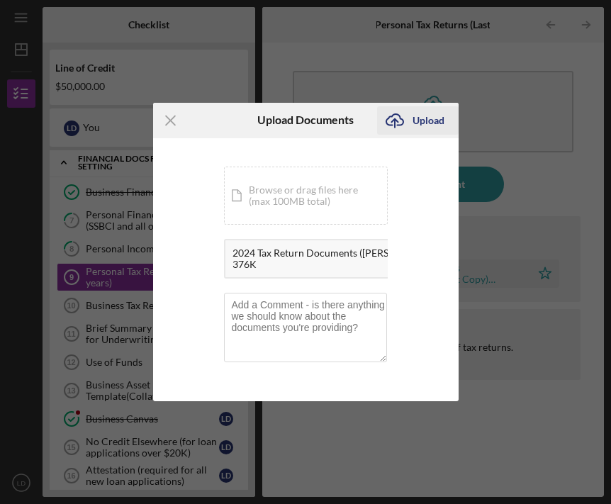
click at [433, 118] on div "Upload" at bounding box center [429, 120] width 32 height 28
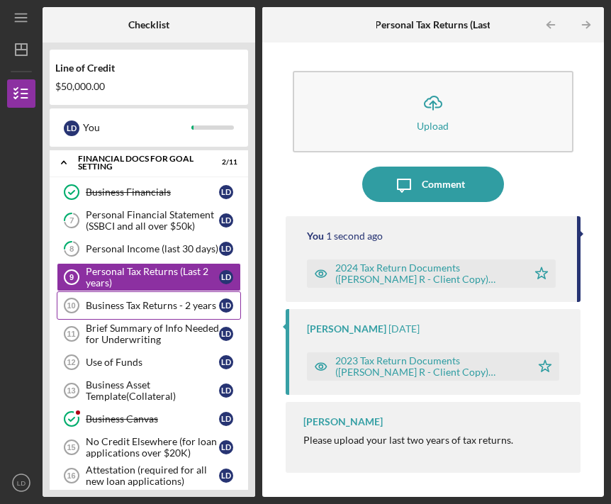
click at [180, 318] on link "Business Tax Returns - 2 years 10 Business Tax Returns - 2 years L D" at bounding box center [149, 305] width 184 height 28
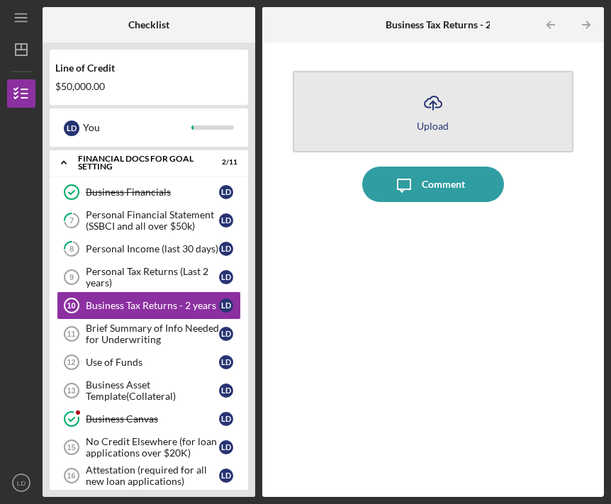
click at [430, 130] on div "Upload" at bounding box center [433, 126] width 32 height 11
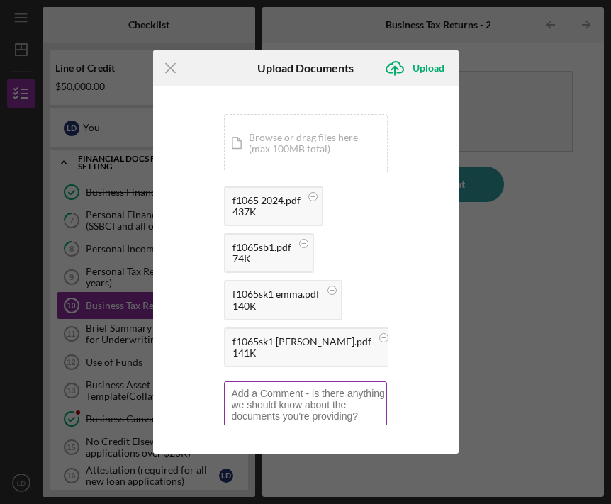
click at [298, 403] on textarea at bounding box center [305, 415] width 163 height 69
drag, startPoint x: 354, startPoint y: 415, endPoint x: 341, endPoint y: 407, distance: 15.6
click at [341, 407] on textarea "2024 was the first year of business tax filing. 2022 and 2023 there was little …" at bounding box center [305, 415] width 163 height 69
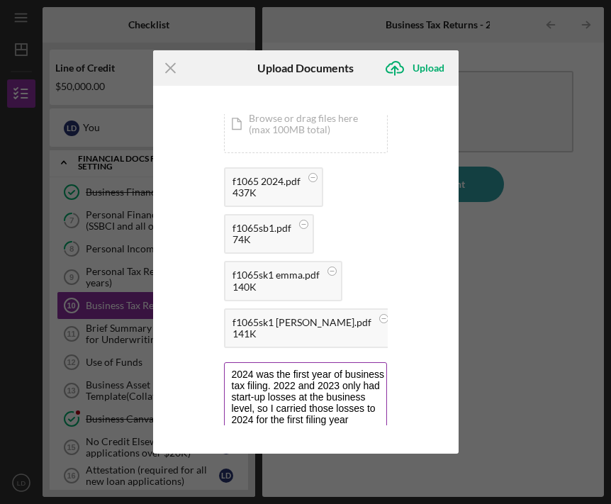
scroll to position [25, 0]
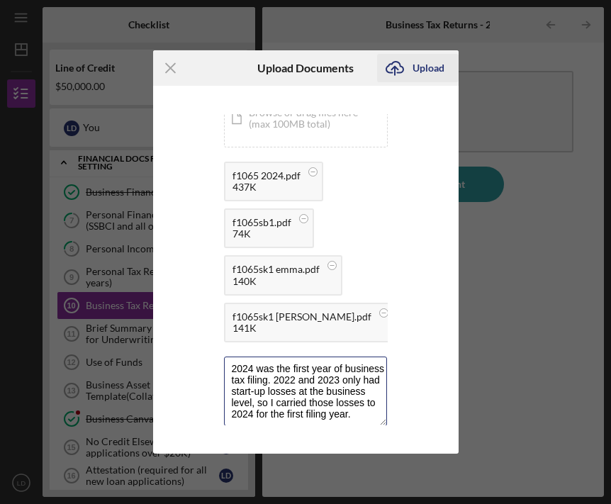
type textarea "2024 was the first year of business tax filing. 2022 and 2023 only had start-up…"
click at [437, 62] on div "Upload" at bounding box center [429, 68] width 32 height 28
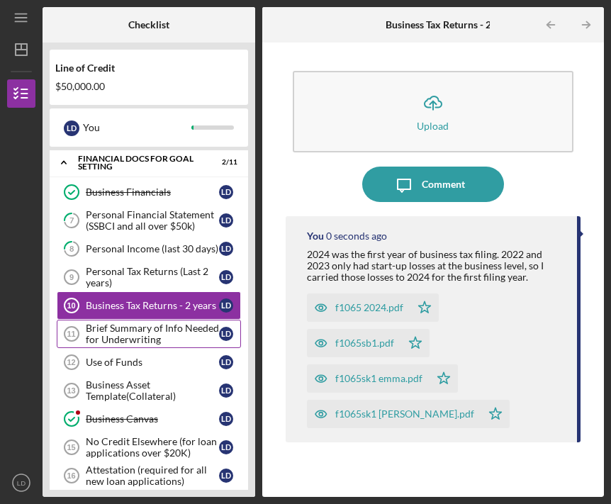
click at [165, 337] on div "Brief Summary of Info Needed for Underwriting" at bounding box center [152, 334] width 133 height 23
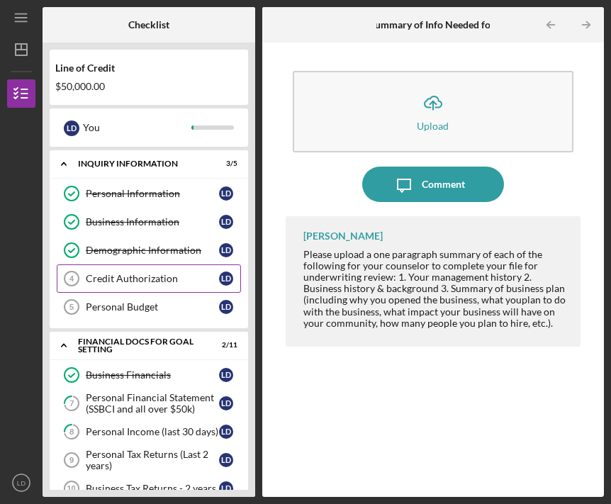
click at [177, 280] on div "Credit Authorization" at bounding box center [152, 278] width 133 height 11
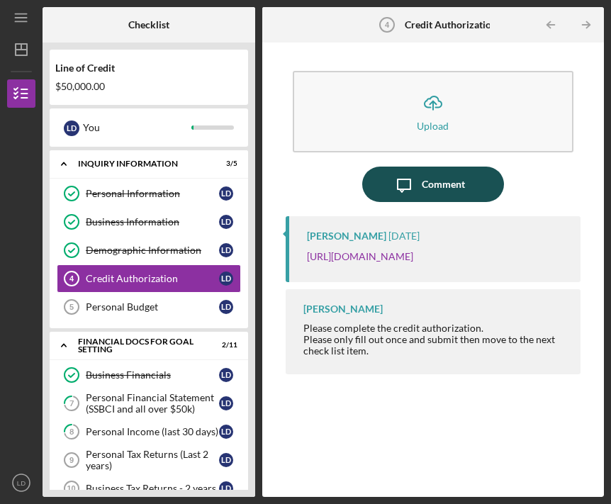
click at [433, 181] on div "Comment" at bounding box center [443, 184] width 43 height 35
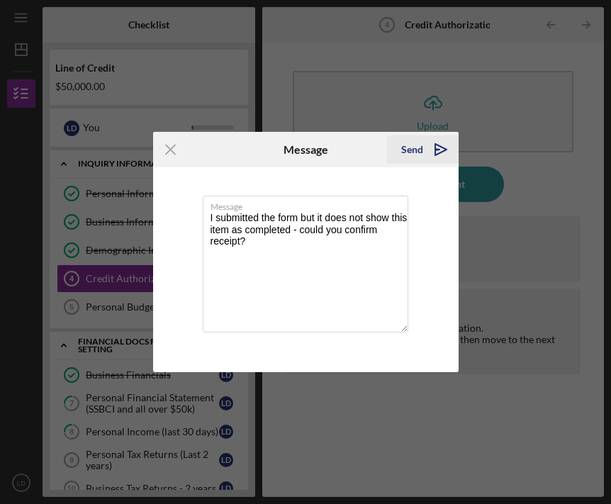
type textarea "I submitted the form but it does not show this item as completed - could you co…"
click at [447, 147] on icon "Icon/icon-invite-send" at bounding box center [440, 149] width 35 height 35
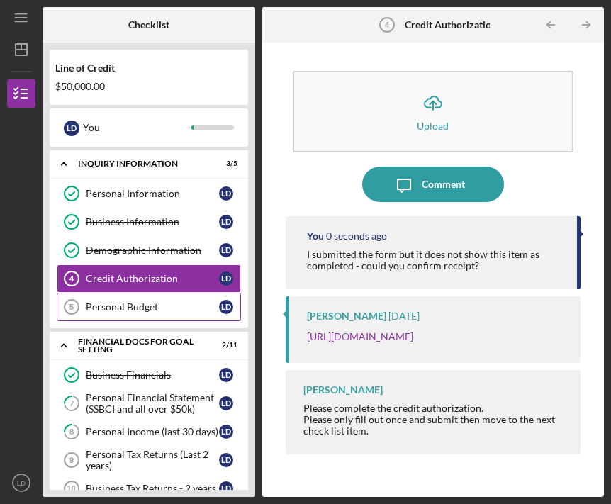
click at [161, 302] on div "Personal Budget" at bounding box center [152, 306] width 133 height 11
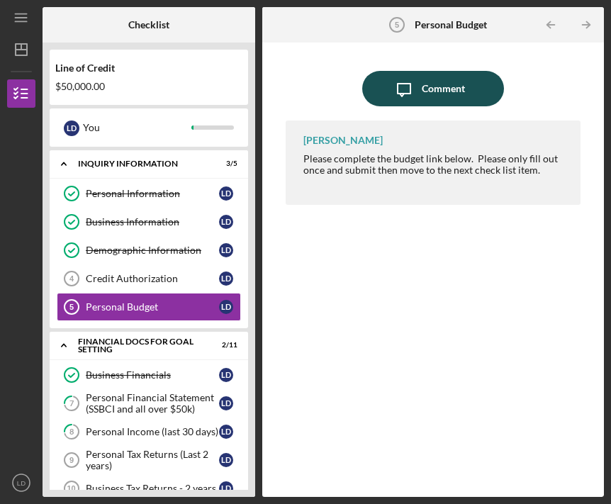
click at [448, 79] on div "Comment" at bounding box center [443, 88] width 43 height 35
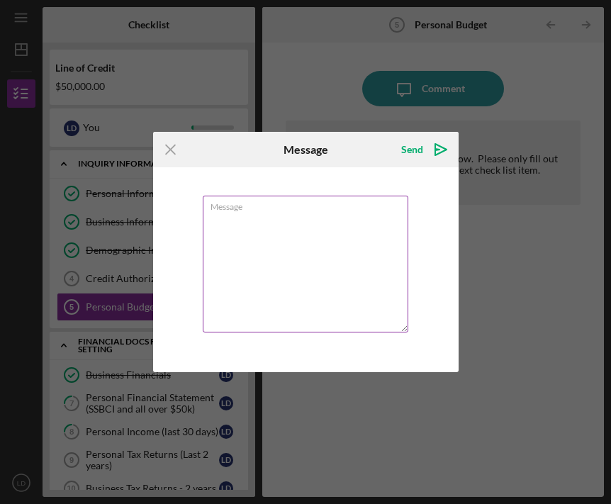
click at [306, 296] on textarea "Message" at bounding box center [306, 264] width 206 height 137
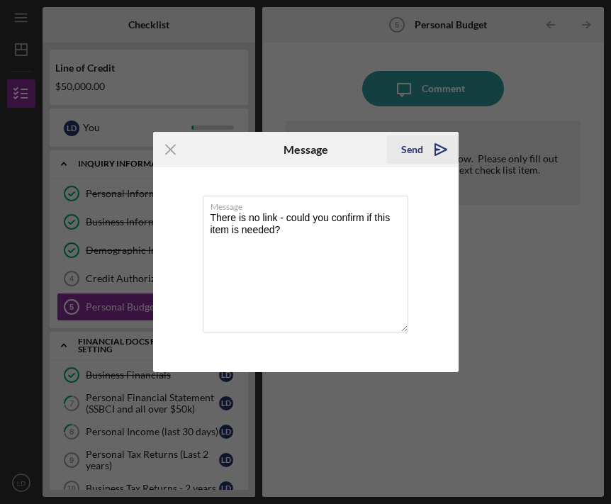
type textarea "There is no link - could you confirm if this item is needed?"
click at [418, 151] on div "Send" at bounding box center [412, 149] width 22 height 28
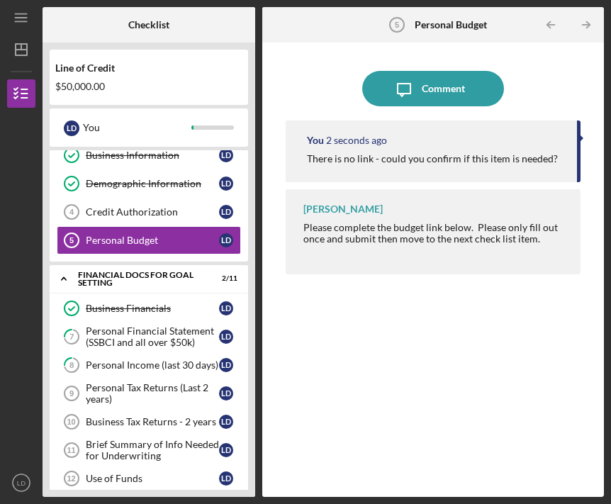
scroll to position [178, 0]
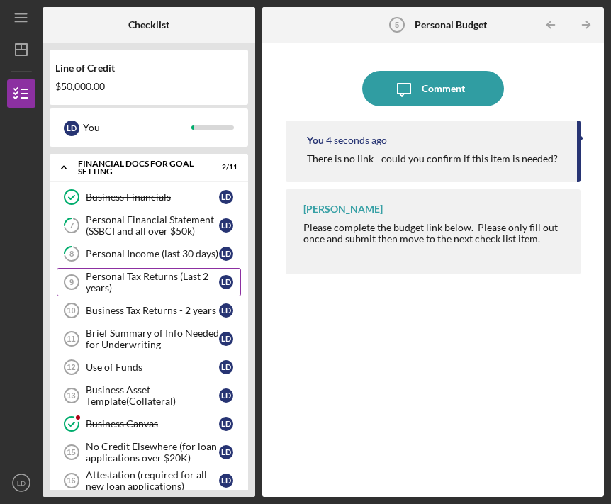
click at [158, 279] on div "Personal Tax Returns (Last 2 years)" at bounding box center [152, 282] width 133 height 23
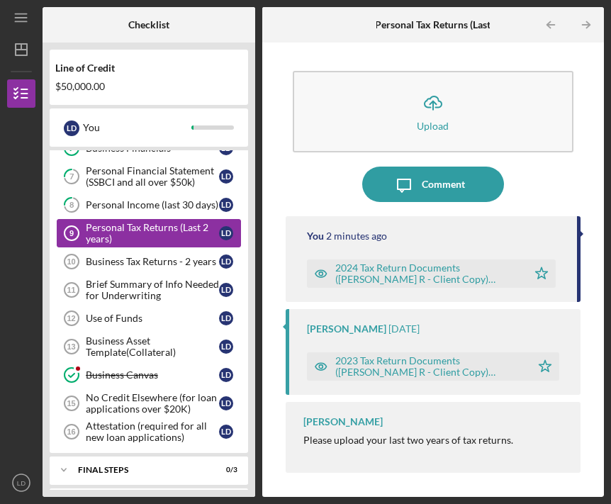
scroll to position [261, 0]
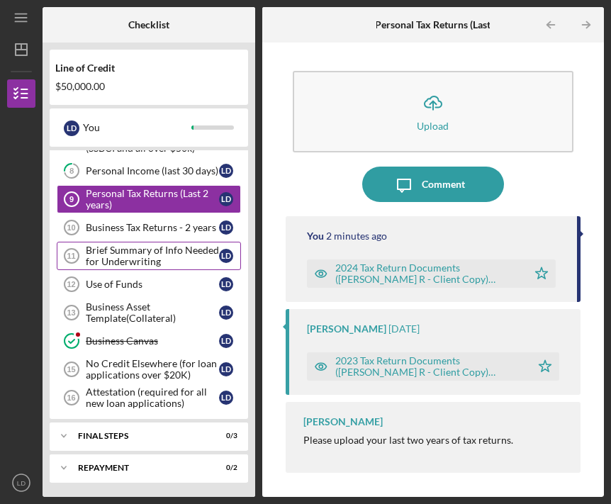
click at [165, 257] on div "Brief Summary of Info Needed for Underwriting" at bounding box center [152, 256] width 133 height 23
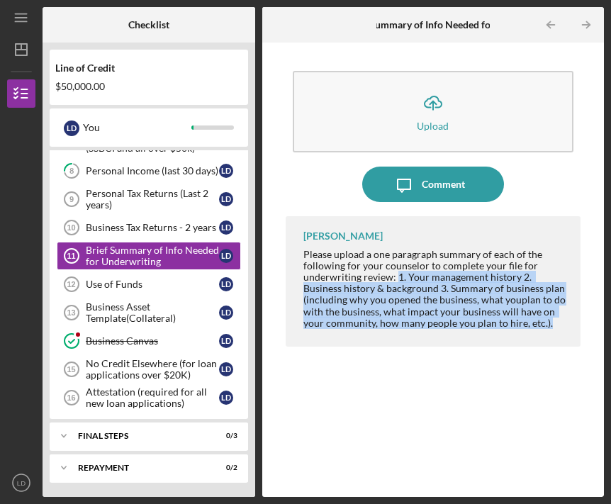
drag, startPoint x: 398, startPoint y: 278, endPoint x: 556, endPoint y: 330, distance: 167.0
click at [556, 330] on div "Peyton McGovern Please upload a one paragraph summary of each of the following …" at bounding box center [433, 281] width 295 height 130
copy div "1. Your management history 2. Business history & background 3. Summary of busin…"
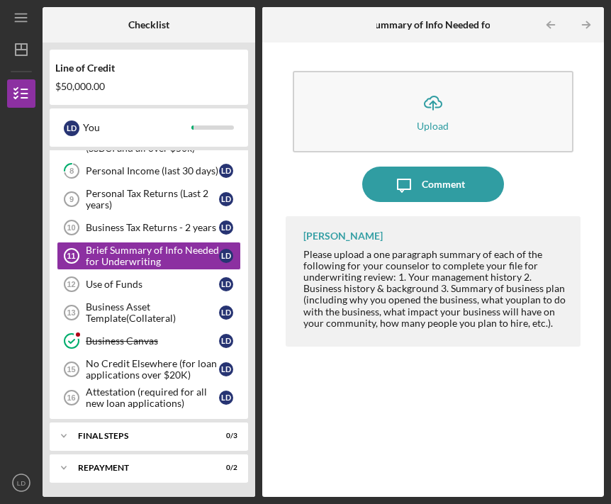
click at [421, 382] on div "Peyton McGovern Please upload a one paragraph summary of each of the following …" at bounding box center [433, 345] width 295 height 259
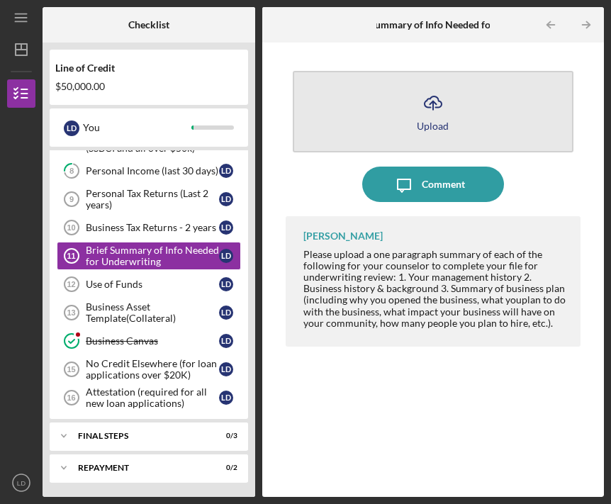
click at [434, 126] on div "Upload" at bounding box center [433, 126] width 32 height 11
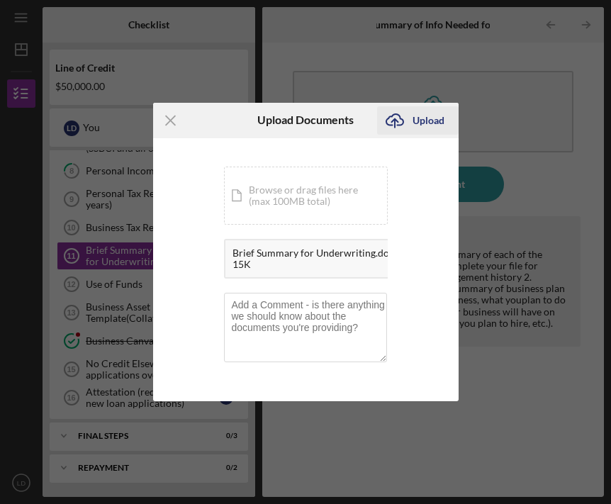
click at [425, 121] on div "Upload" at bounding box center [429, 120] width 32 height 28
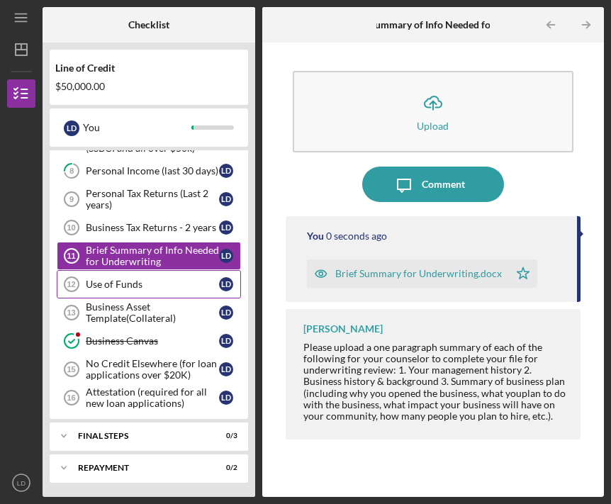
click at [142, 287] on div "Use of Funds" at bounding box center [152, 284] width 133 height 11
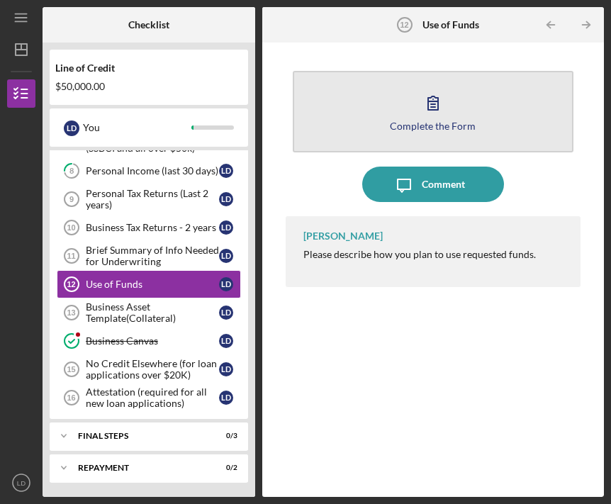
click at [432, 124] on div "Complete the Form" at bounding box center [433, 126] width 86 height 11
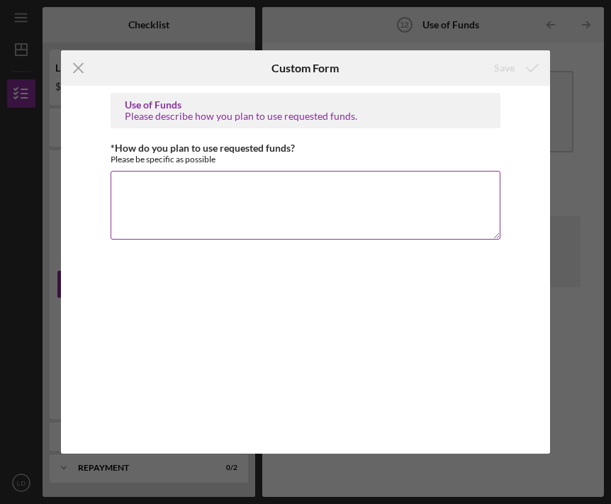
click at [213, 179] on textarea "*How do you plan to use requested funds?" at bounding box center [306, 205] width 390 height 68
paste textarea "This Line of Credit request will assist L+C in meeting short-term payroll and e…"
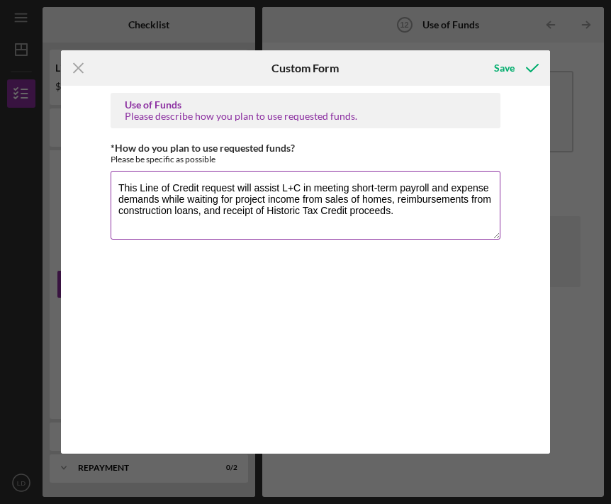
drag, startPoint x: 297, startPoint y: 184, endPoint x: 283, endPoint y: 184, distance: 14.2
click at [283, 184] on textarea "This Line of Credit request will assist L+C in meeting short-term payroll and e…" at bounding box center [306, 205] width 390 height 68
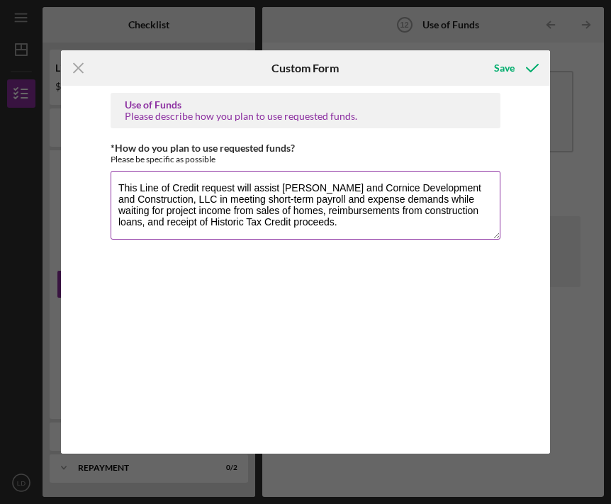
click at [310, 220] on textarea "This Line of Credit request will assist Lintel and Cornice Development and Cons…" at bounding box center [306, 205] width 390 height 68
drag, startPoint x: 293, startPoint y: 228, endPoint x: 416, endPoint y: 229, distance: 122.6
click at [416, 229] on textarea "This Line of Credit request will assist Lintel and Cornice Development and Cons…" at bounding box center [306, 205] width 390 height 68
drag, startPoint x: 416, startPoint y: 229, endPoint x: 291, endPoint y: 221, distance: 125.7
click at [291, 221] on textarea "This Line of Credit request will assist Lintel and Cornice Development and Cons…" at bounding box center [306, 205] width 390 height 68
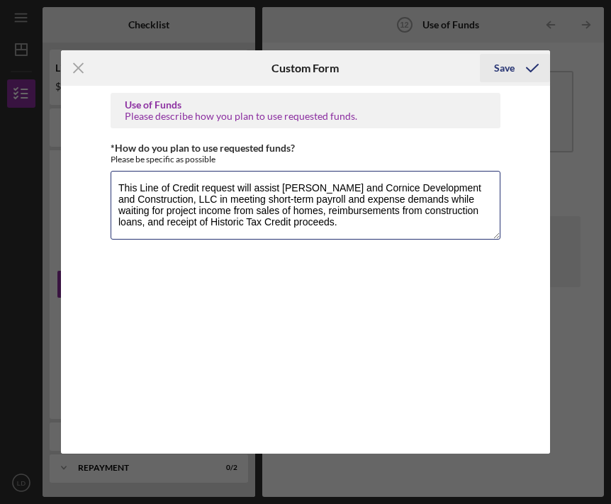
type textarea "This Line of Credit request will assist Lintel and Cornice Development and Cons…"
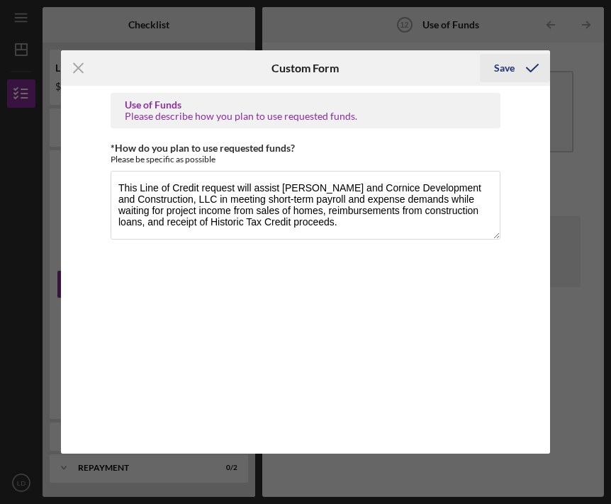
click at [515, 74] on icon "submit" at bounding box center [532, 67] width 35 height 35
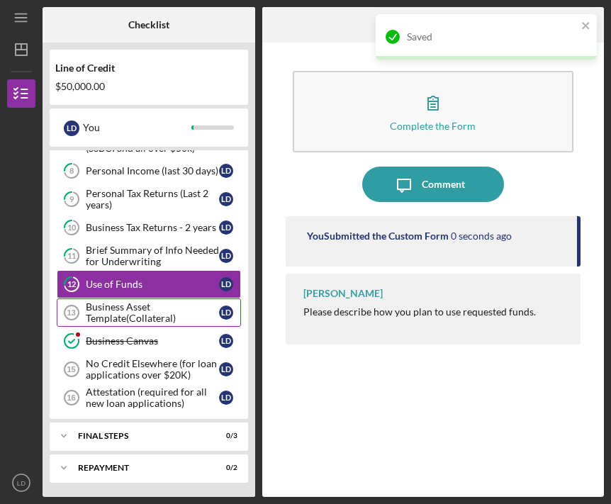
click at [169, 320] on div "Business Asset Template(Collateral)" at bounding box center [152, 312] width 133 height 23
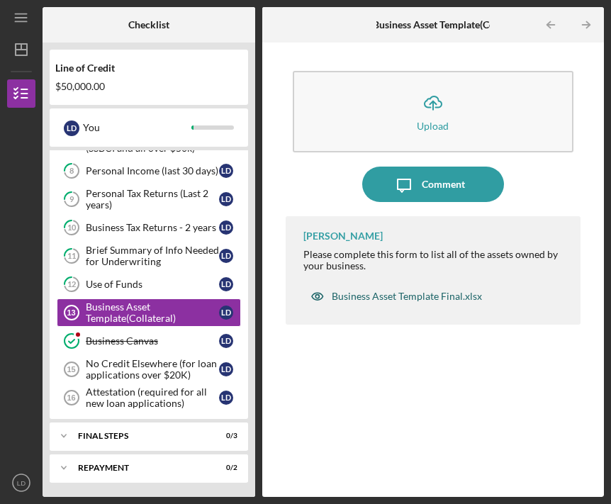
click at [424, 294] on div "Business Asset Template Final.xlsx" at bounding box center [407, 296] width 150 height 11
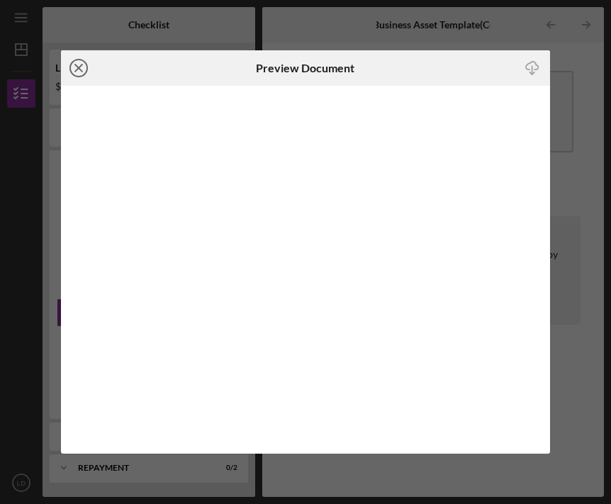
click at [79, 76] on circle at bounding box center [78, 68] width 17 height 17
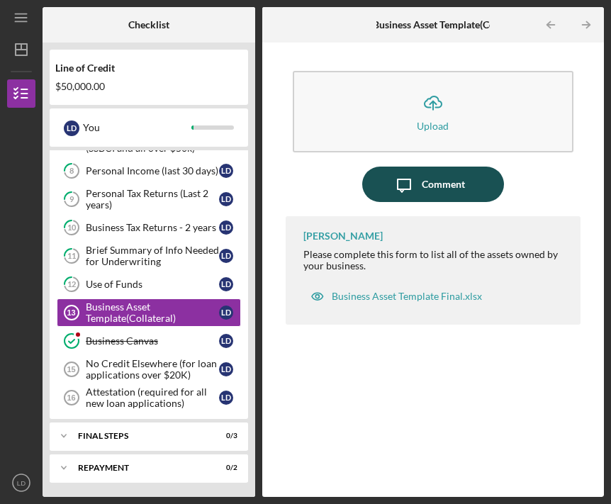
click at [437, 187] on div "Comment" at bounding box center [443, 184] width 43 height 35
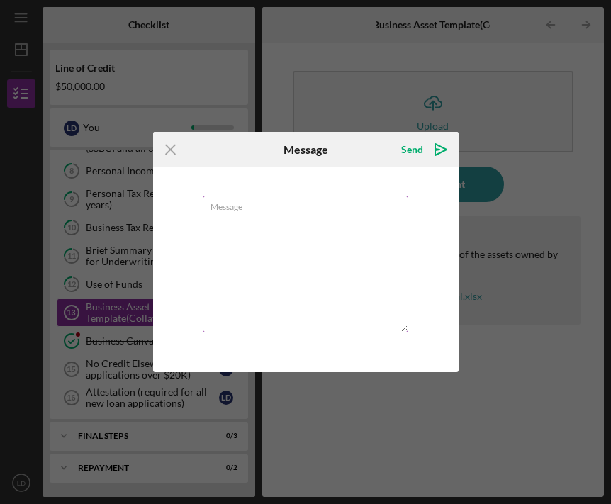
click at [302, 245] on textarea "Message" at bounding box center [306, 264] width 206 height 137
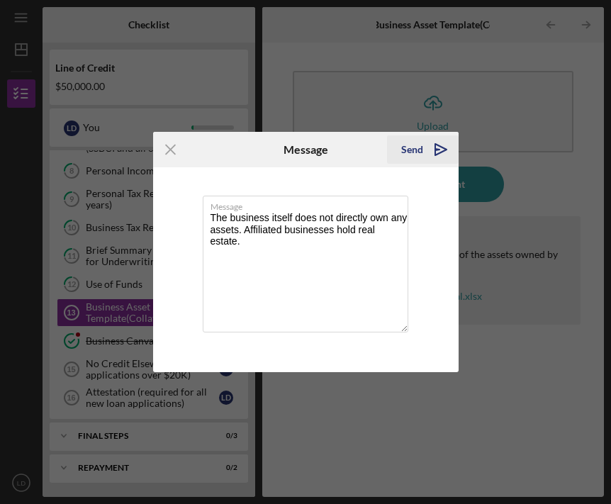
type textarea "The business itself does not directly own any assets. Affiliated businesses hol…"
click at [442, 150] on icon "Icon/icon-invite-send" at bounding box center [440, 149] width 35 height 35
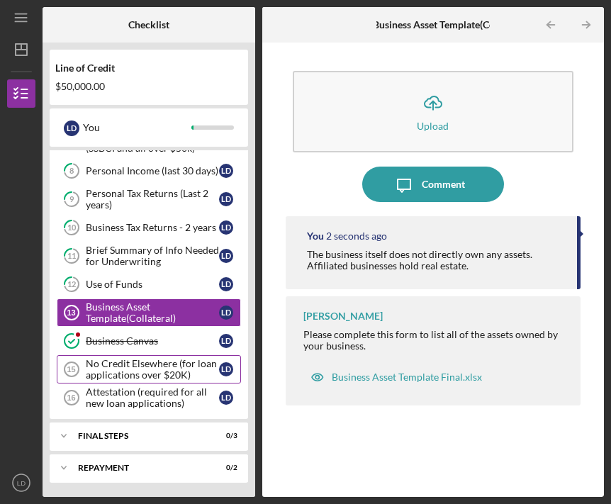
click at [187, 370] on div "No Credit Elsewhere (for loan applications over $20K)" at bounding box center [152, 369] width 133 height 23
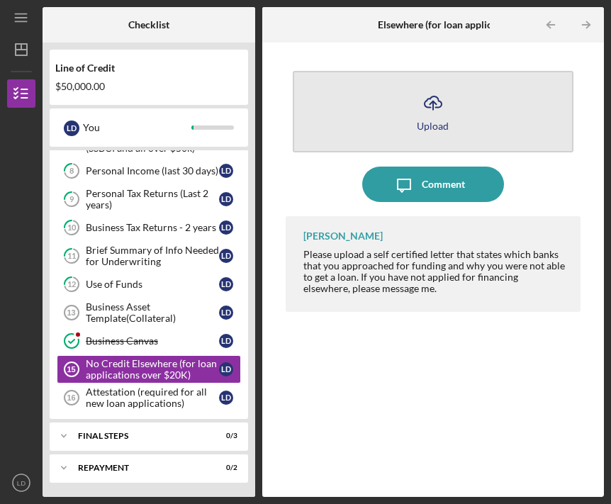
click at [431, 121] on div "Upload" at bounding box center [433, 126] width 32 height 11
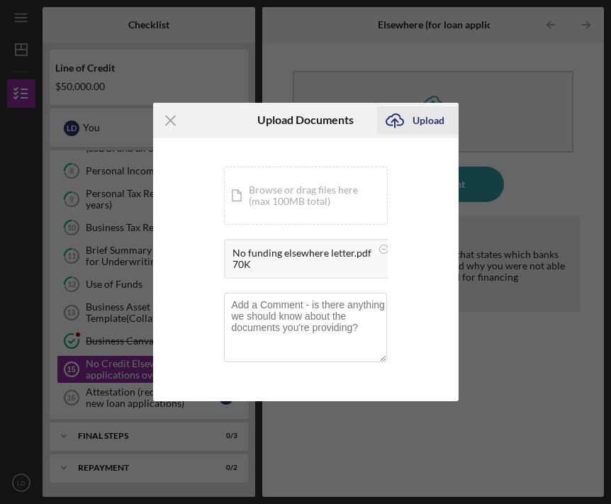
click at [439, 123] on div "Upload" at bounding box center [429, 120] width 32 height 28
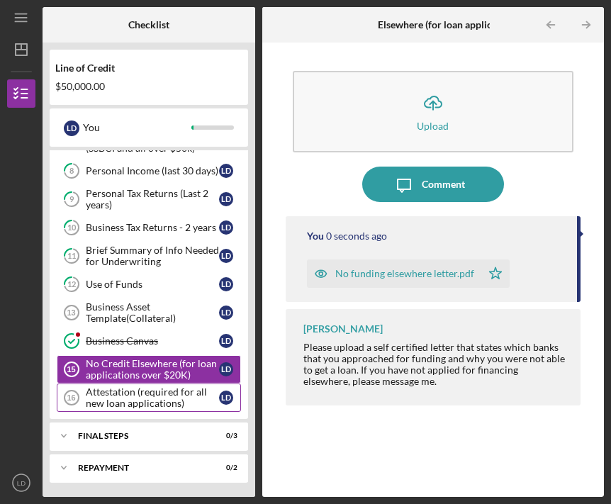
click at [152, 393] on div "Attestation (required for all new loan applications)" at bounding box center [152, 397] width 133 height 23
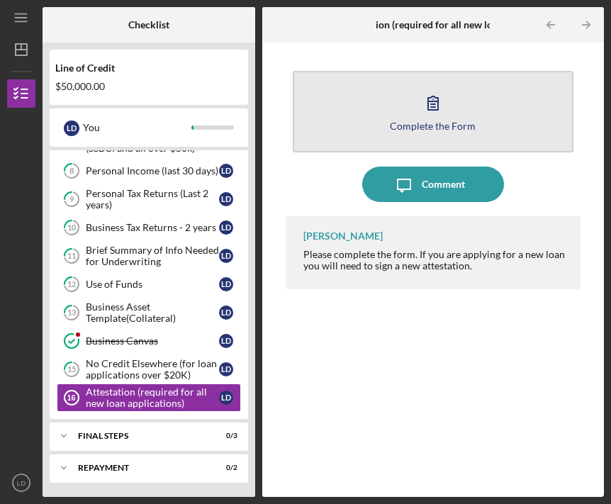
click at [430, 121] on div "Complete the Form" at bounding box center [433, 126] width 86 height 11
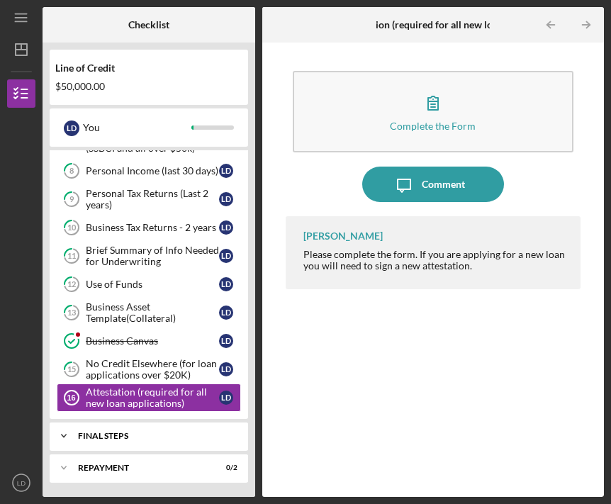
click at [118, 437] on div "FINAL STEPS" at bounding box center [154, 436] width 152 height 9
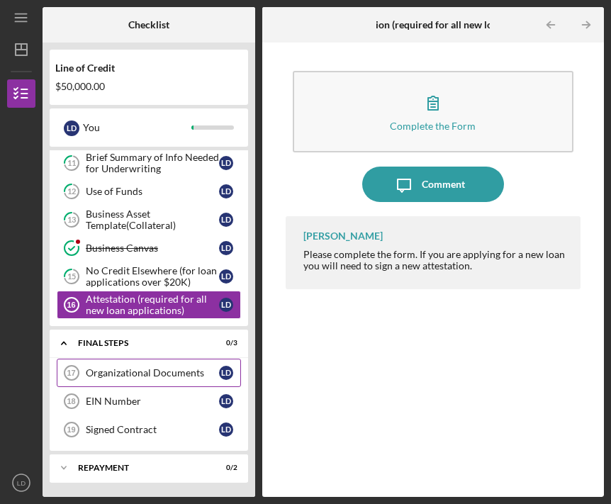
click at [147, 371] on div "Organizational Documents" at bounding box center [152, 372] width 133 height 11
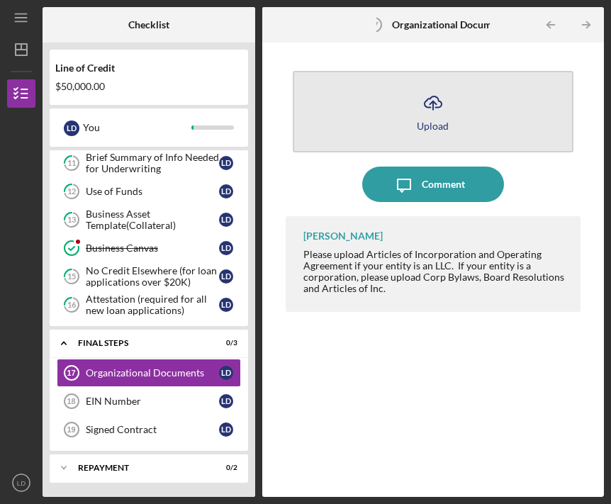
click at [442, 128] on div "Upload" at bounding box center [433, 126] width 32 height 11
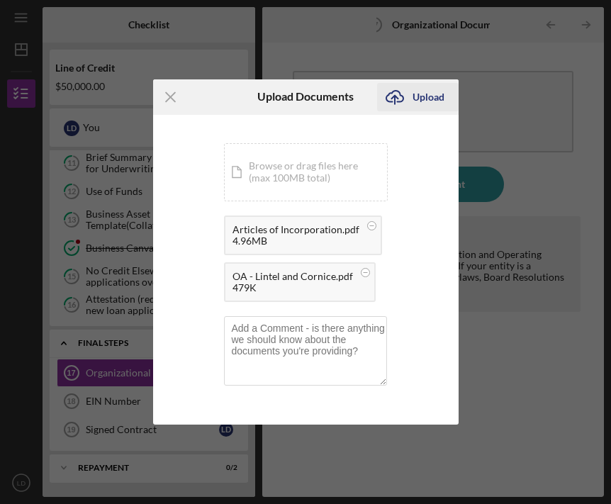
click at [421, 104] on div "Upload" at bounding box center [429, 97] width 32 height 28
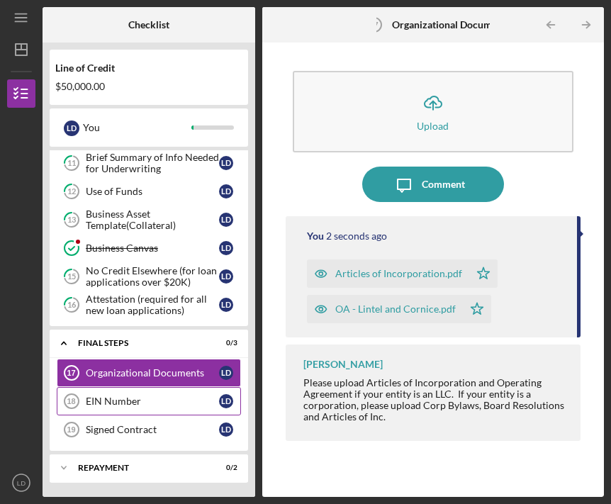
click at [145, 397] on div "EIN Number" at bounding box center [152, 401] width 133 height 11
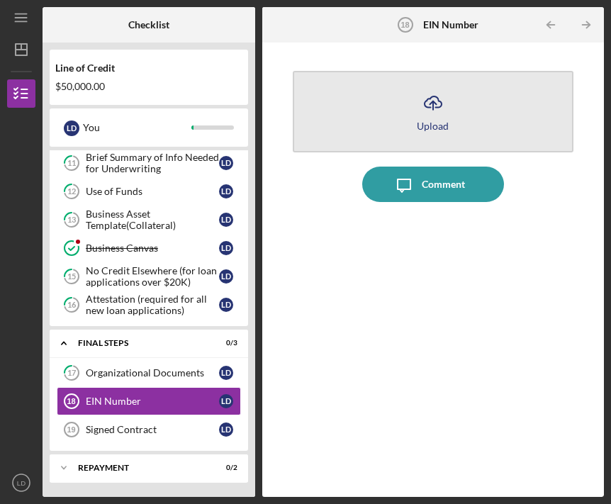
click at [455, 106] on button "Icon/Upload Upload" at bounding box center [433, 112] width 281 height 82
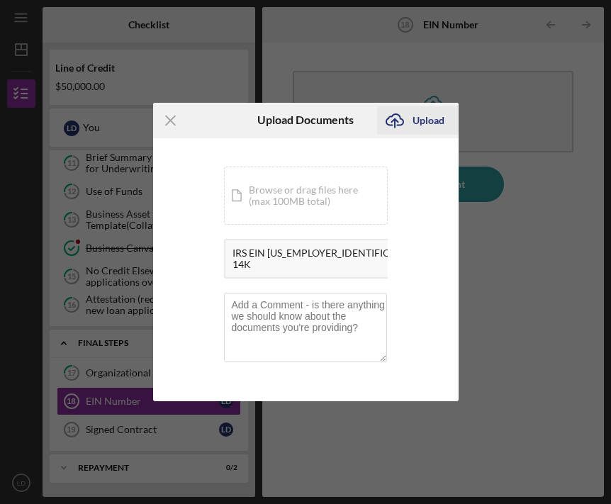
click at [430, 121] on div "Upload" at bounding box center [429, 120] width 32 height 28
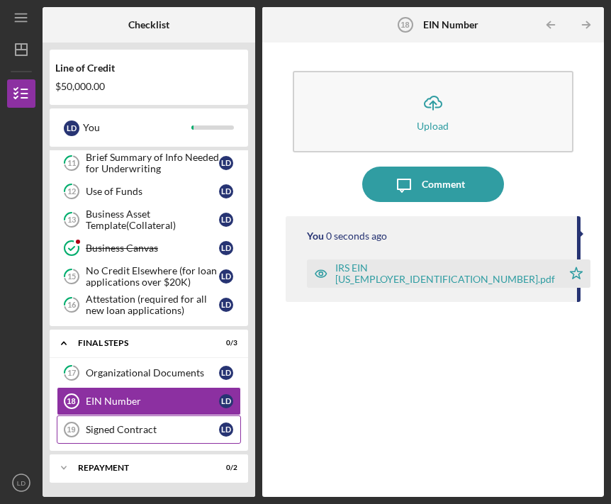
click at [150, 435] on div "Signed Contract" at bounding box center [152, 429] width 133 height 11
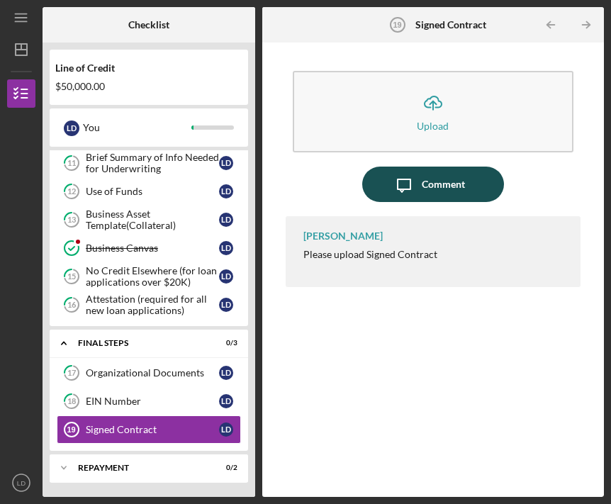
click at [433, 191] on div "Comment" at bounding box center [443, 184] width 43 height 35
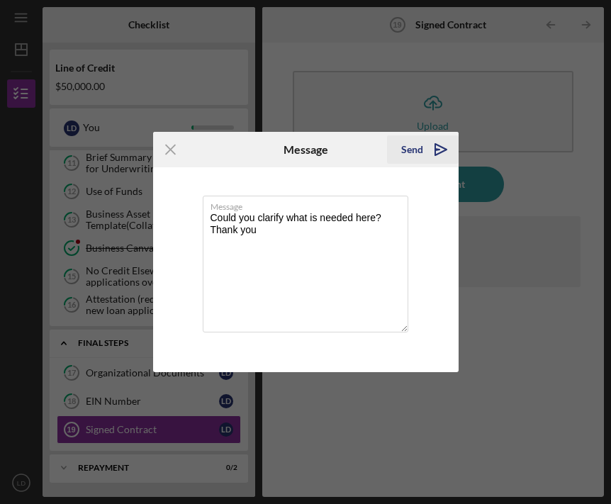
type textarea "Could you clarify what is needed here? Thank you"
click at [421, 142] on div "Send" at bounding box center [412, 149] width 22 height 28
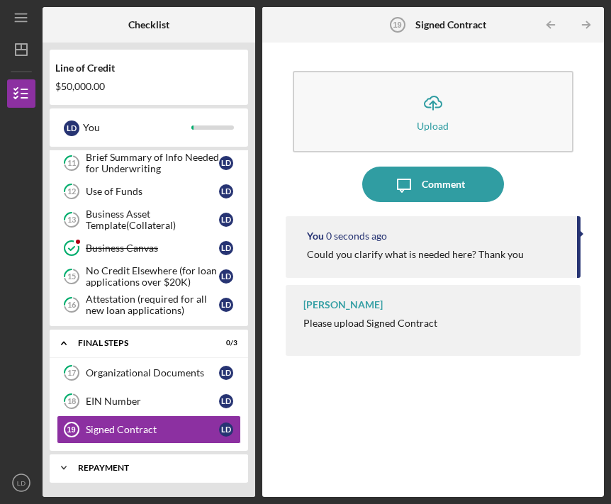
click at [109, 462] on div "Icon/Expander Repayment 0 / 2" at bounding box center [149, 468] width 198 height 28
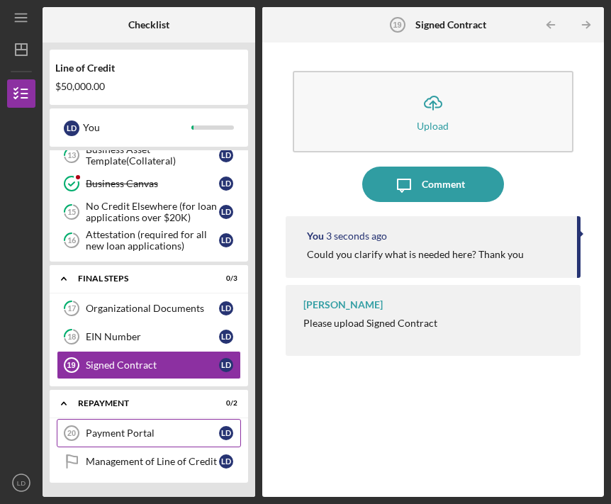
click at [130, 434] on div "Payment Portal" at bounding box center [152, 432] width 133 height 11
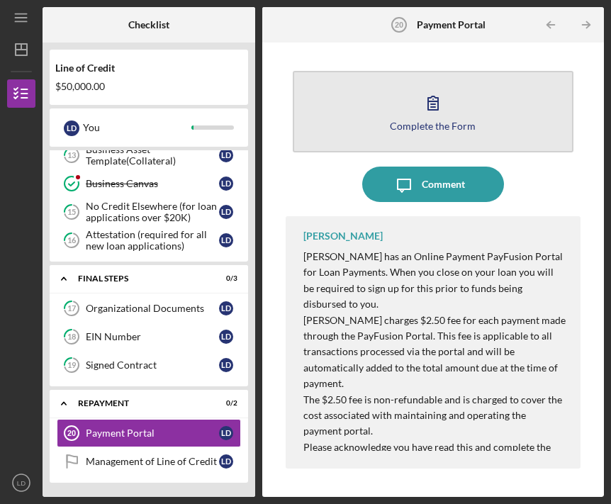
click at [443, 116] on icon "button" at bounding box center [432, 102] width 35 height 35
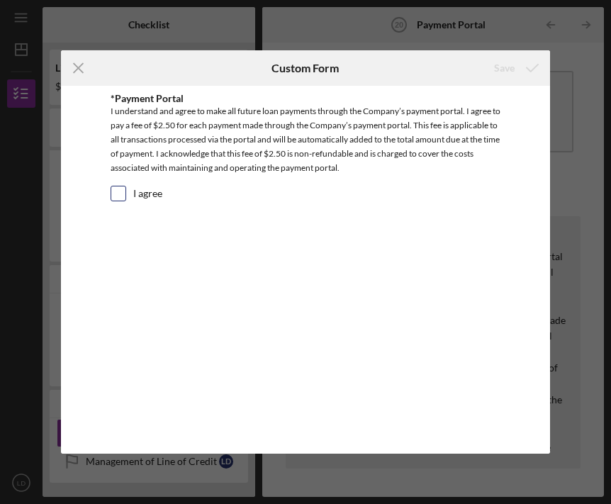
click at [128, 195] on div "I agree" at bounding box center [306, 197] width 390 height 23
click at [121, 195] on input "I agree" at bounding box center [118, 193] width 14 height 14
checkbox input "true"
click at [518, 64] on icon "submit" at bounding box center [532, 67] width 35 height 35
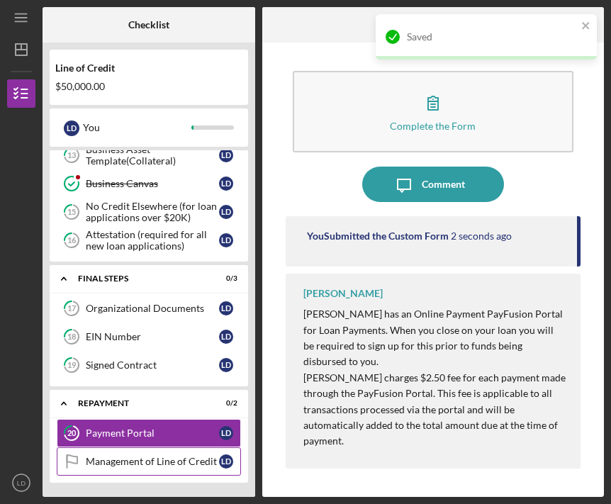
click at [162, 459] on div "Management of Line of Credit" at bounding box center [152, 461] width 133 height 11
